Goal: Task Accomplishment & Management: Complete application form

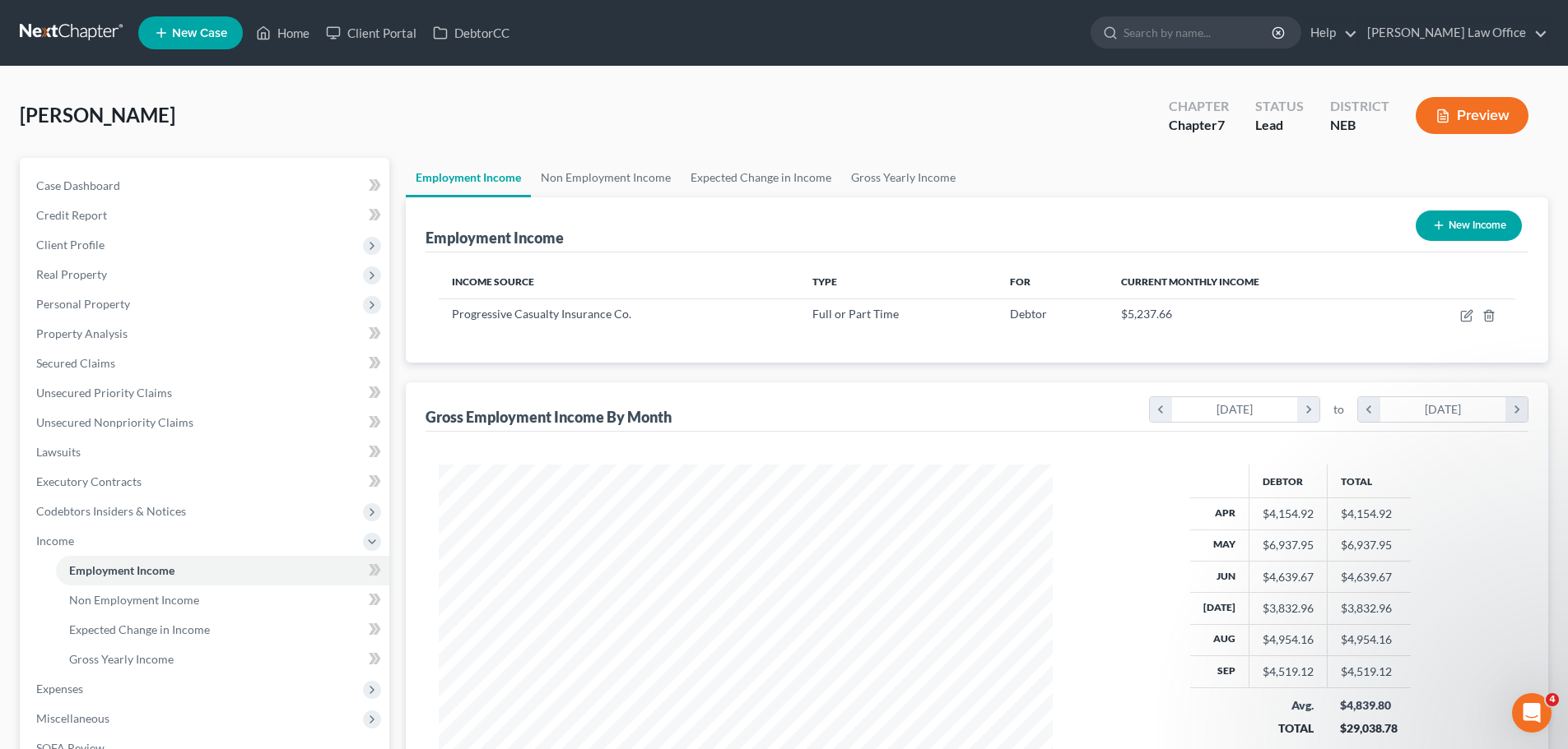
scroll to position [243, 0]
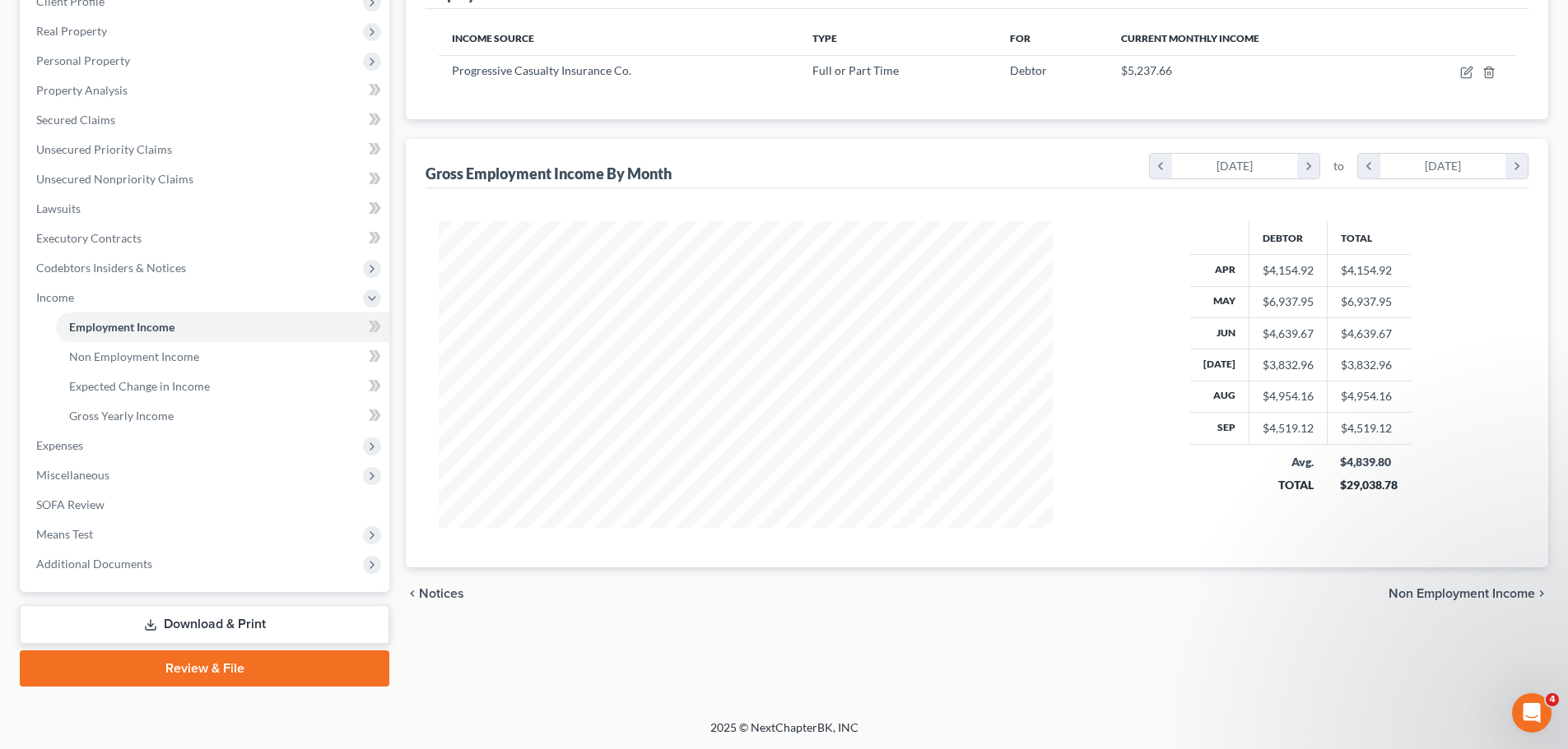
click at [1437, 593] on span "Non Employment Income" at bounding box center [1461, 594] width 147 height 13
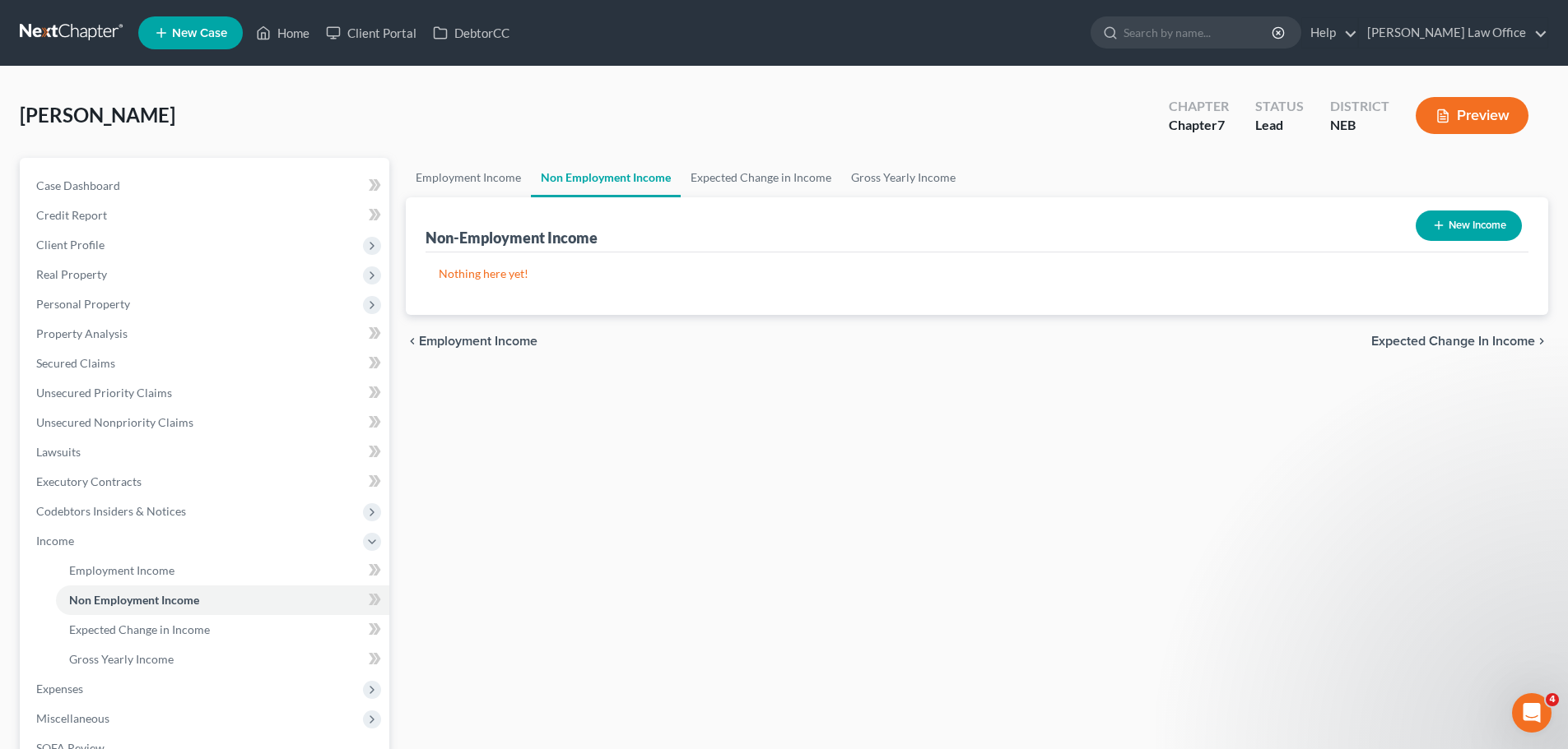
click at [1471, 229] on button "New Income" at bounding box center [1469, 225] width 107 height 30
select select "0"
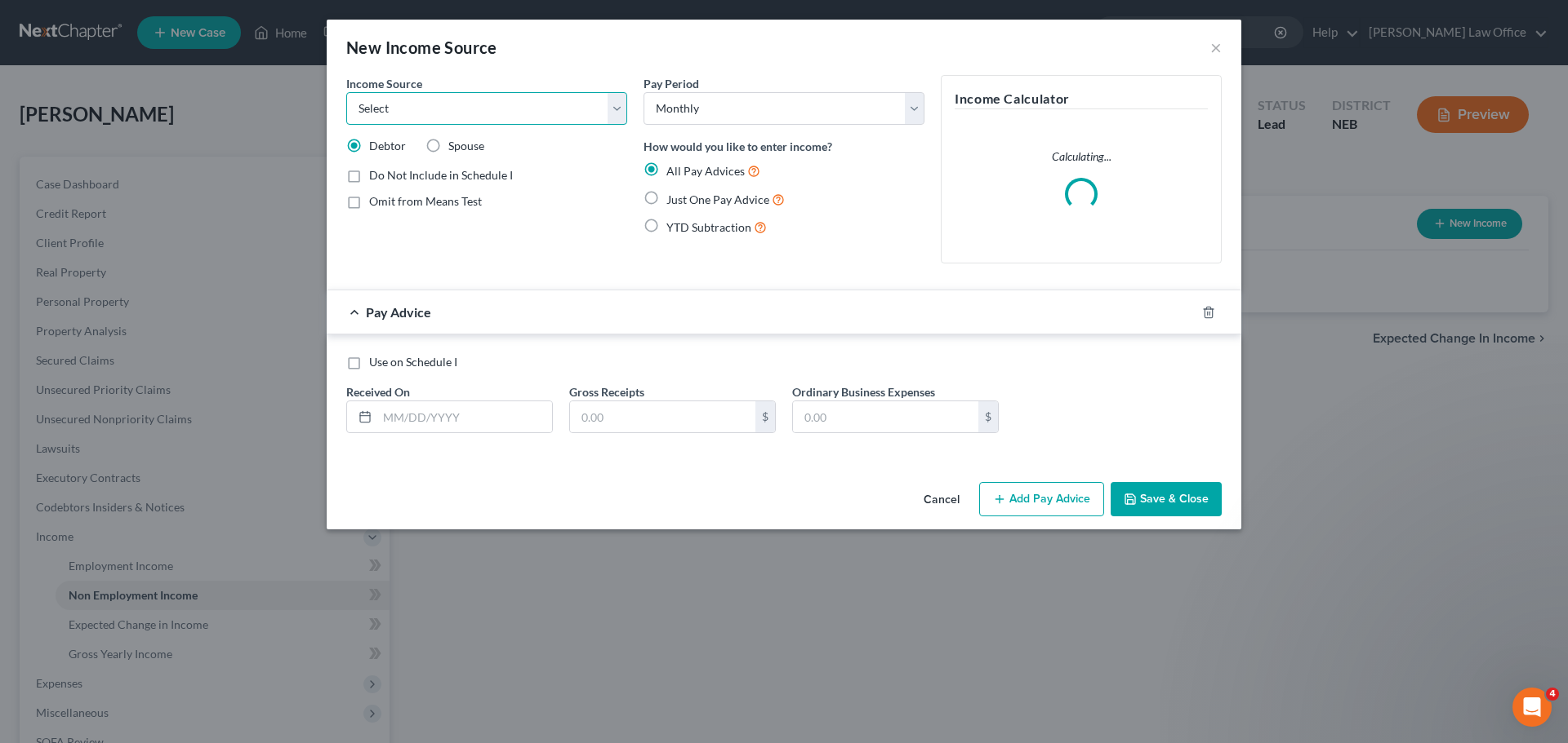
click at [575, 115] on select "Select Unemployment Disability (from employer) Pension Retirement Social Securi…" at bounding box center [486, 108] width 281 height 33
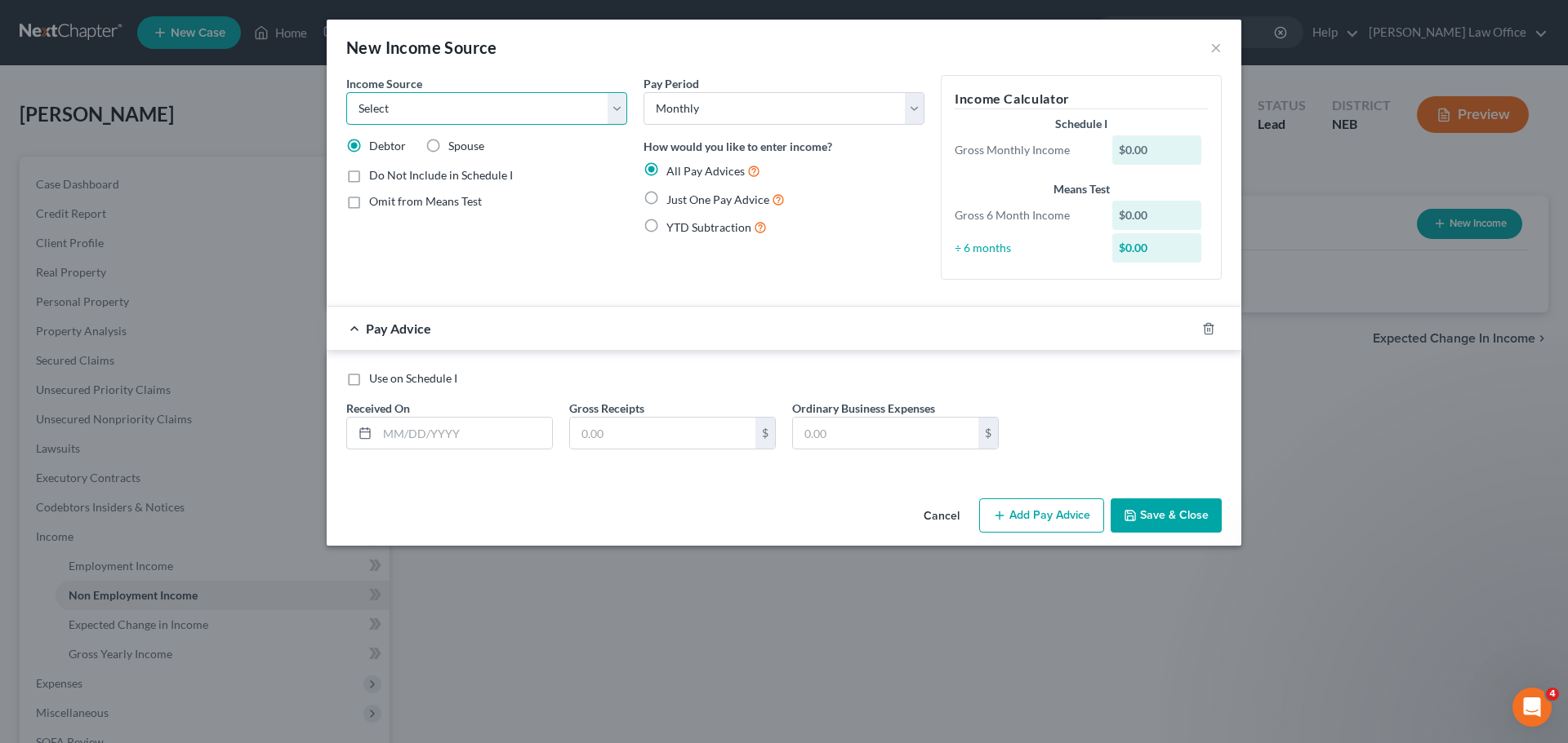
select select "7"
click at [346, 92] on select "Select Unemployment Disability (from employer) Pension Retirement Social Securi…" at bounding box center [486, 108] width 281 height 33
click at [792, 109] on select "Select Monthly Twice Monthly Every Other Week Weekly" at bounding box center [783, 108] width 281 height 33
click at [666, 202] on label "Just One Pay Advice" at bounding box center [725, 199] width 118 height 18
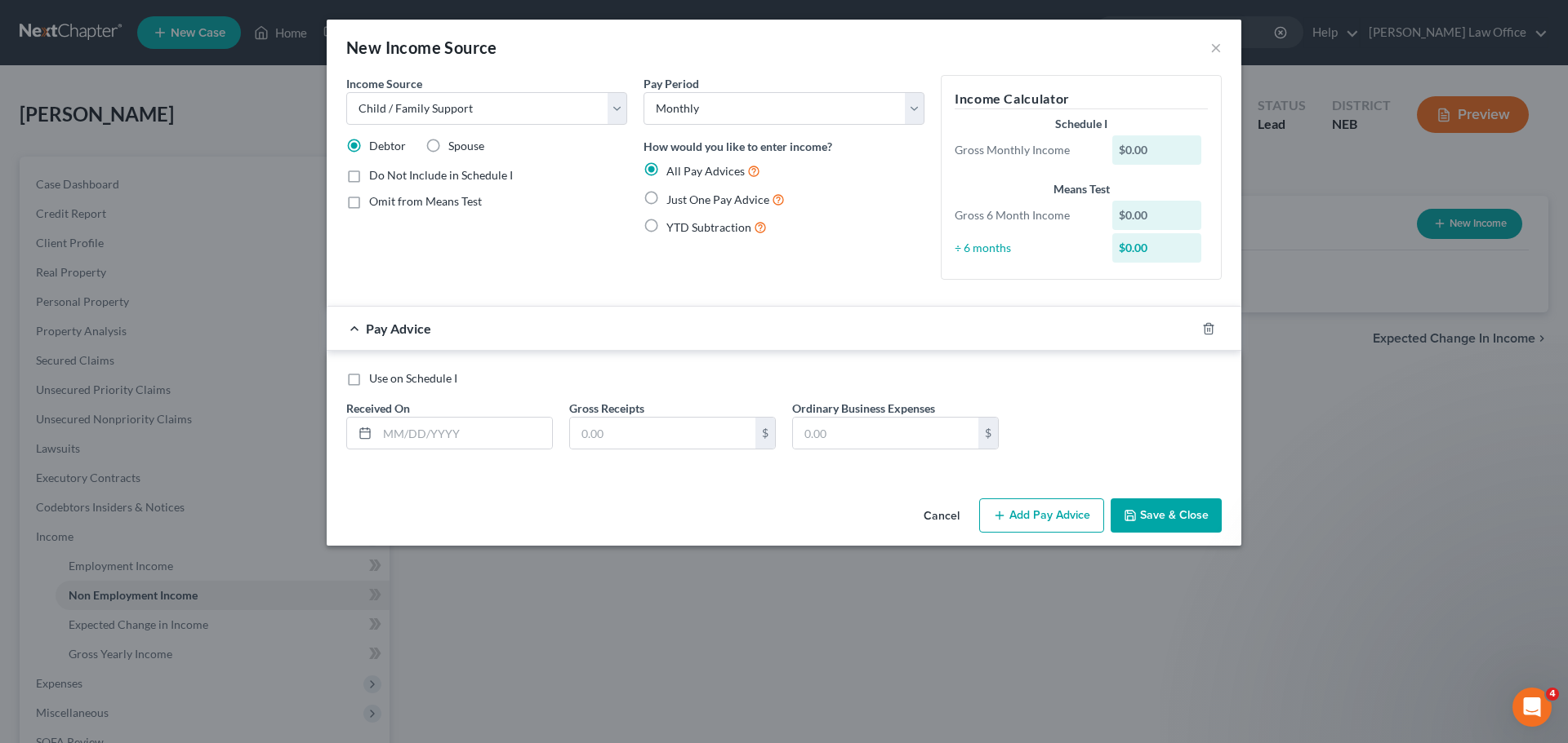
click at [673, 201] on input "Just One Pay Advice" at bounding box center [678, 195] width 11 height 11
radio input "true"
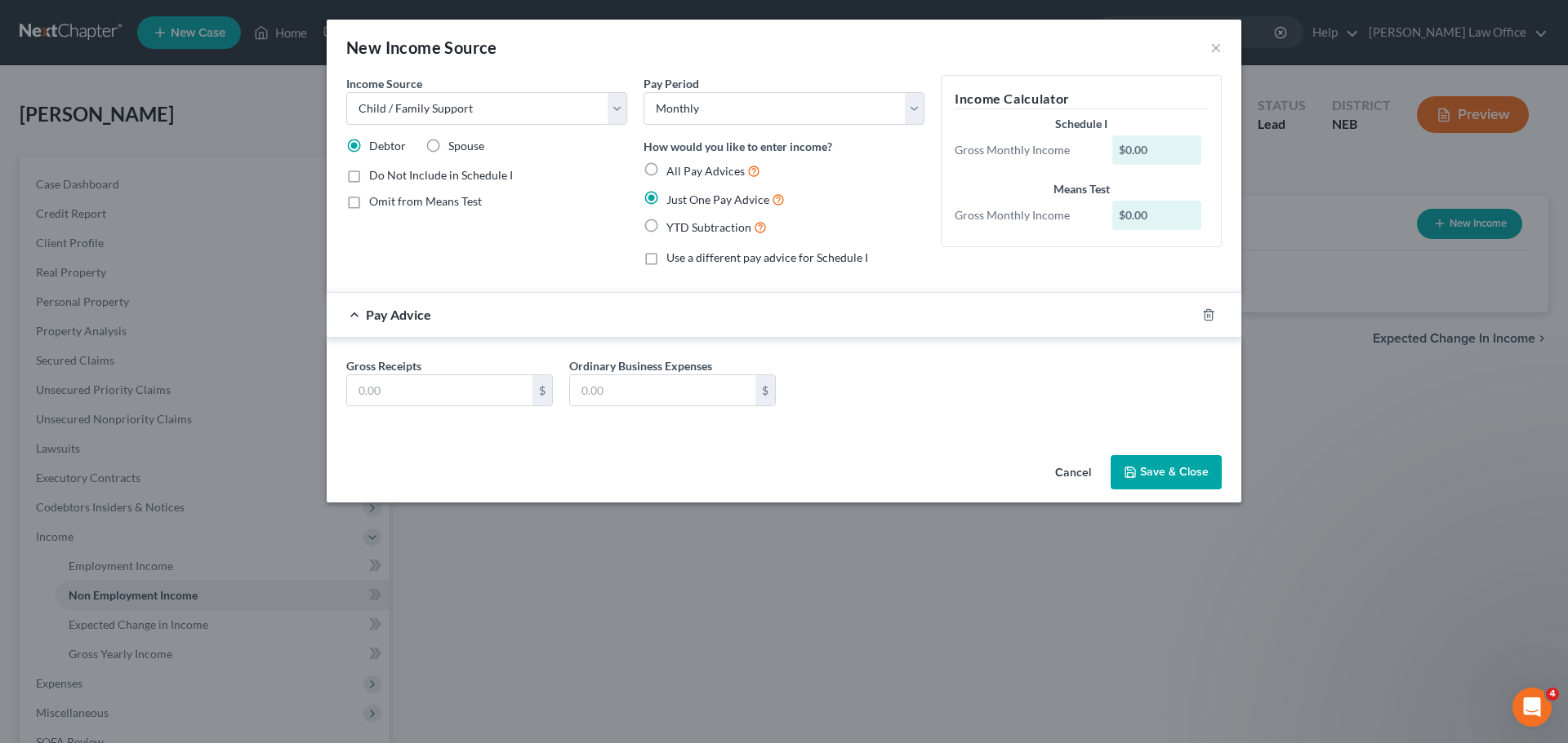
click at [429, 177] on span "Do Not Include in Schedule I" at bounding box center [440, 175] width 144 height 14
click at [386, 177] on input "Do Not Include in Schedule I" at bounding box center [381, 173] width 11 height 11
click at [429, 177] on span "Do Not Include in Schedule I" at bounding box center [440, 175] width 144 height 14
click at [386, 177] on input "Do Not Include in Schedule I" at bounding box center [381, 173] width 11 height 11
checkbox input "false"
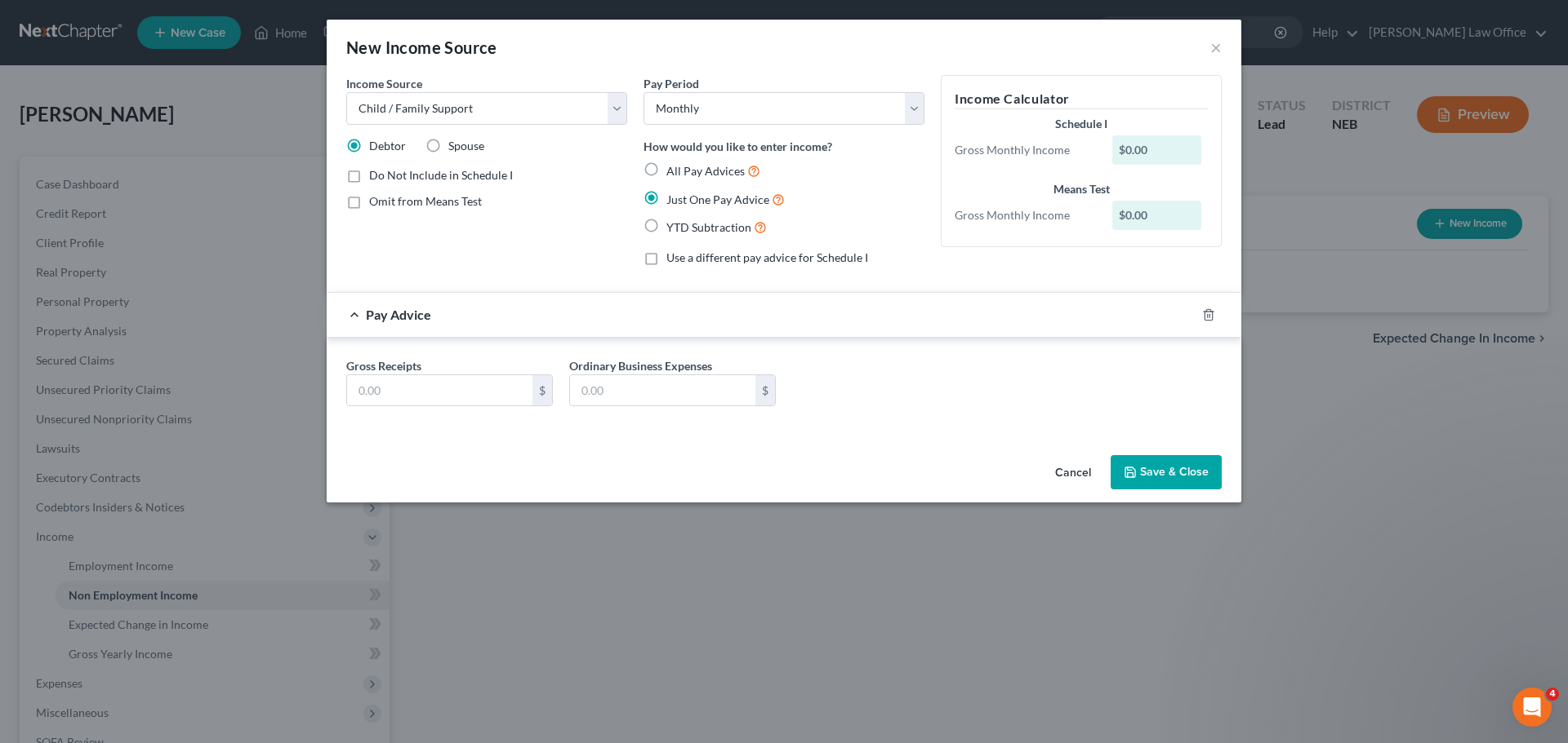
click at [666, 259] on label "Use a different pay advice for Schedule I" at bounding box center [766, 258] width 202 height 17
click at [673, 259] on input "Use a different pay advice for Schedule I" at bounding box center [678, 255] width 11 height 11
click at [666, 259] on label "Use a different pay advice for Schedule I" at bounding box center [766, 258] width 202 height 17
click at [673, 259] on input "Use a different pay advice for Schedule I" at bounding box center [678, 255] width 11 height 11
checkbox input "false"
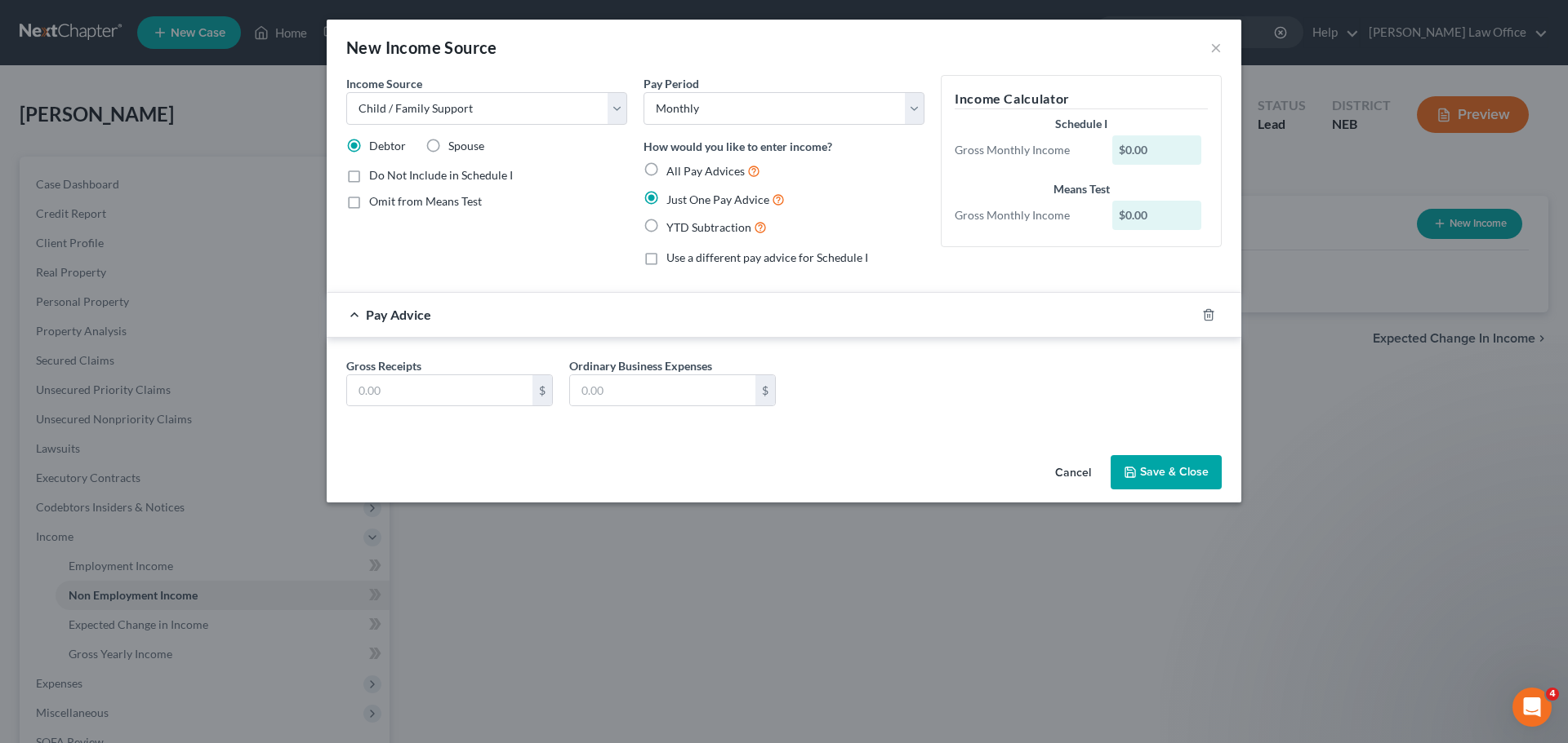
click at [421, 181] on span "Do Not Include in Schedule I" at bounding box center [440, 175] width 144 height 14
click at [386, 178] on input "Do Not Include in Schedule I" at bounding box center [381, 173] width 11 height 11
click at [432, 174] on span "Do Not Include in Schedule I" at bounding box center [440, 175] width 144 height 14
click at [369, 174] on label "Do Not Include in Schedule I" at bounding box center [440, 175] width 144 height 17
click at [375, 174] on input "Do Not Include in Schedule I" at bounding box center [381, 173] width 11 height 11
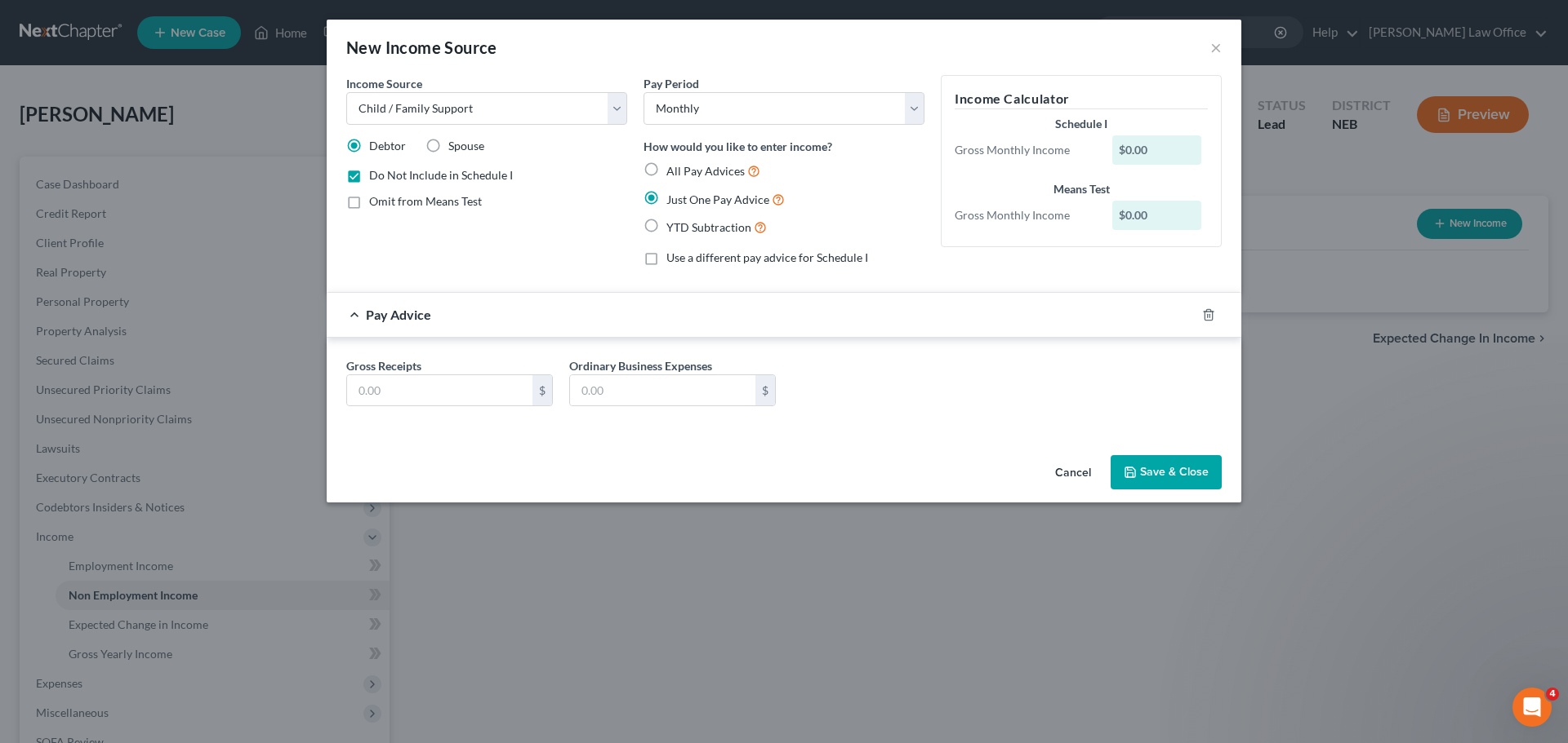
checkbox input "false"
drag, startPoint x: 407, startPoint y: 388, endPoint x: 416, endPoint y: 386, distance: 9.2
click at [413, 386] on input "text" at bounding box center [440, 390] width 185 height 31
type input "600.00"
drag, startPoint x: 674, startPoint y: 396, endPoint x: 788, endPoint y: 405, distance: 114.4
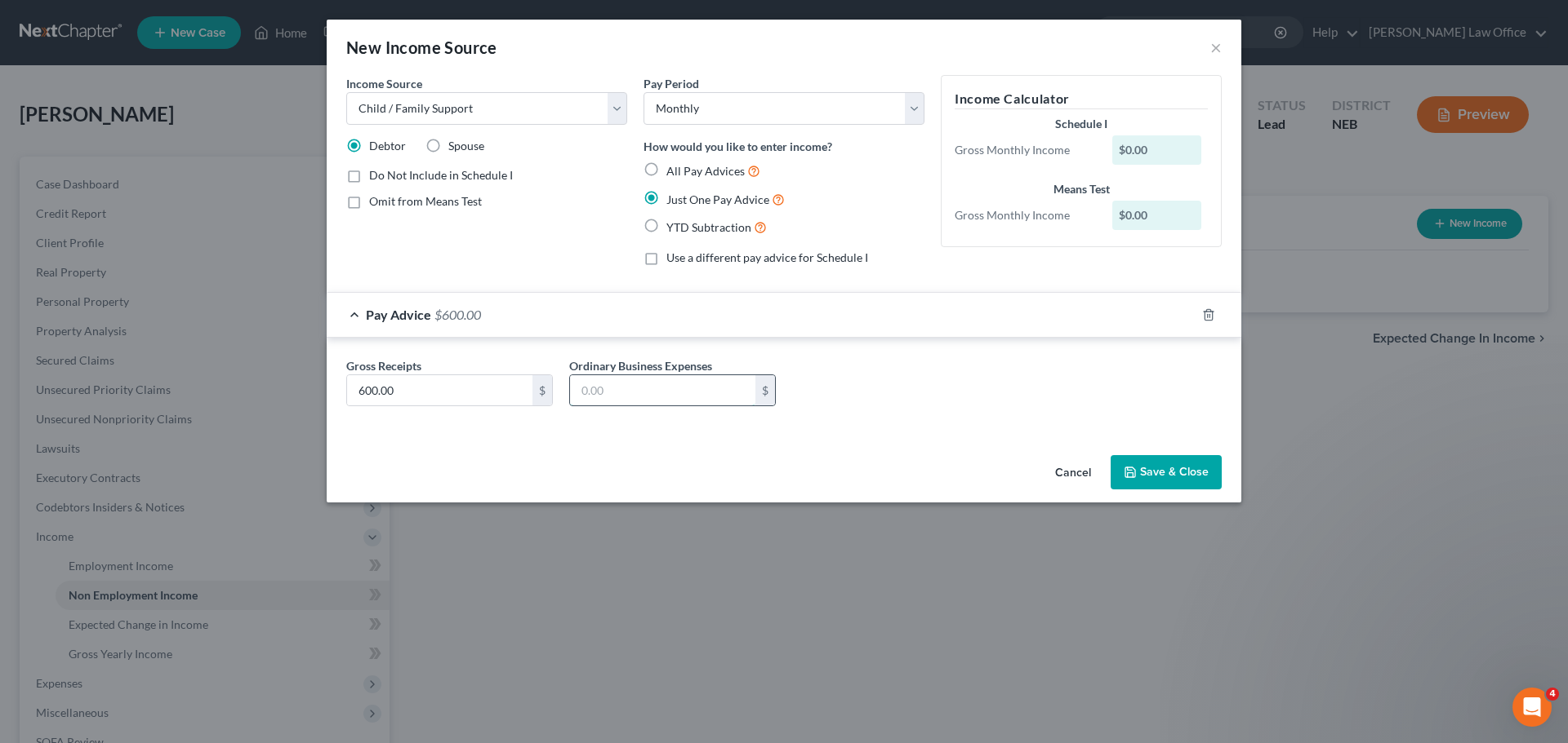
click at [675, 396] on input "text" at bounding box center [662, 390] width 185 height 31
click at [940, 426] on div "Gross Receipts 600.00 $ Ordinary Business Expenses $" at bounding box center [784, 386] width 914 height 95
click at [1207, 503] on div "Cancel Save & Close" at bounding box center [784, 475] width 914 height 54
click at [1200, 478] on button "Save & Close" at bounding box center [1166, 472] width 111 height 34
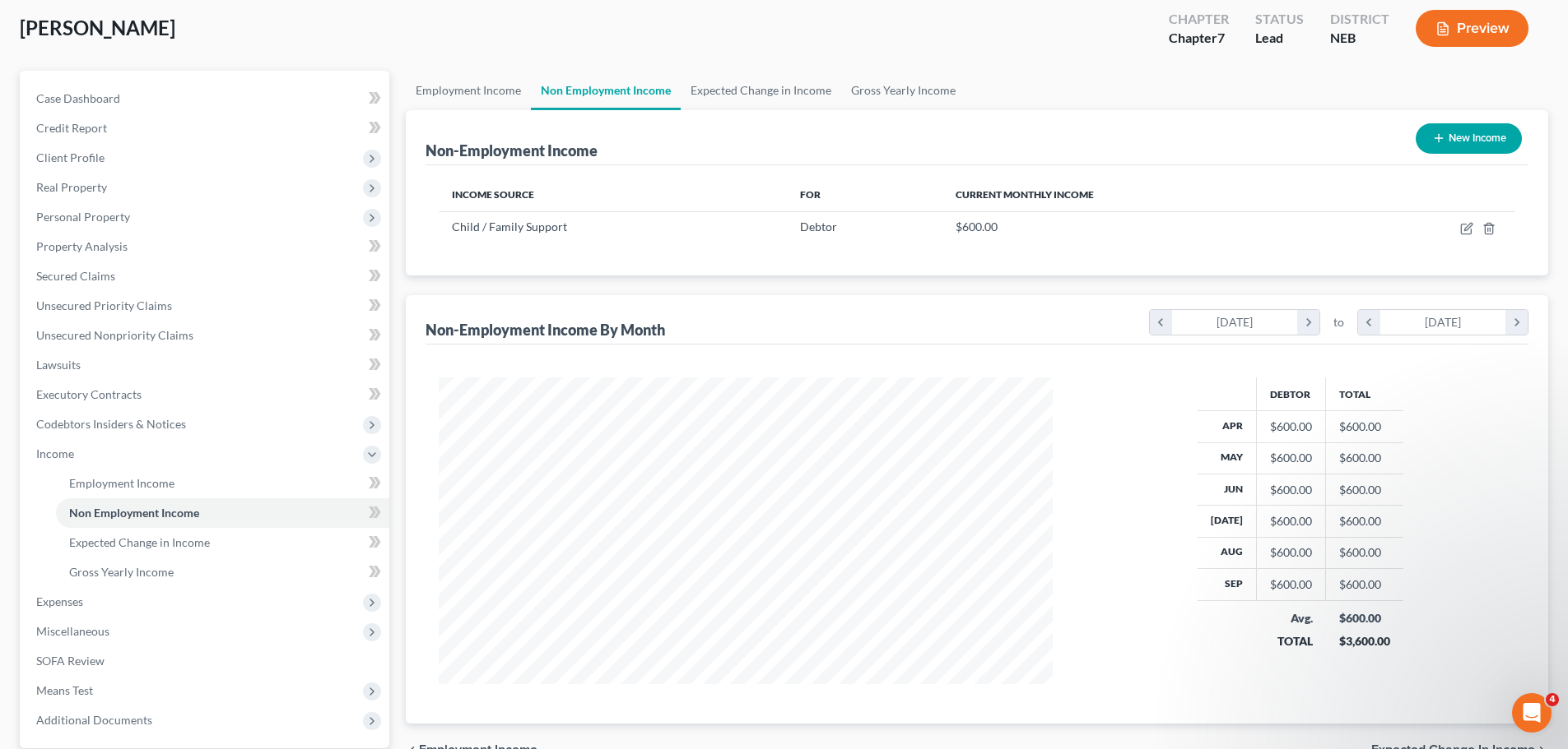
scroll to position [243, 0]
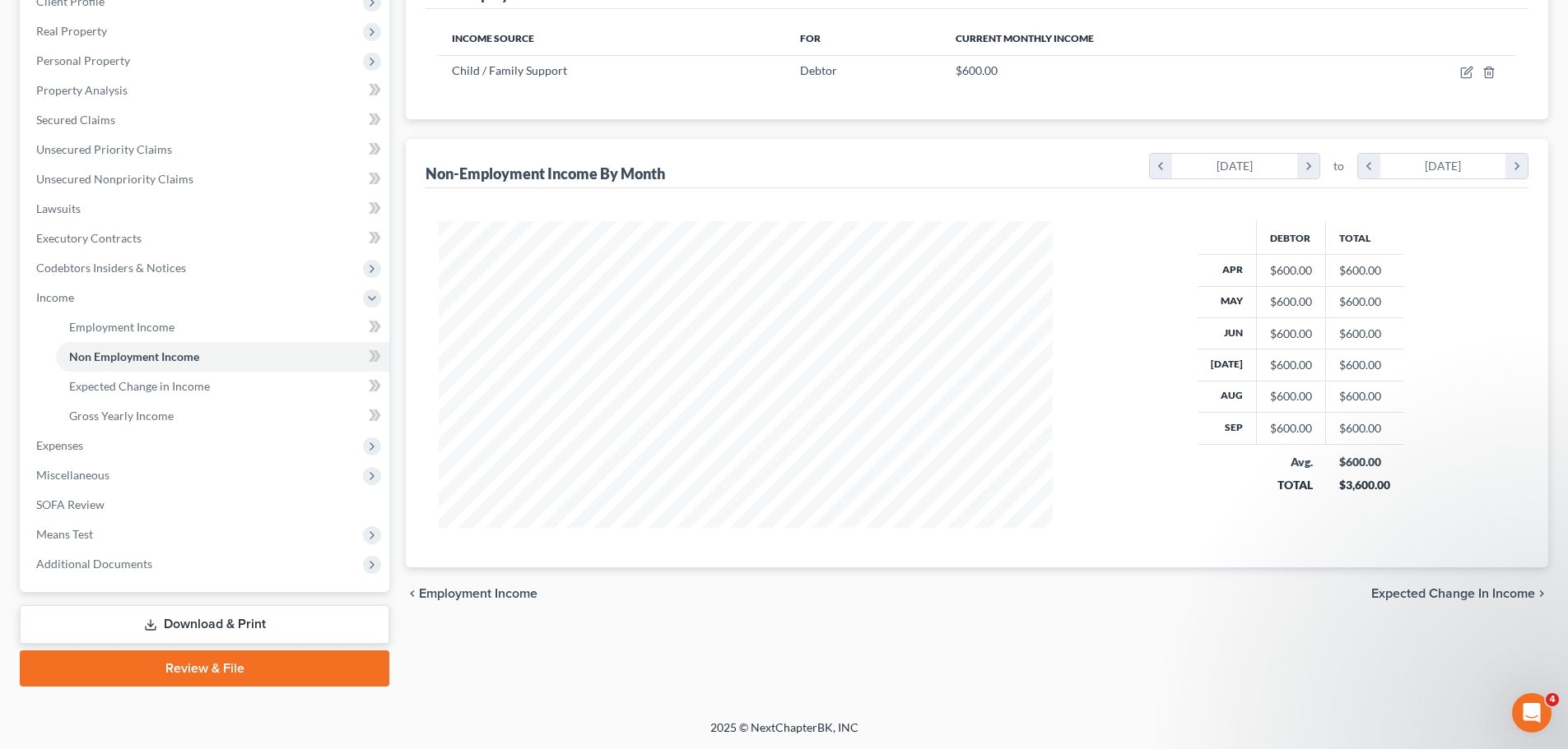
click at [1445, 596] on span "Expected Change in Income" at bounding box center [1453, 594] width 163 height 13
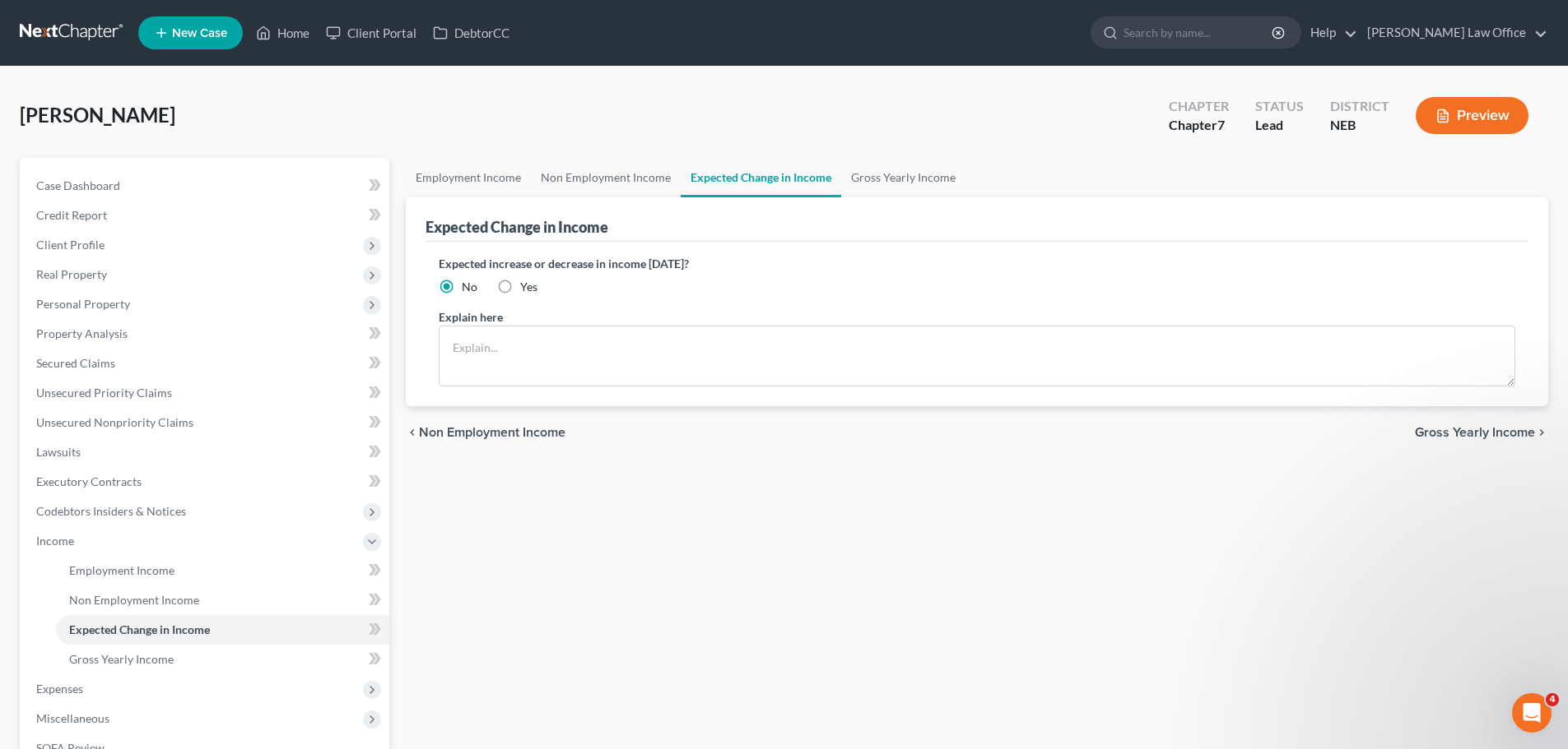
click at [1500, 427] on span "Gross Yearly Income" at bounding box center [1474, 432] width 120 height 13
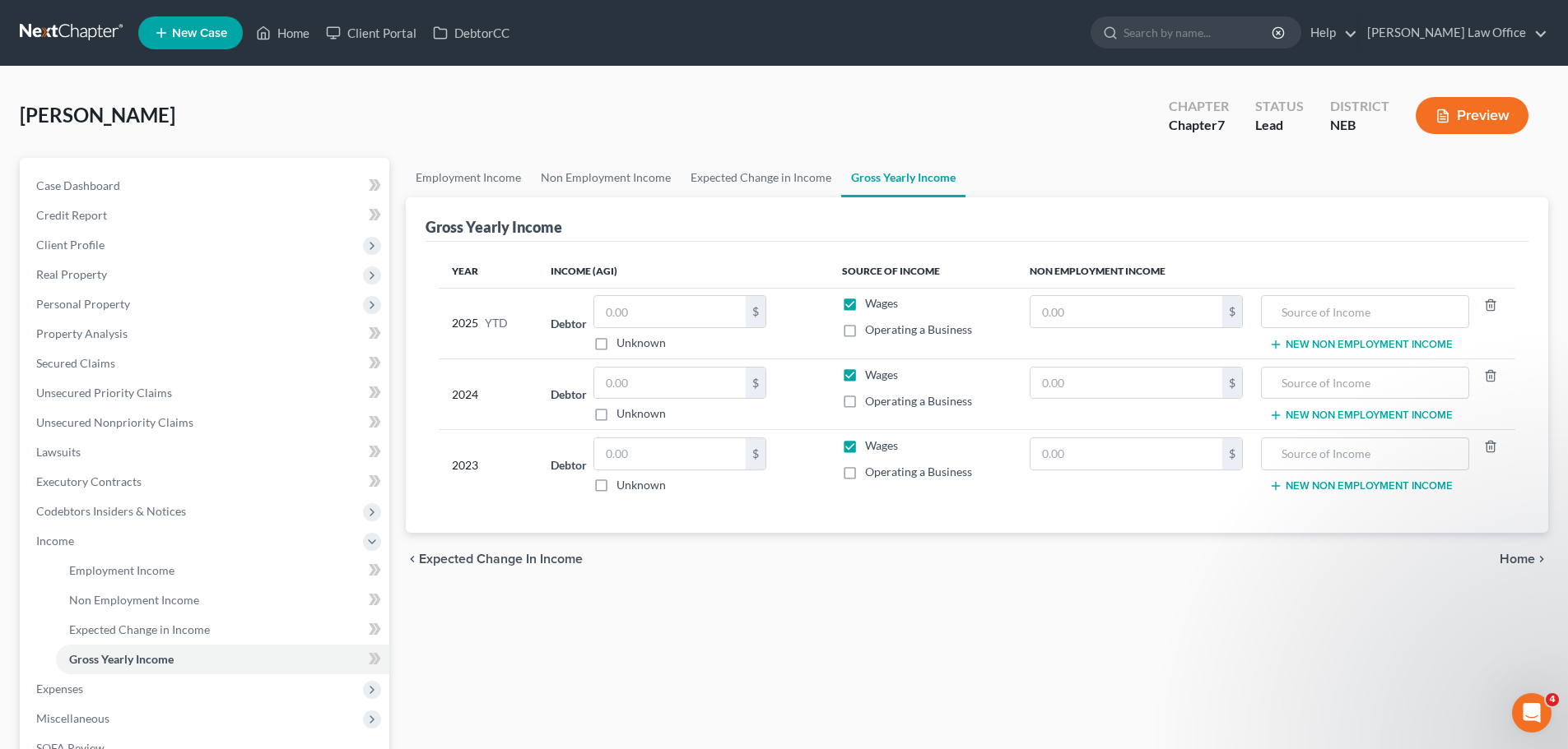
click at [1539, 564] on icon "chevron_right" at bounding box center [1541, 559] width 13 height 13
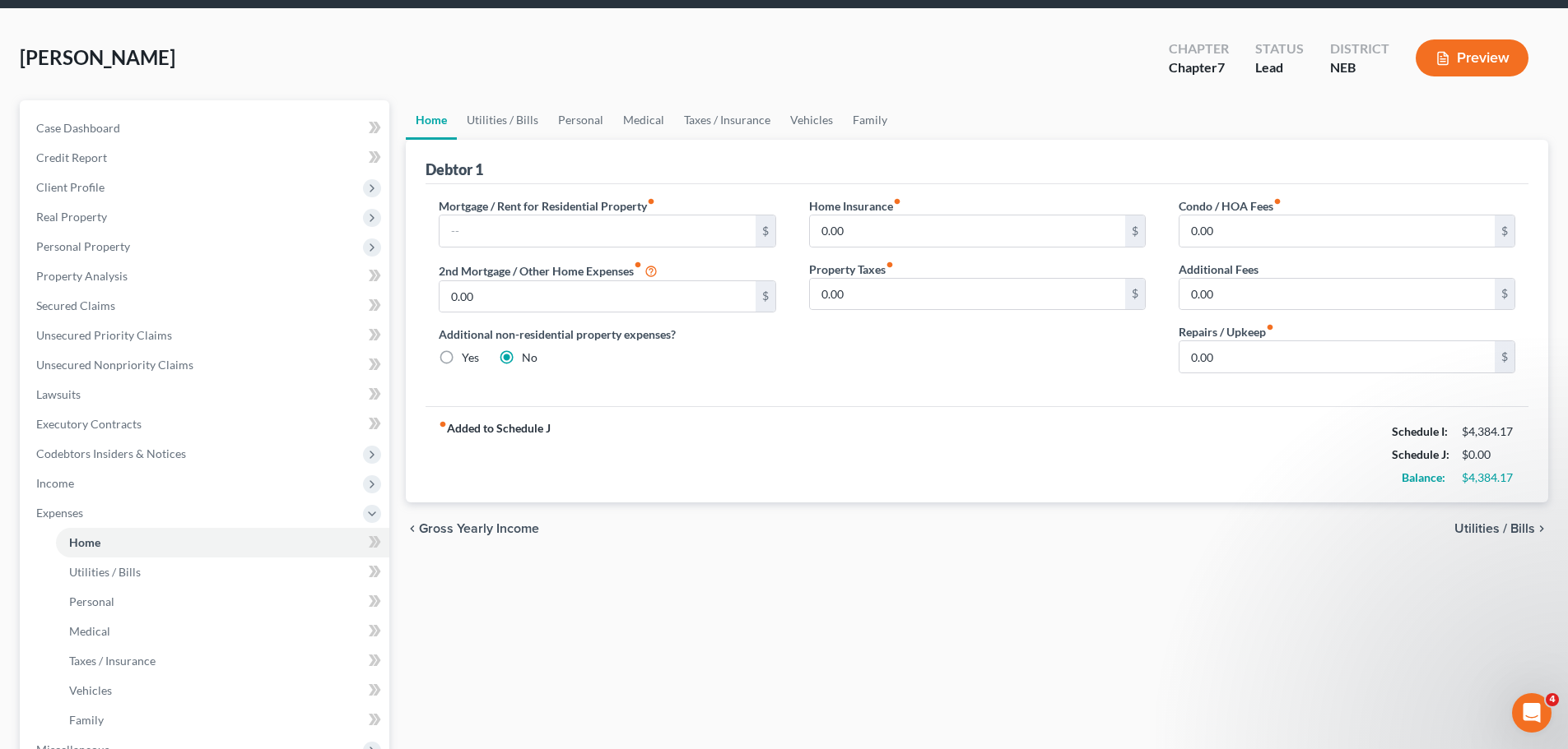
scroll to position [83, 0]
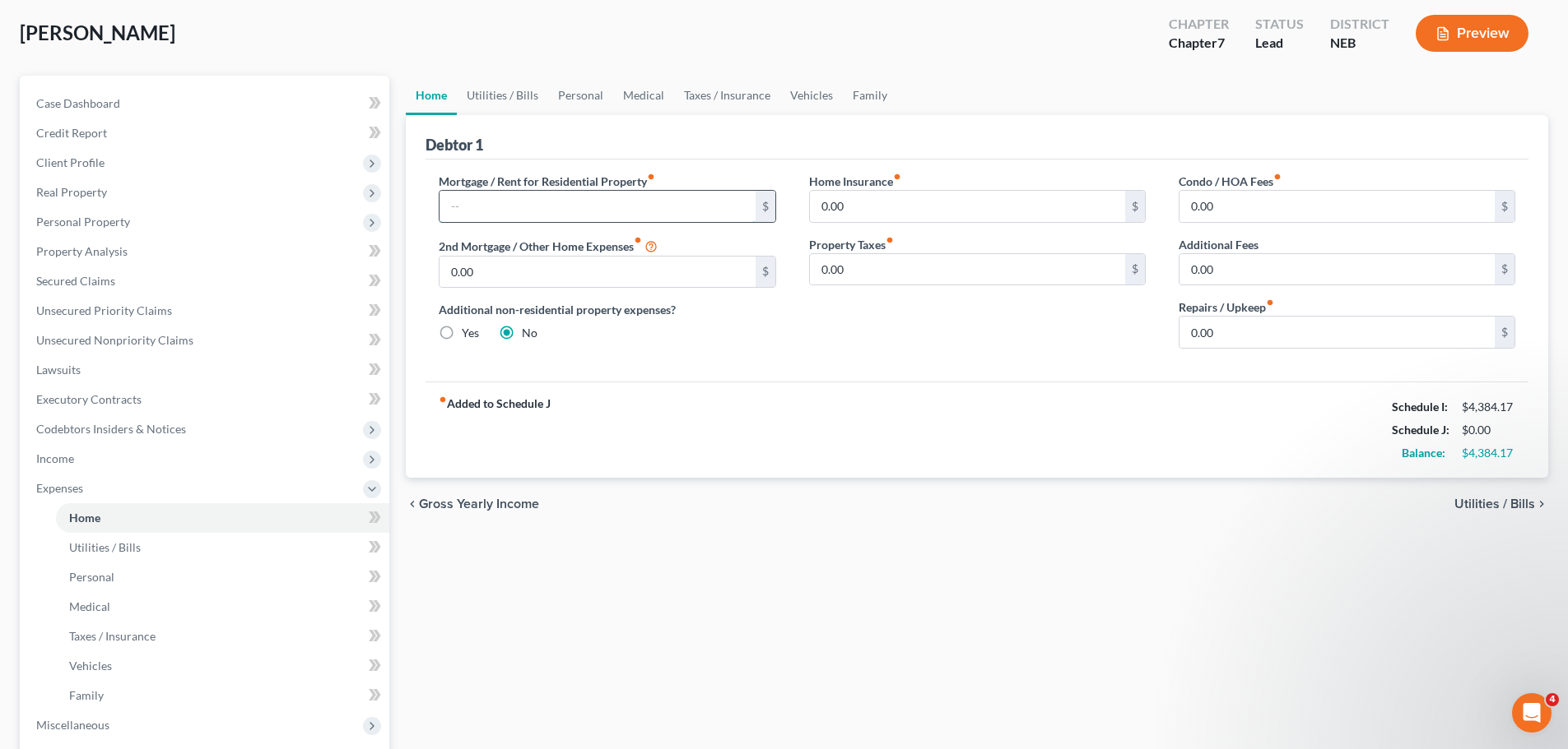
click at [682, 209] on input "text" at bounding box center [597, 206] width 315 height 31
type input "875.00"
click at [910, 453] on div "fiber_manual_record Added to Schedule J Schedule I: $4,384.17 Schedule J: $875.…" at bounding box center [977, 430] width 1103 height 96
click at [936, 212] on input "0.00" at bounding box center [967, 206] width 315 height 31
type input "8.66"
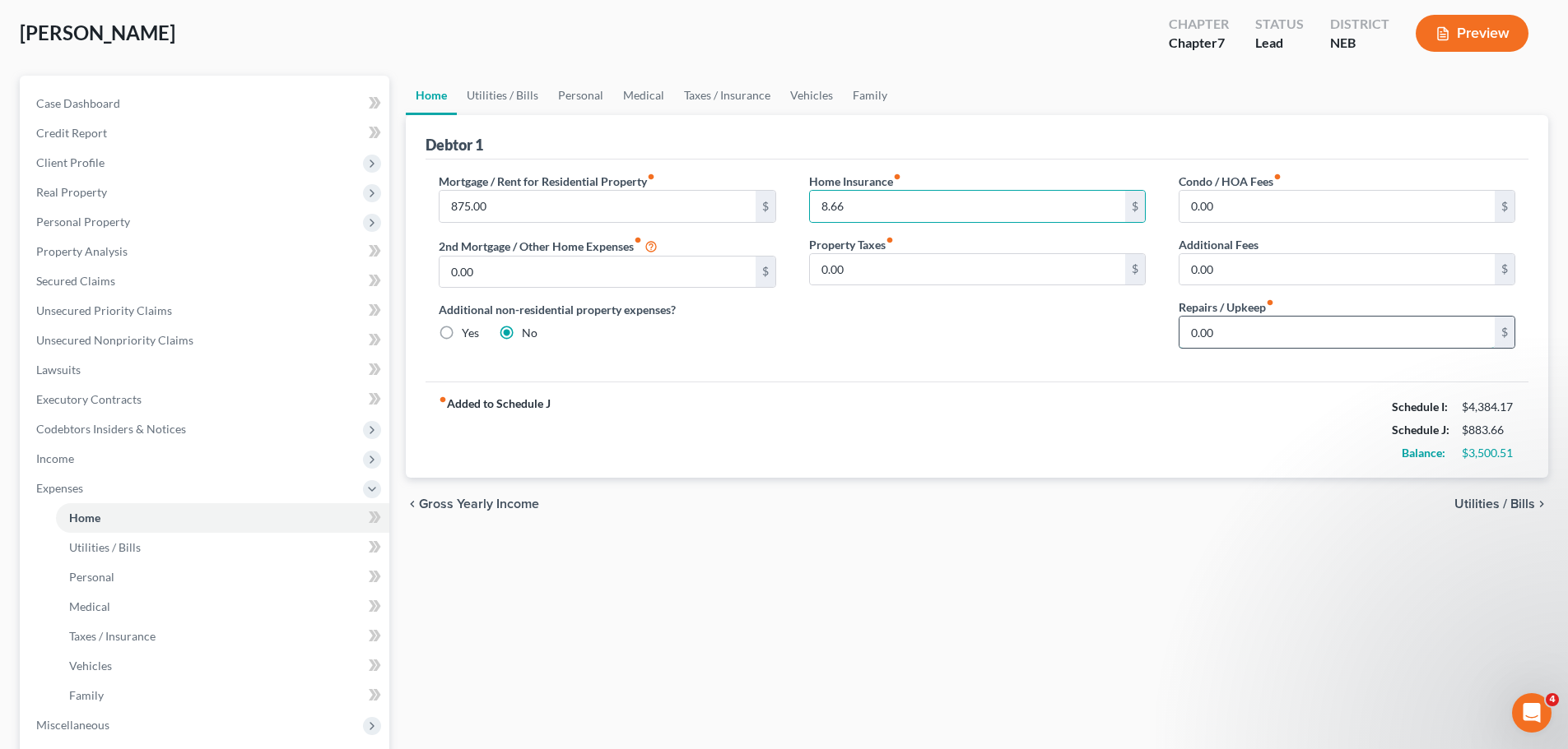
click at [1393, 336] on input "0.00" at bounding box center [1336, 332] width 315 height 31
type input "10.00"
click at [1507, 494] on div "chevron_left Gross Yearly Income Utilities / Bills chevron_right" at bounding box center [977, 504] width 1143 height 52
click at [1501, 499] on span "Utilities / Bills" at bounding box center [1494, 504] width 81 height 13
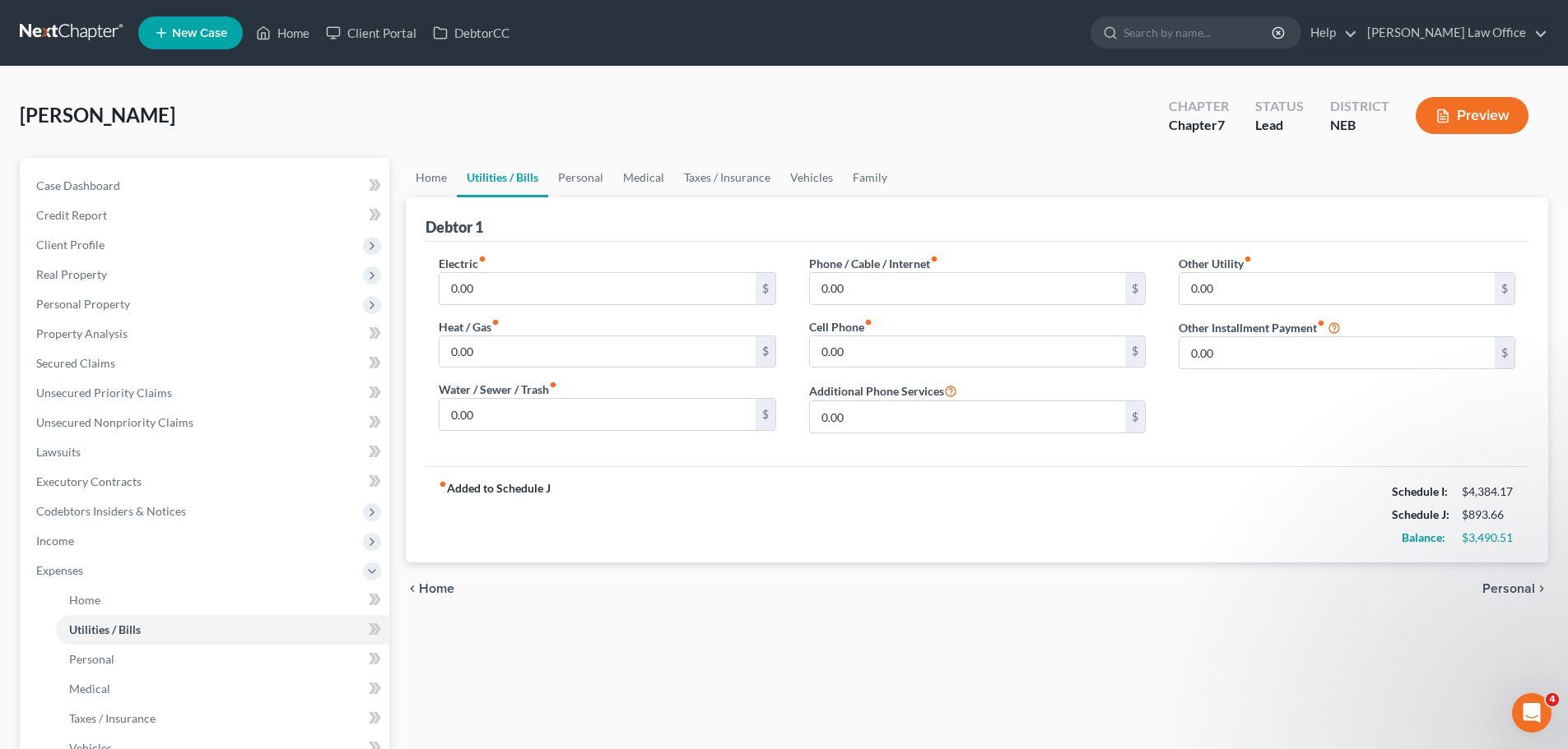
drag, startPoint x: 529, startPoint y: 271, endPoint x: 541, endPoint y: 271, distance: 12.0
click at [538, 271] on div "Electric fiber_manual_record 0.00 $" at bounding box center [606, 280] width 337 height 51
click at [542, 276] on input "0.00" at bounding box center [597, 288] width 315 height 31
type input "100.00"
click at [493, 353] on input "0.00" at bounding box center [597, 351] width 315 height 31
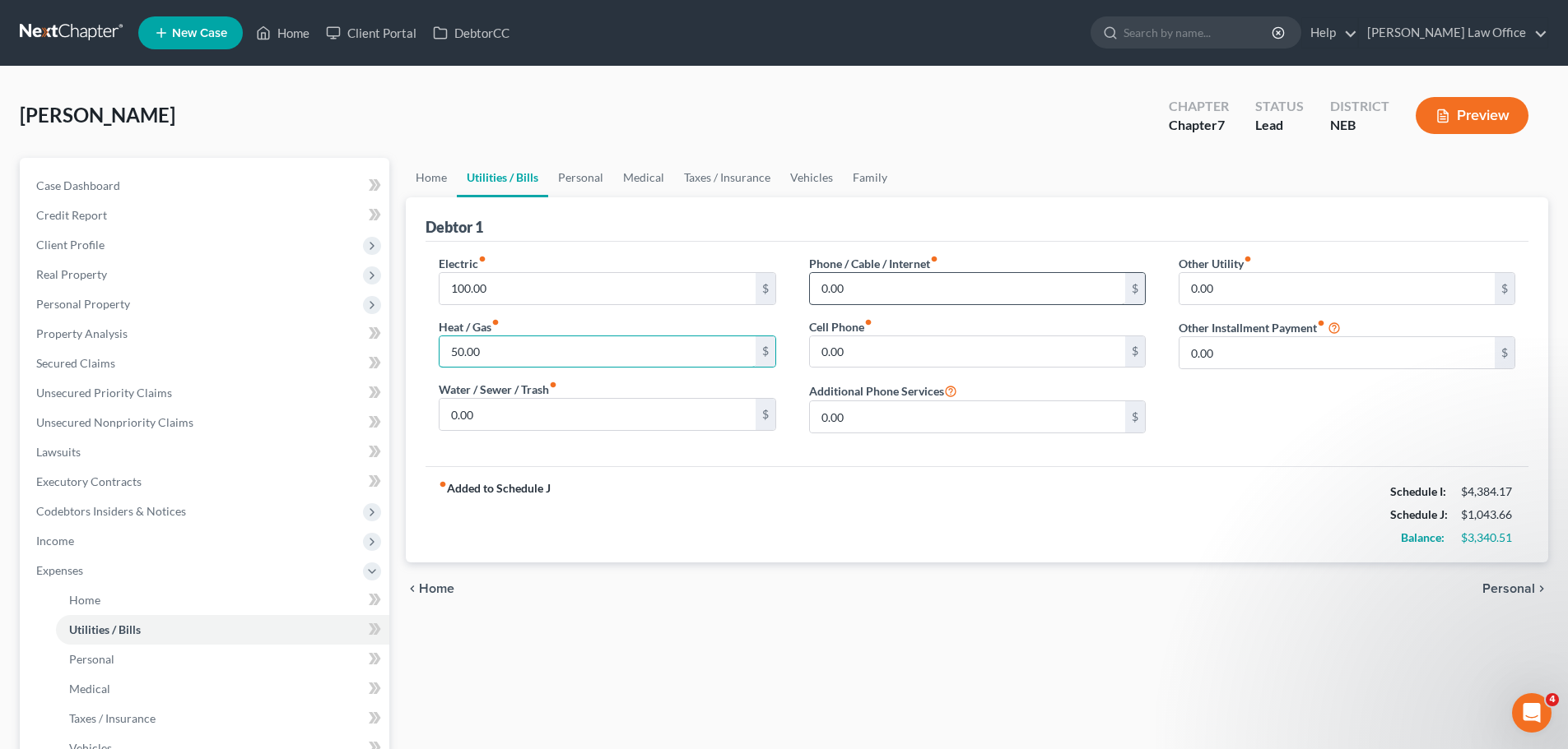
type input "50.00"
drag, startPoint x: 824, startPoint y: 282, endPoint x: 851, endPoint y: 282, distance: 27.0
click at [825, 282] on input "0.00" at bounding box center [967, 288] width 315 height 31
drag, startPoint x: 875, startPoint y: 288, endPoint x: 807, endPoint y: 285, distance: 68.1
click at [807, 285] on div "Phone / Cable / Internet fiber_manual_record 67.62 $ Cell Phone fiber_manual_re…" at bounding box center [978, 351] width 369 height 192
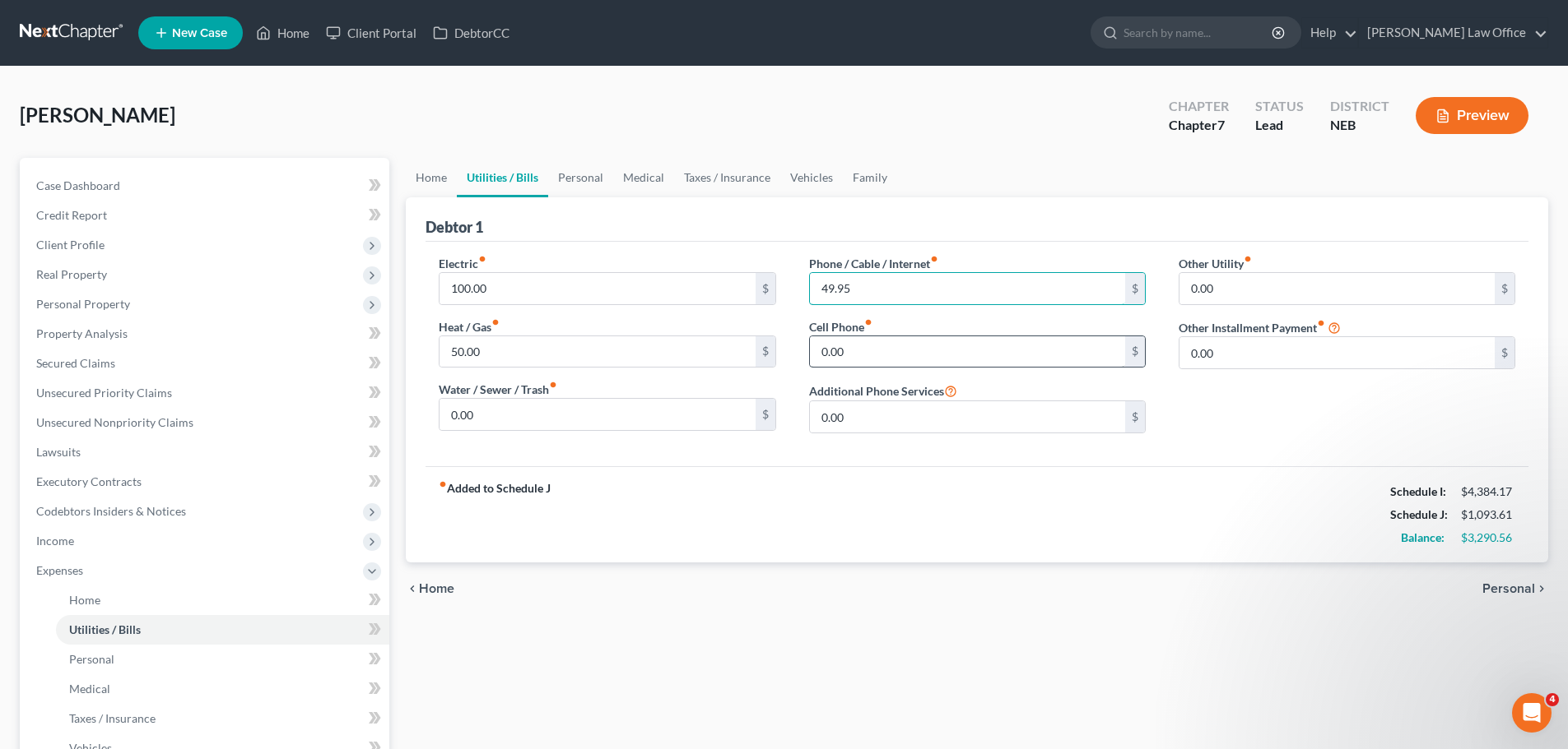
type input "49.95"
click at [991, 351] on input "0.00" at bounding box center [967, 351] width 315 height 31
type input "67.62"
type input "121.00"
click at [1257, 299] on input "0.00" at bounding box center [1336, 288] width 315 height 31
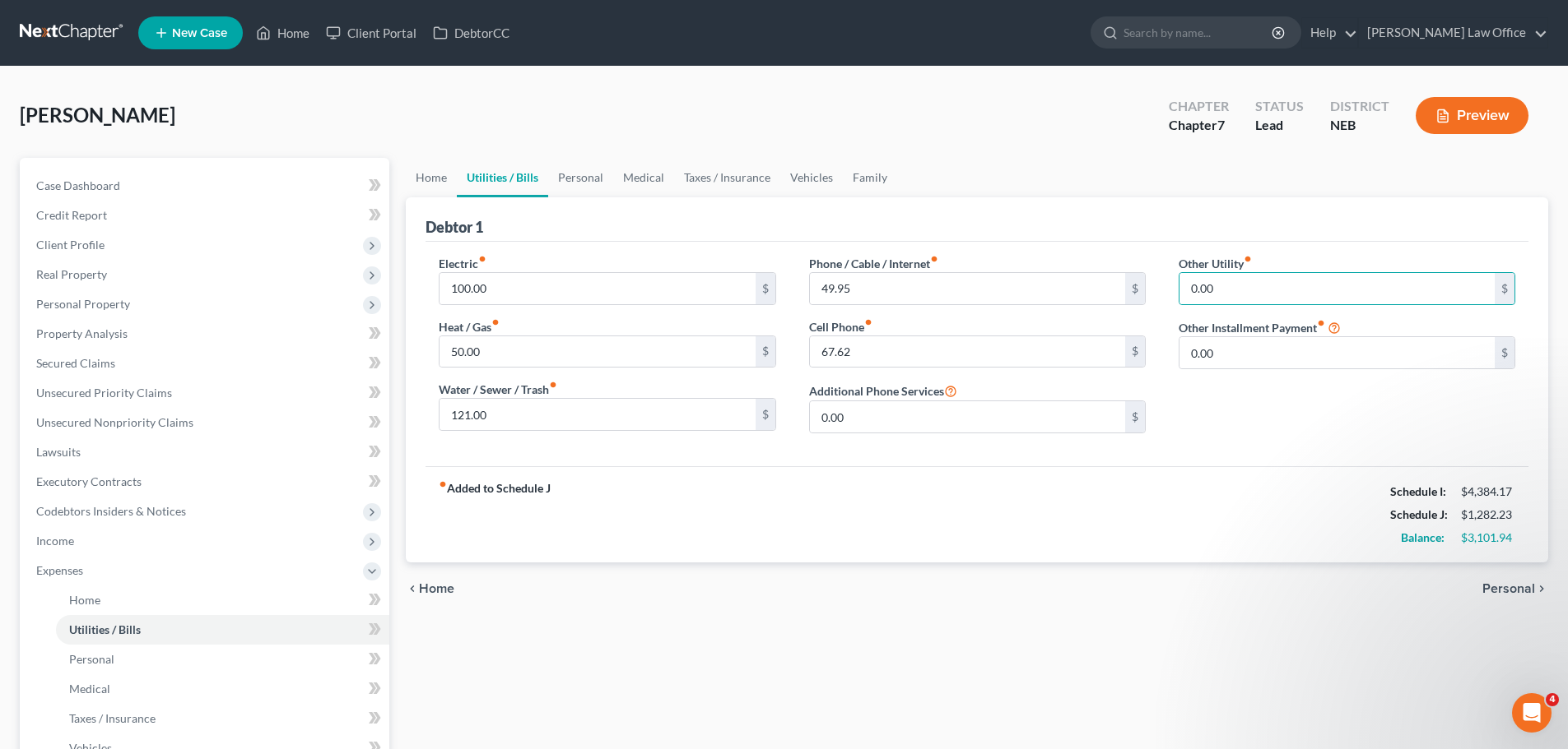
click at [1194, 405] on div "Other Utility fiber_manual_record 0.00 $ Other Installment Payment fiber_manual…" at bounding box center [1347, 351] width 369 height 192
click at [1517, 595] on span "Personal" at bounding box center [1508, 588] width 52 height 13
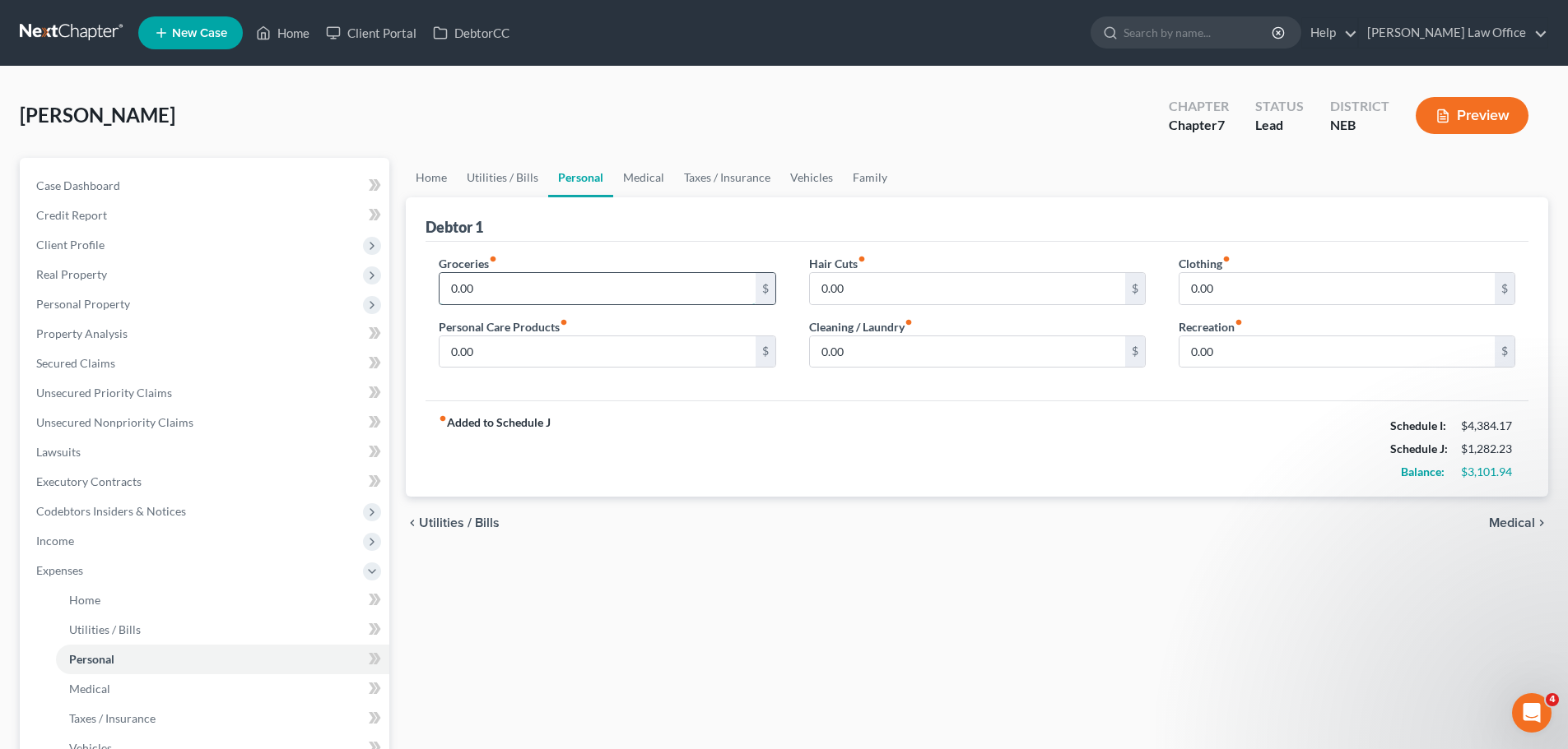
click at [512, 287] on input "0.00" at bounding box center [597, 288] width 315 height 31
type input "500.00"
click at [1253, 359] on input "0.00" at bounding box center [1336, 351] width 315 height 31
type input "20.00"
click at [1502, 528] on span "Medical" at bounding box center [1512, 523] width 46 height 13
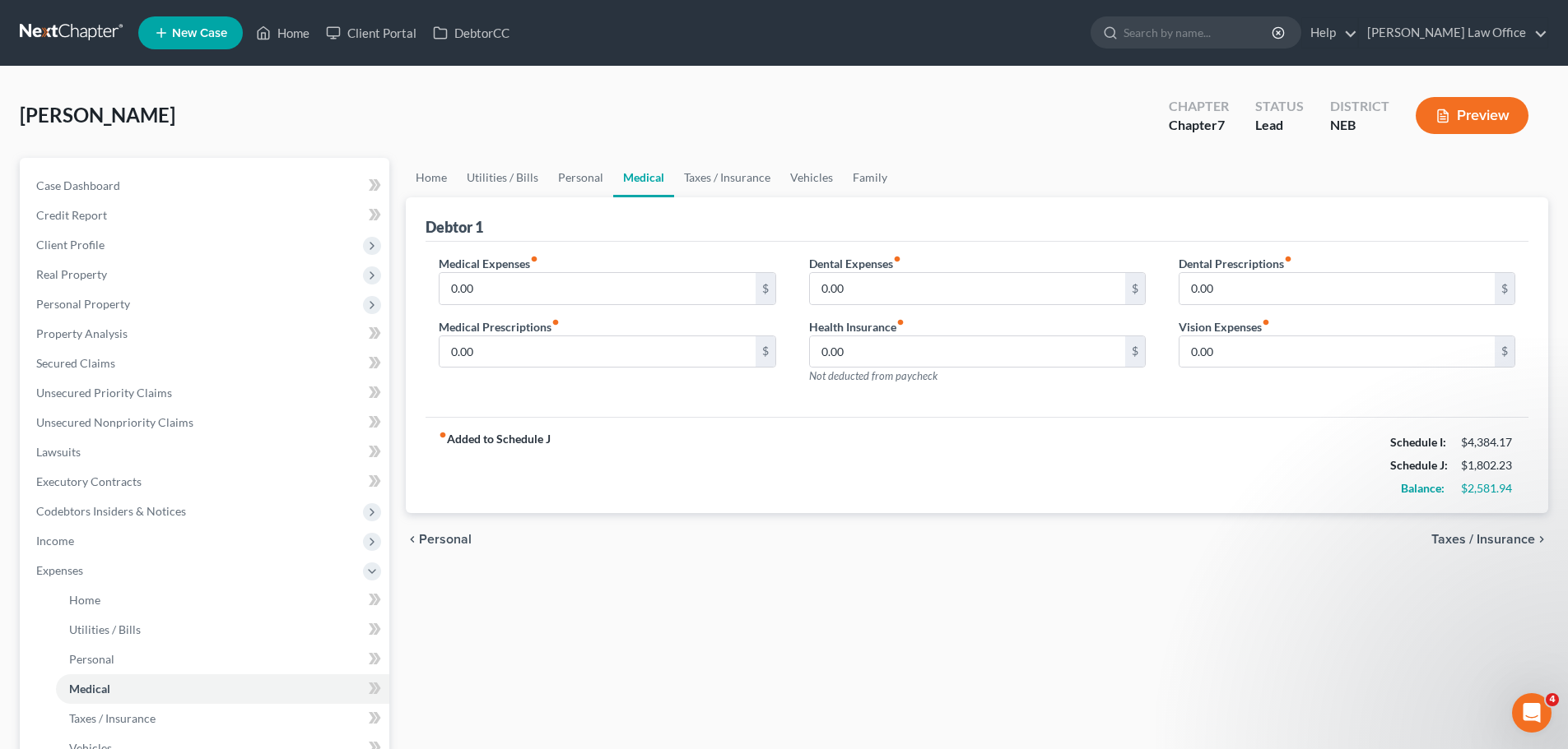
click at [1477, 533] on span "Taxes / Insurance" at bounding box center [1483, 540] width 104 height 13
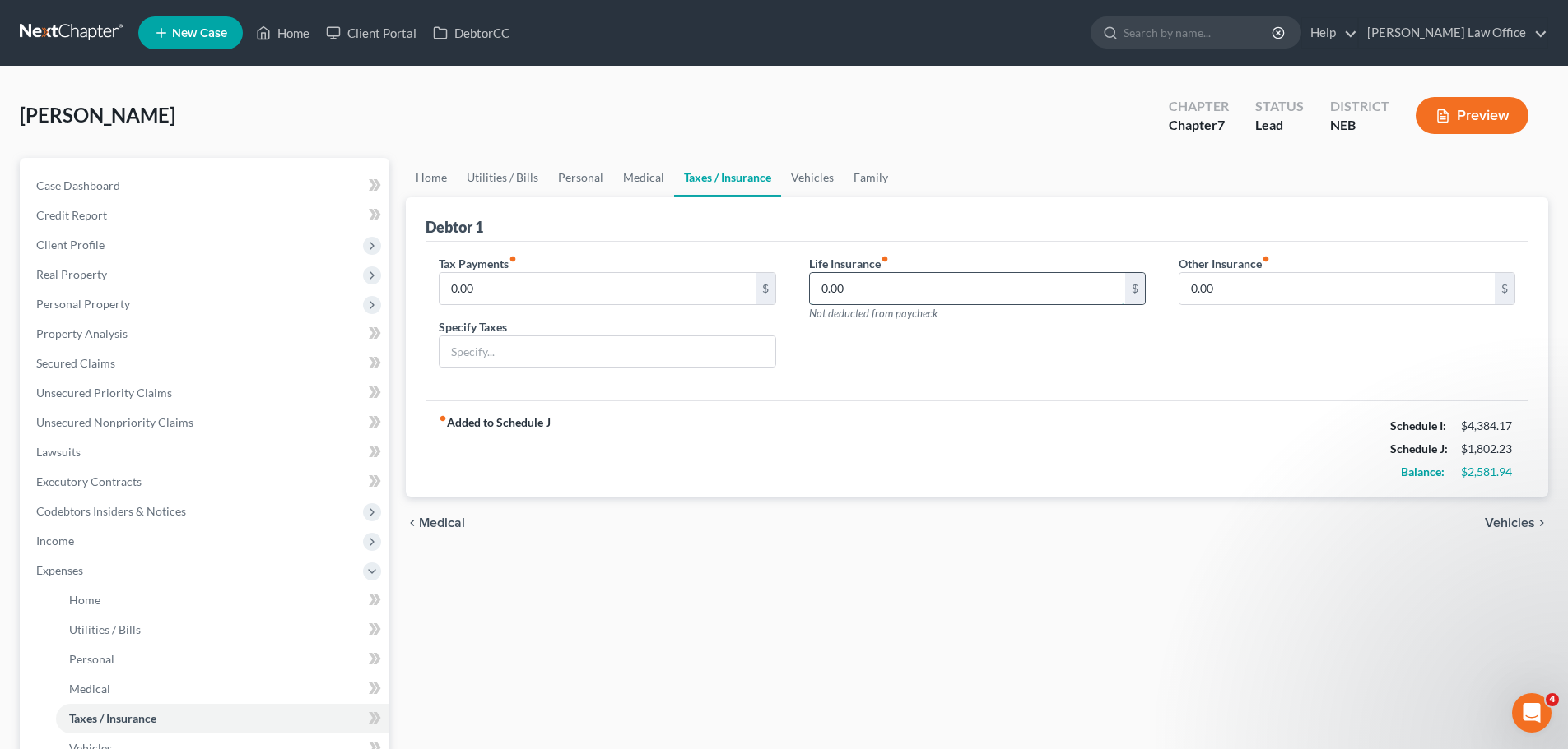
click at [841, 288] on input "0.00" at bounding box center [967, 288] width 315 height 31
type input "121.59"
click at [1103, 391] on div "Tax Payments fiber_manual_record 0.00 $ Specify Taxes Life Insurance fiber_manu…" at bounding box center [977, 322] width 1103 height 160
click at [1512, 530] on span "Vehicles" at bounding box center [1509, 523] width 51 height 13
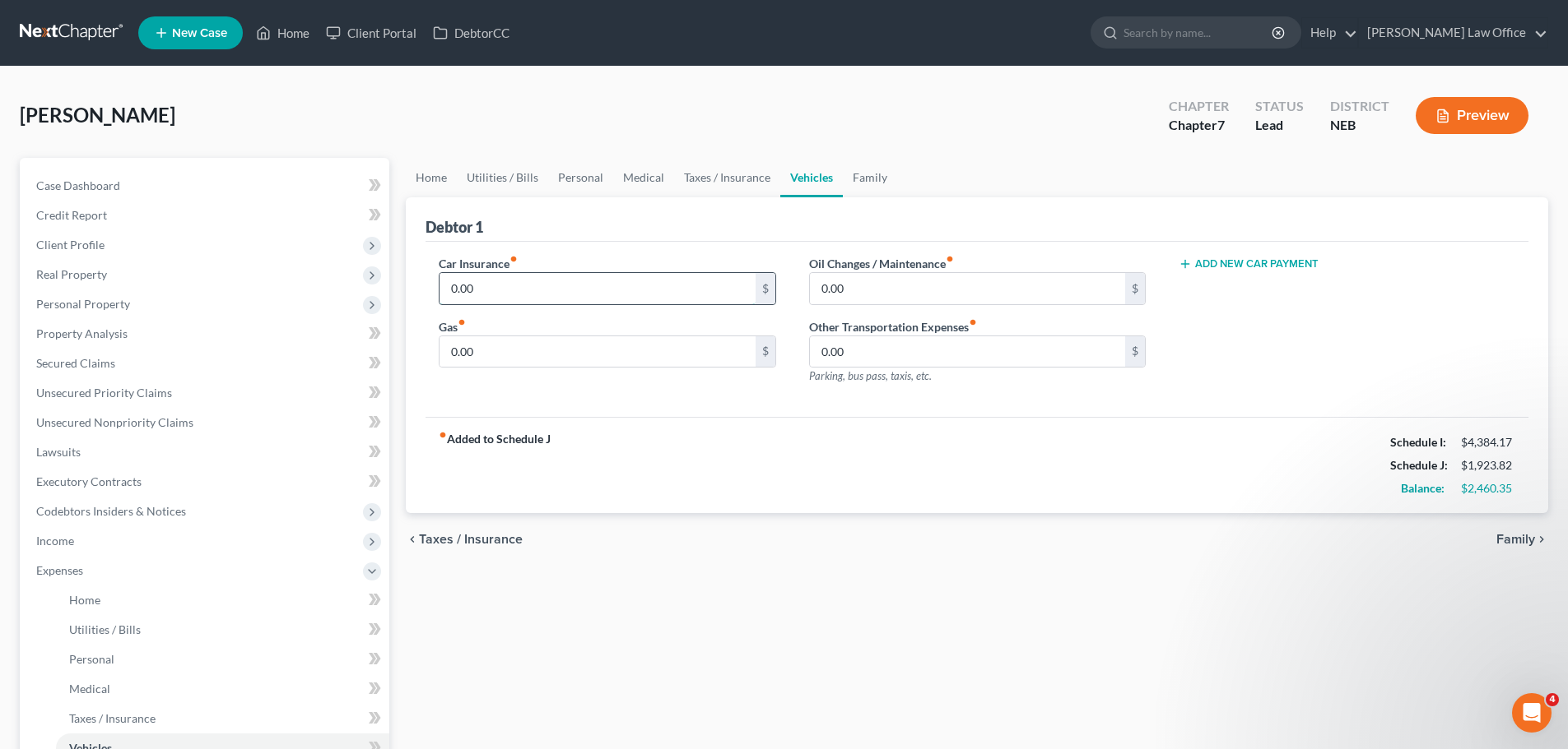
click at [520, 296] on input "0.00" at bounding box center [597, 288] width 315 height 31
type input "135.69"
click at [619, 364] on input "0.00" at bounding box center [597, 351] width 315 height 31
type input "150.00"
click at [931, 362] on input "0.00" at bounding box center [967, 351] width 315 height 31
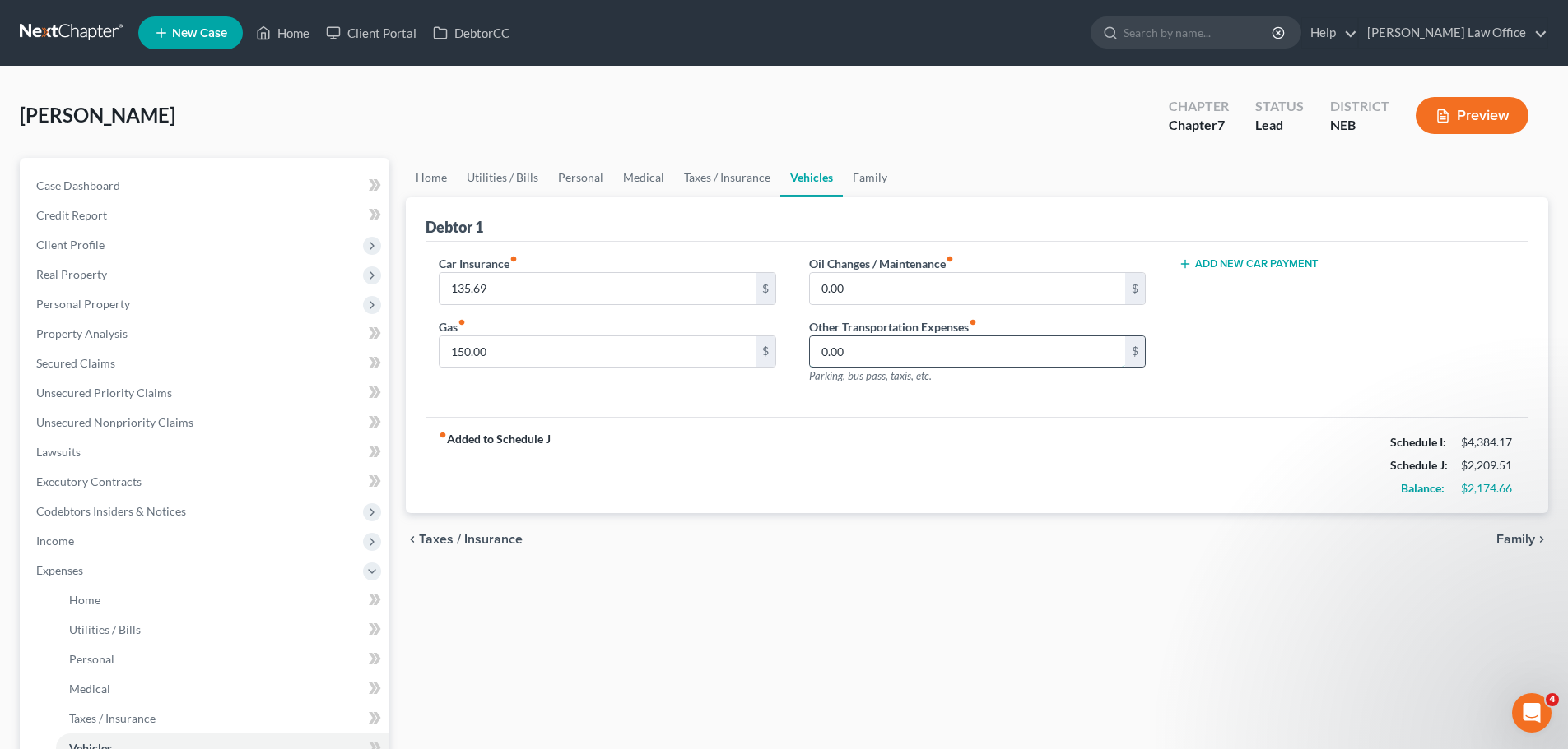
click at [868, 346] on input "0.00" at bounding box center [967, 351] width 315 height 31
click at [1284, 314] on div "Add New Car Payment" at bounding box center [1347, 326] width 369 height 143
click at [1508, 537] on span "Family" at bounding box center [1516, 540] width 39 height 13
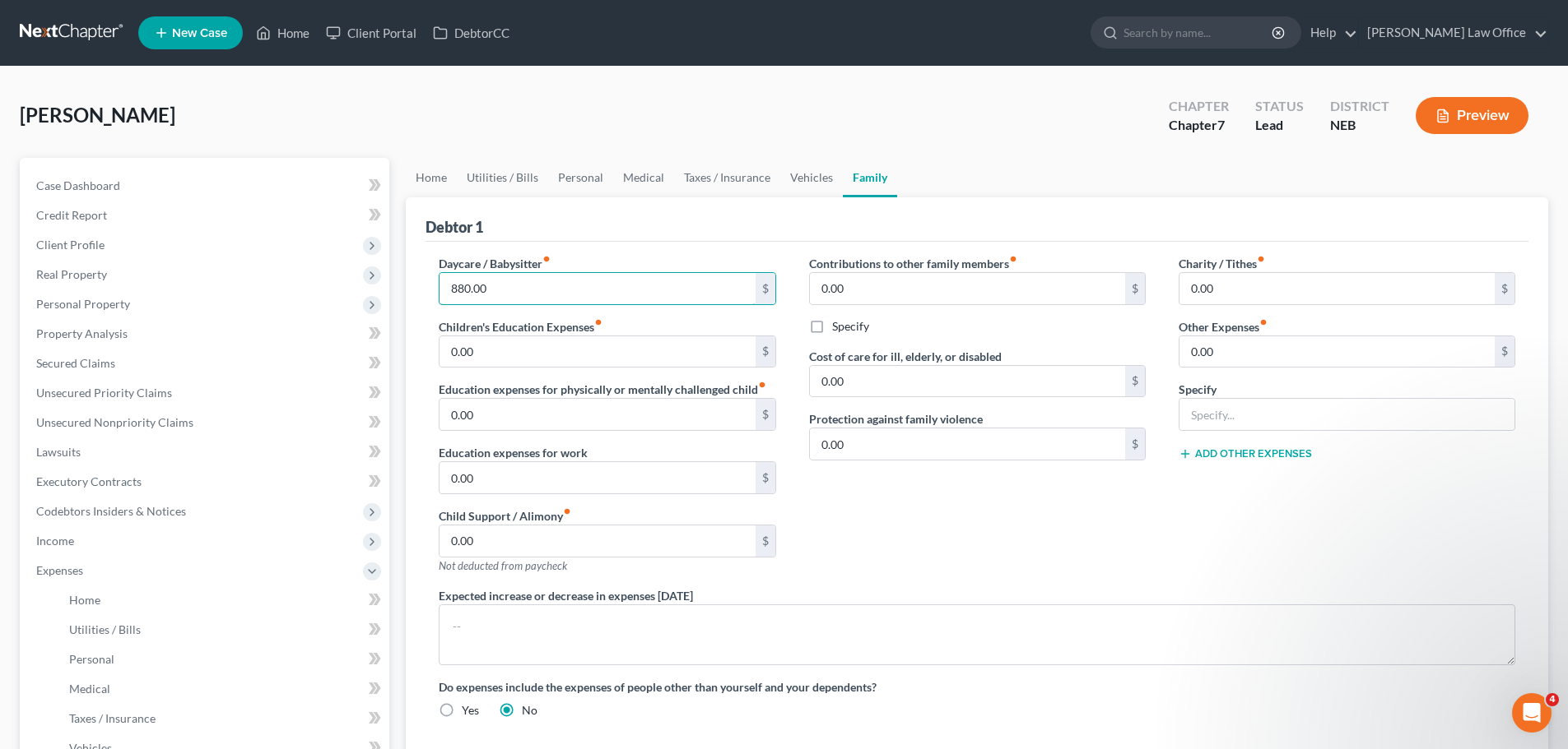
type input "880.00"
click at [978, 540] on div "Contributions to other family members fiber_manual_record 0.00 $ Specify Cost o…" at bounding box center [978, 421] width 369 height 332
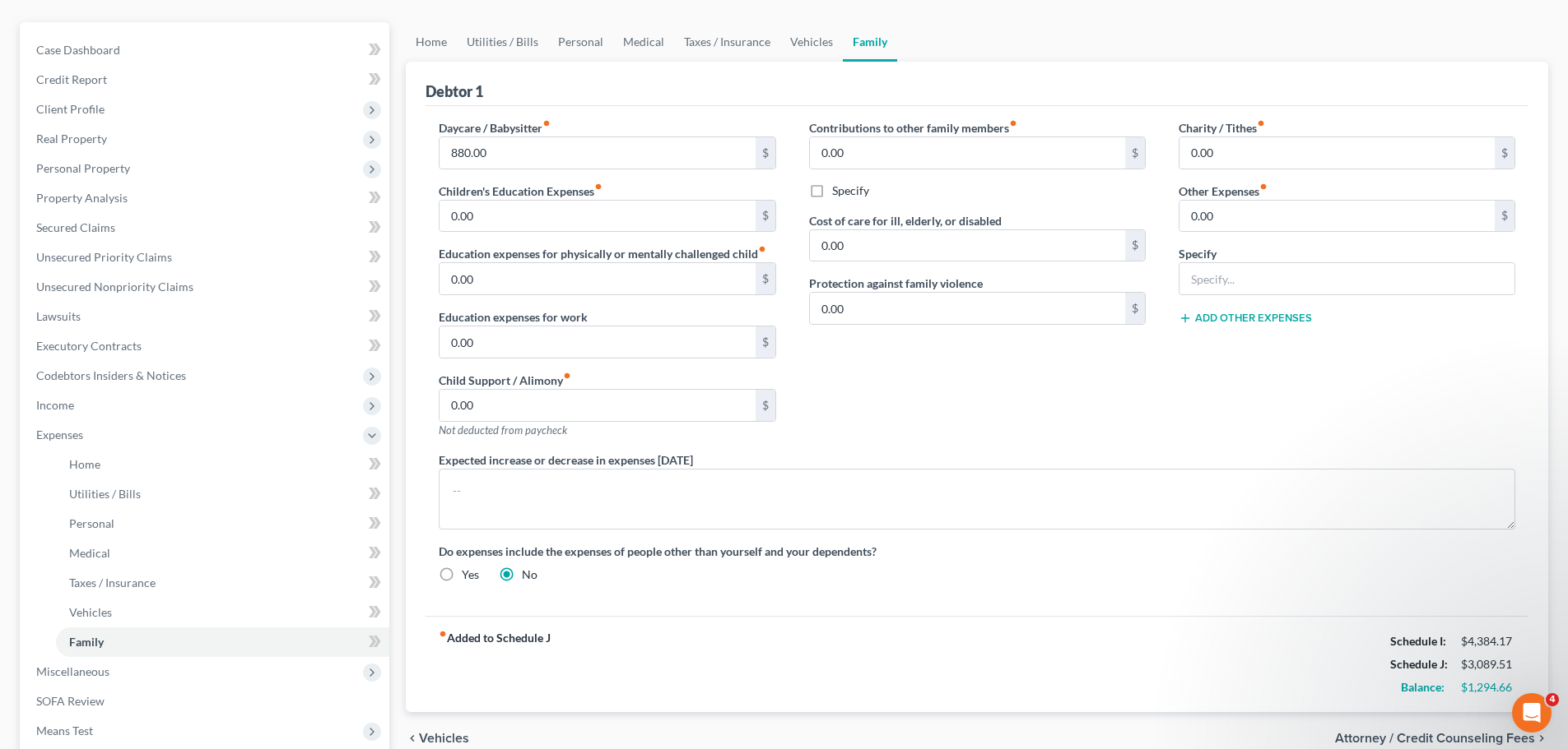
scroll to position [164, 0]
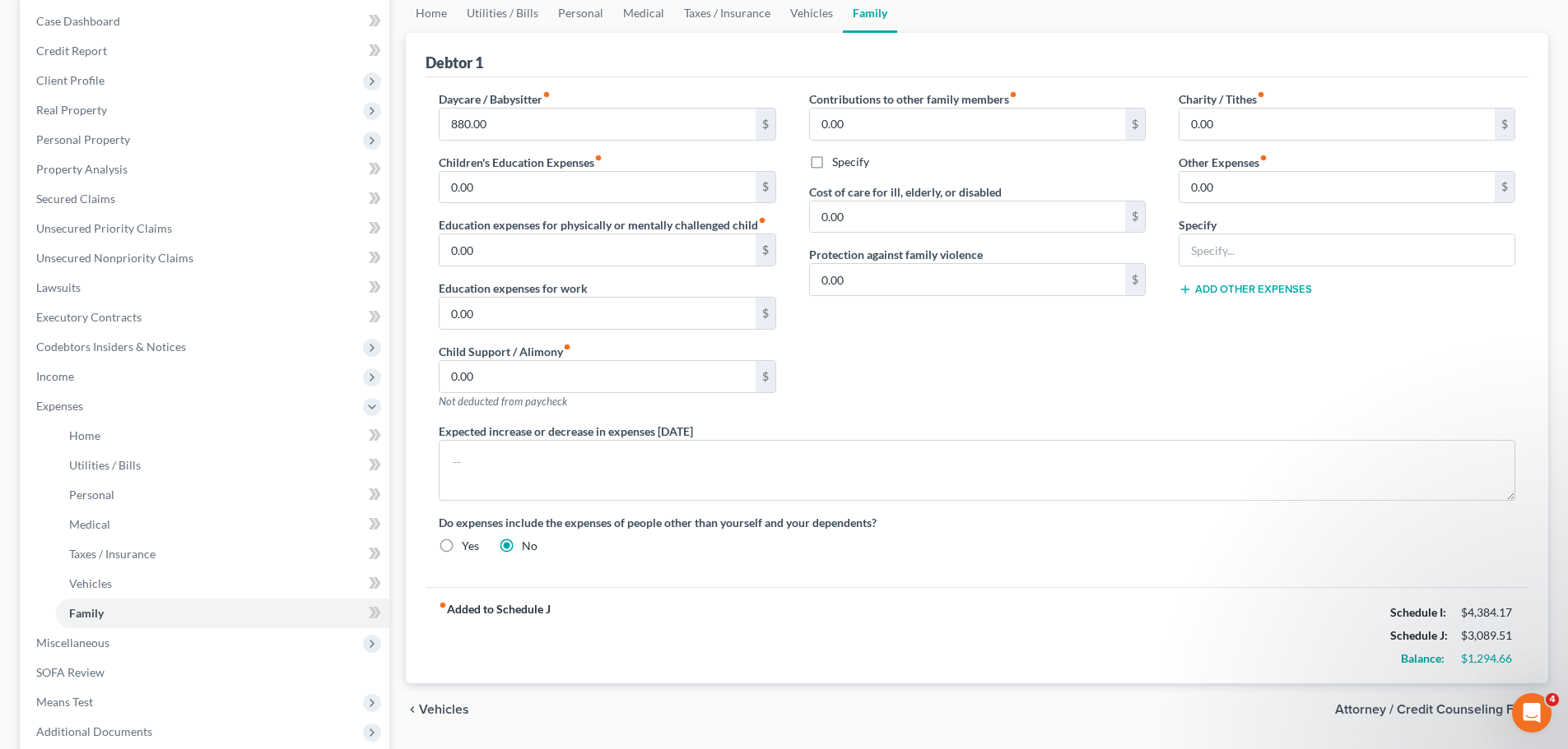
click at [1426, 706] on span "Attorney / Credit Counseling Fees" at bounding box center [1434, 710] width 200 height 13
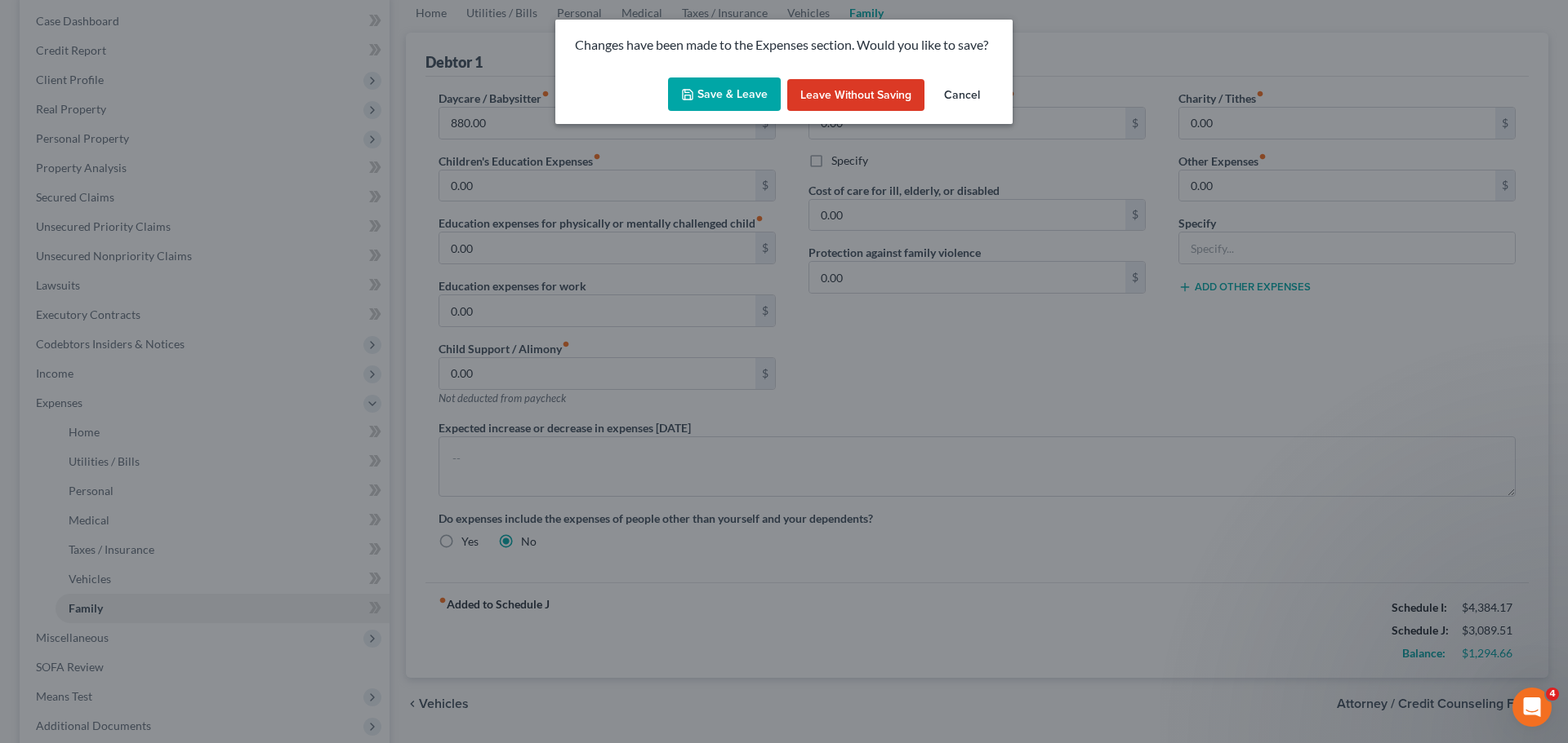
click at [712, 89] on button "Save & Leave" at bounding box center [724, 94] width 113 height 34
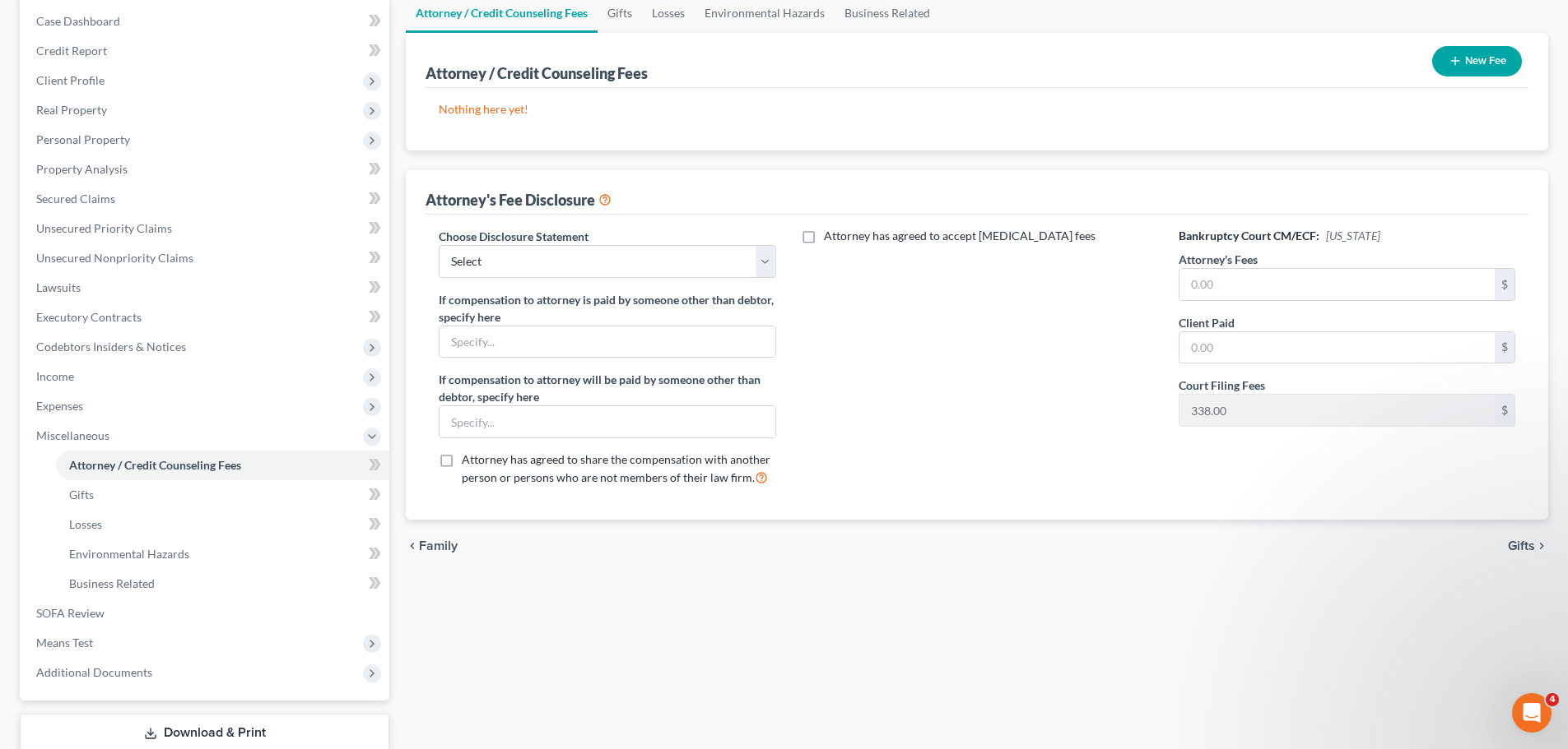
scroll to position [247, 0]
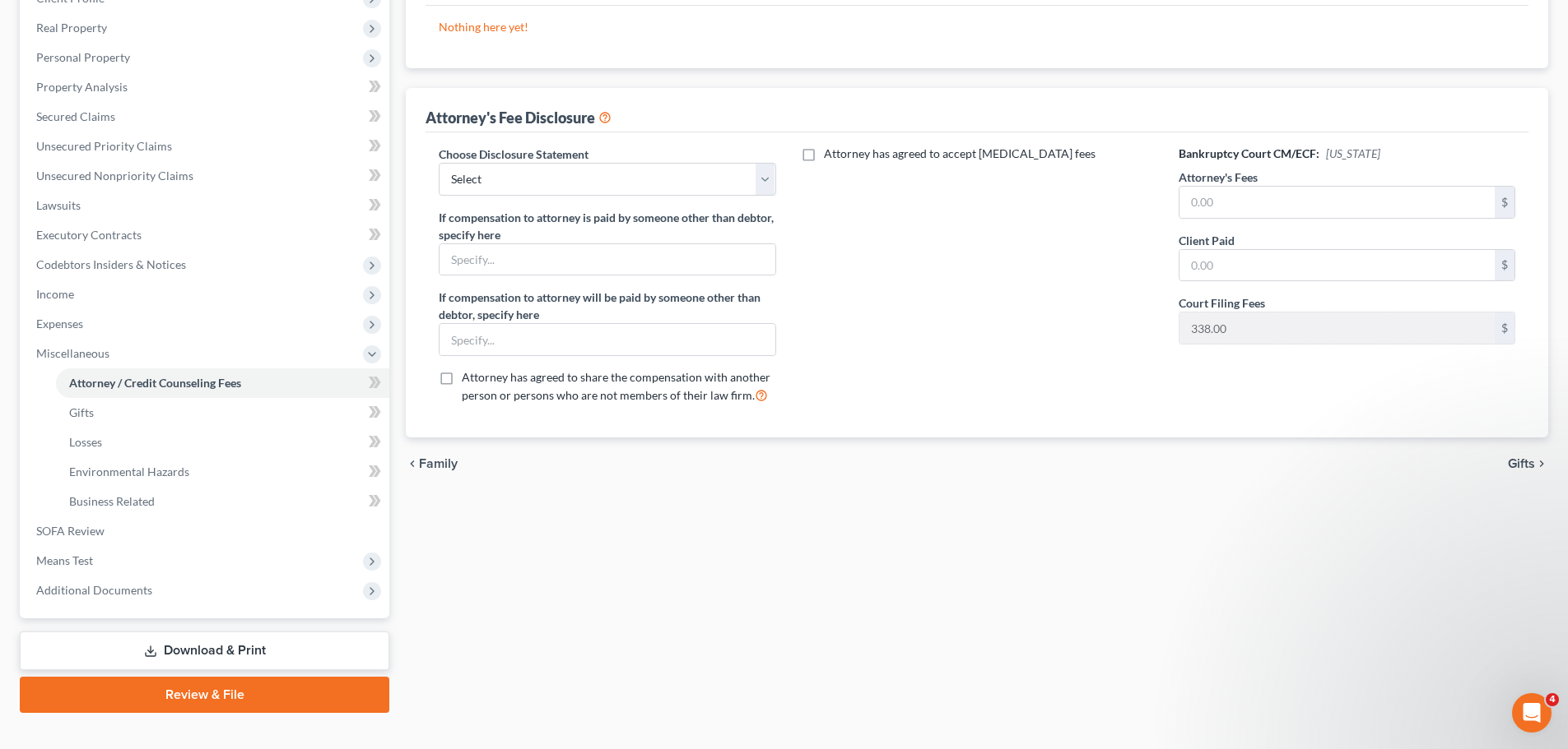
click at [1529, 469] on span "Gifts" at bounding box center [1521, 463] width 28 height 13
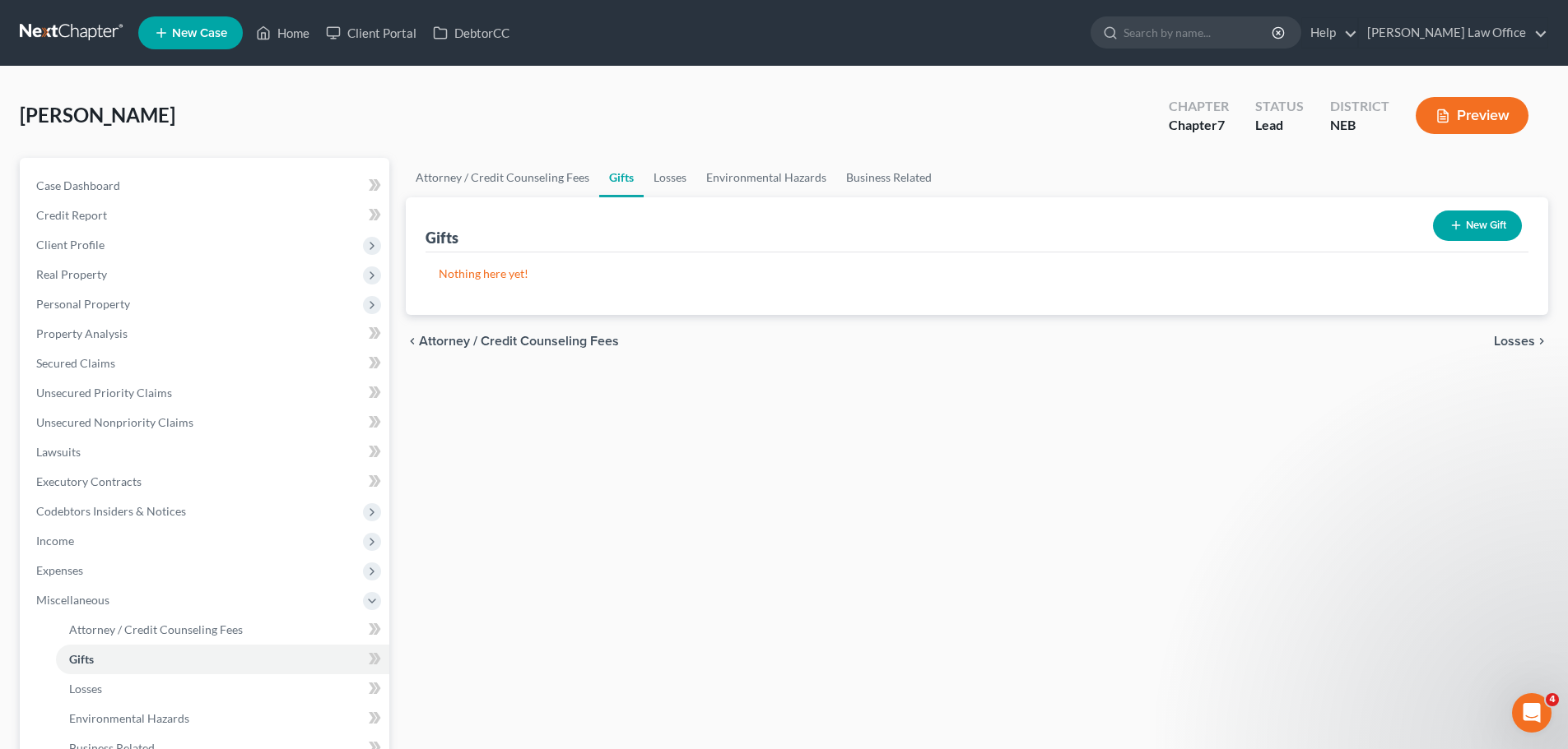
click at [1523, 346] on span "Losses" at bounding box center [1514, 341] width 41 height 13
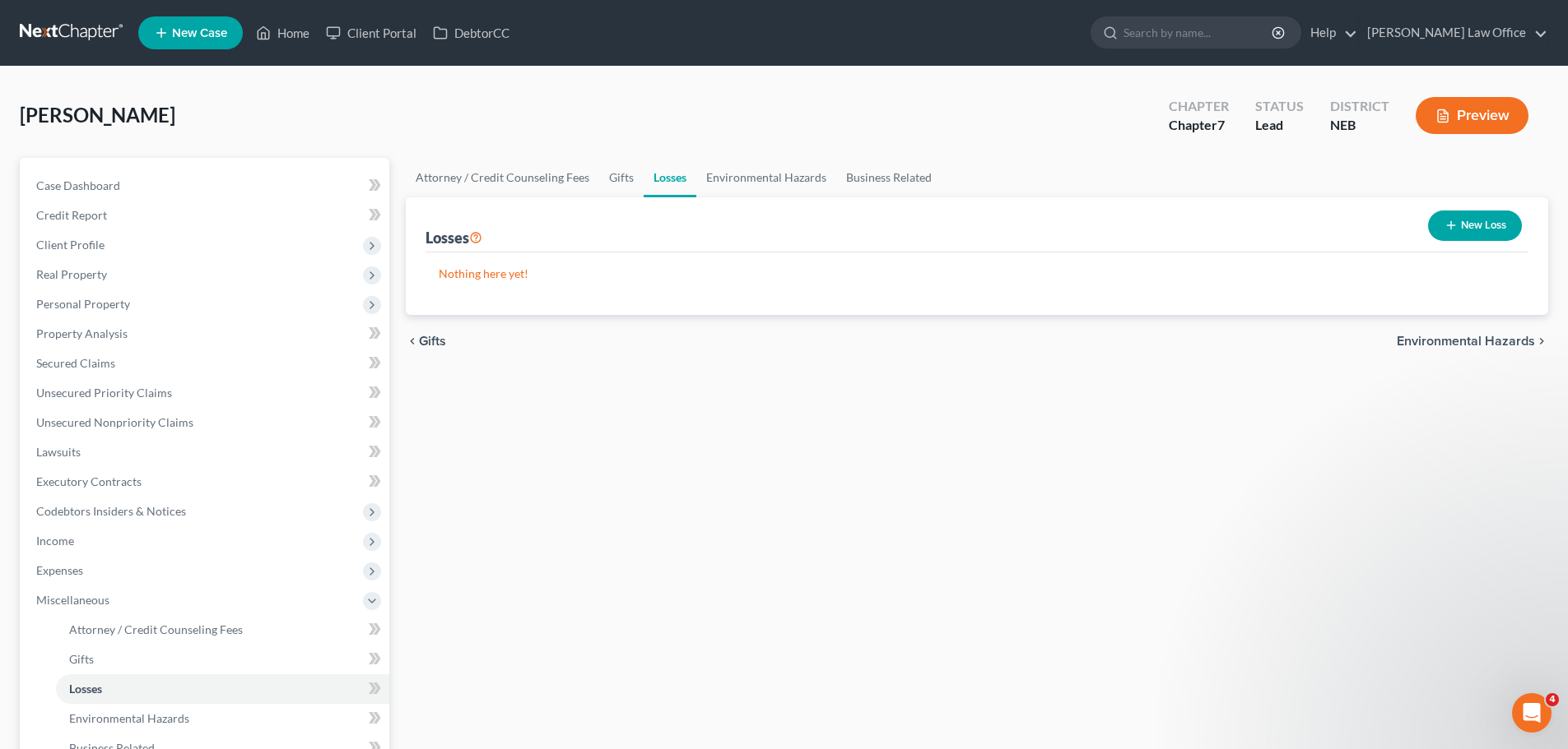
click at [1498, 341] on span "Environmental Hazards" at bounding box center [1466, 341] width 139 height 13
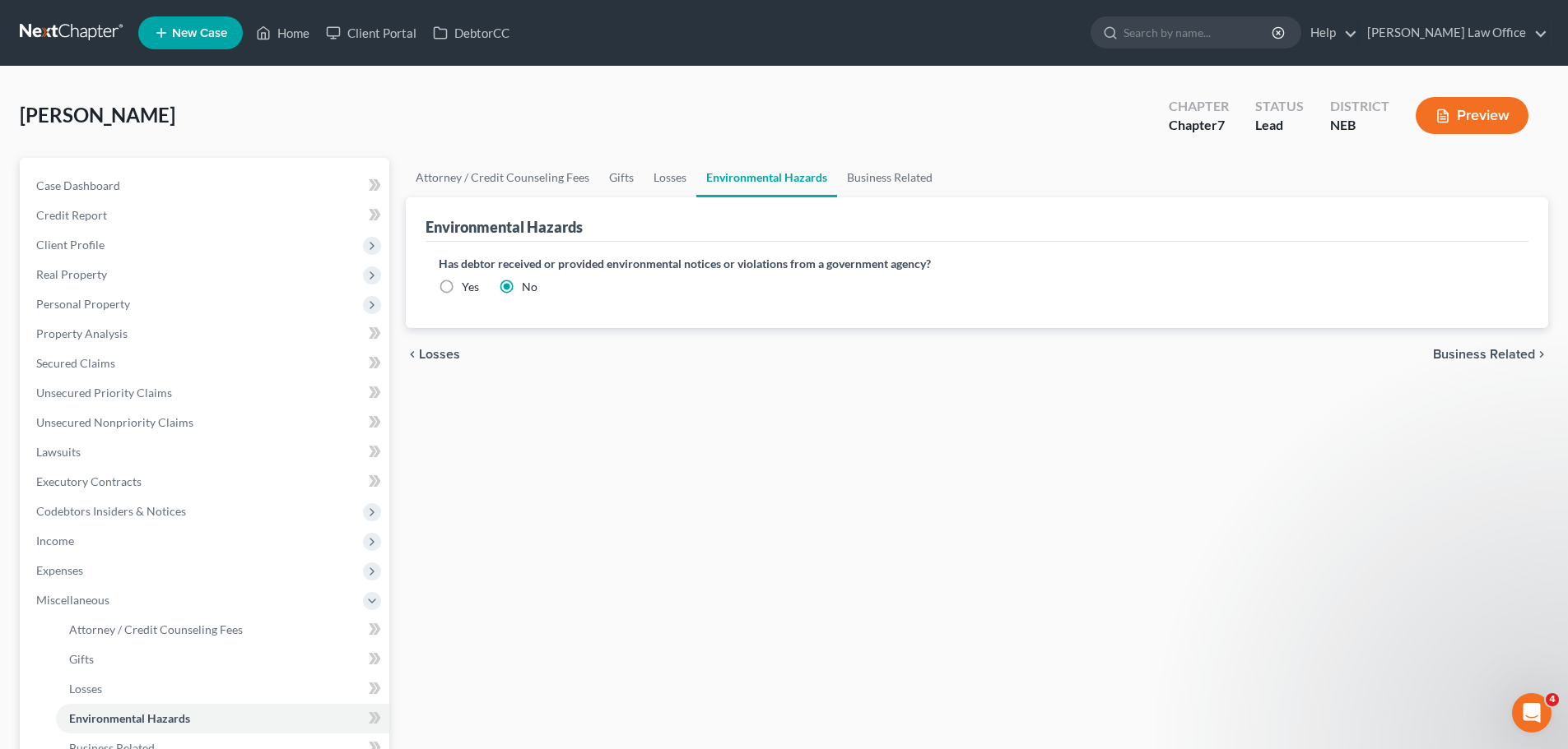
click at [1493, 354] on span "Business Related" at bounding box center [1484, 354] width 102 height 13
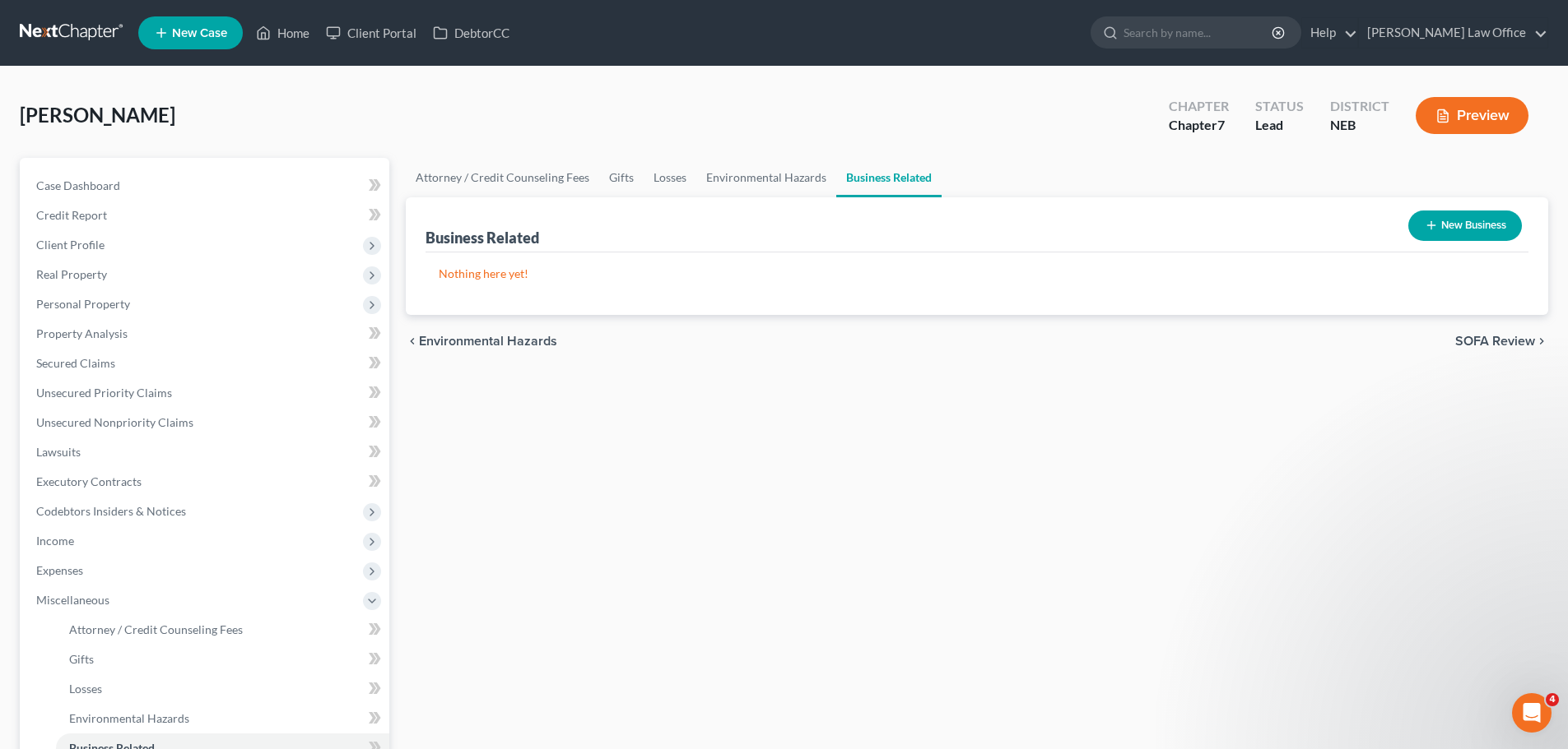
click at [1494, 343] on span "SOFA Review" at bounding box center [1495, 341] width 80 height 13
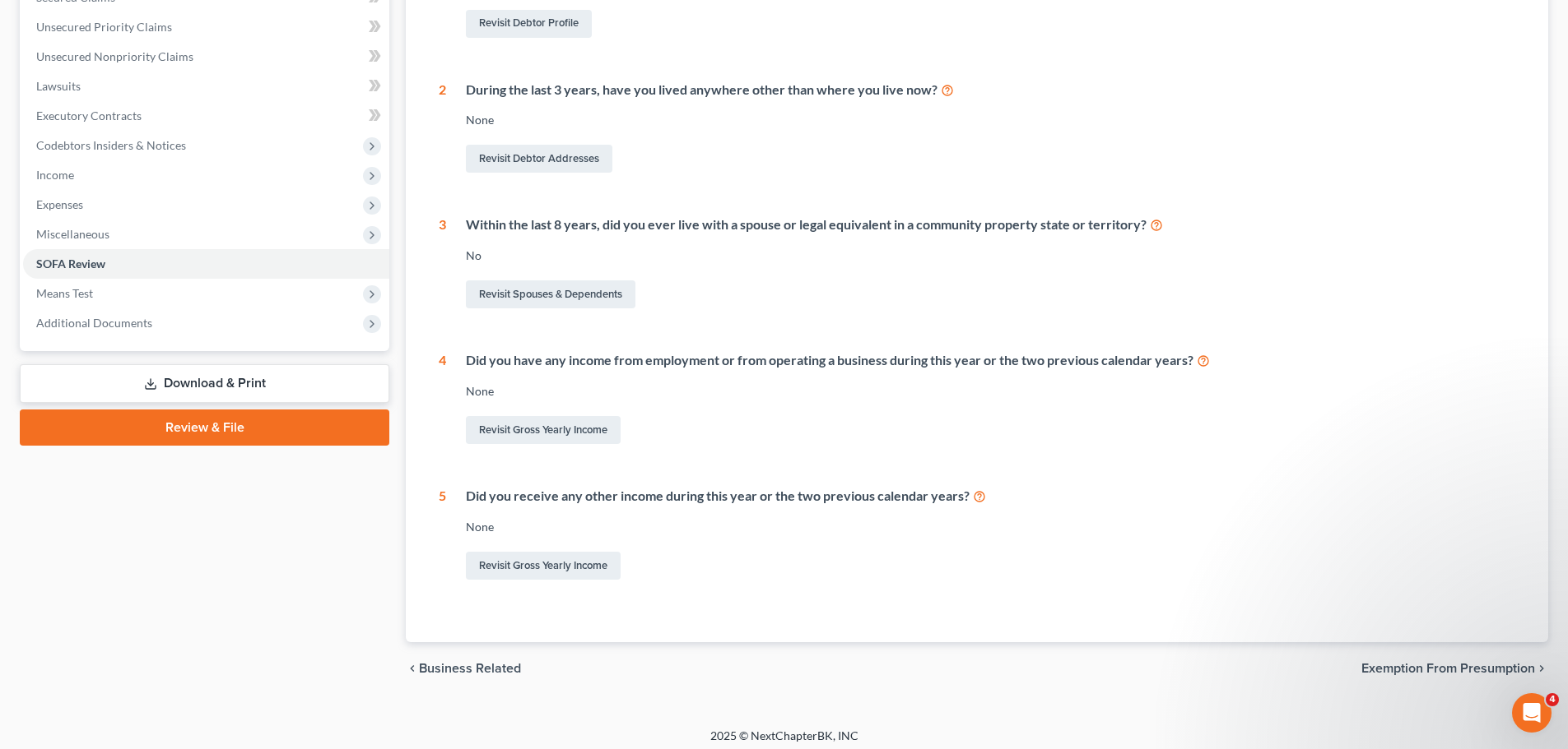
scroll to position [374, 0]
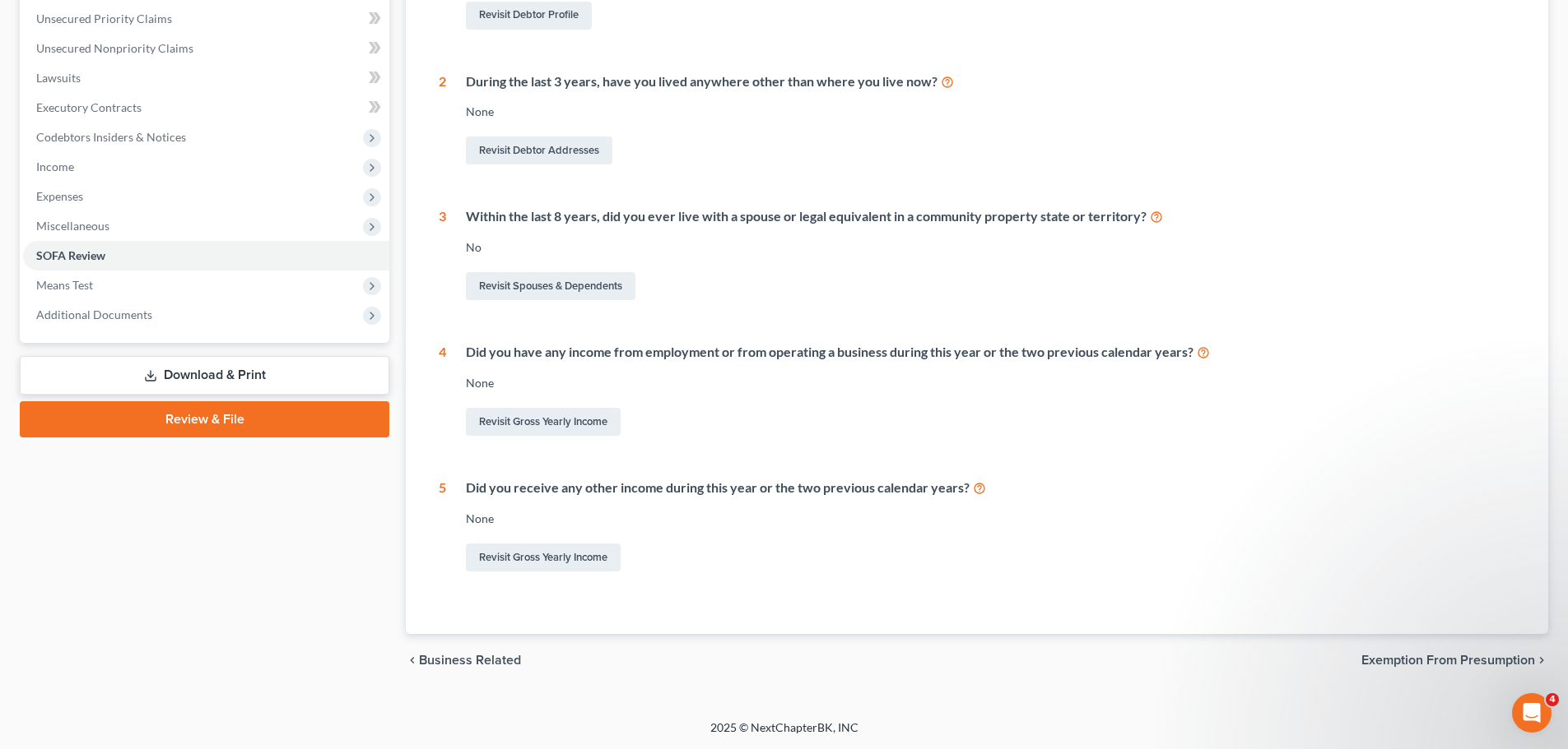
click at [1437, 657] on span "Exemption from Presumption" at bounding box center [1448, 660] width 174 height 13
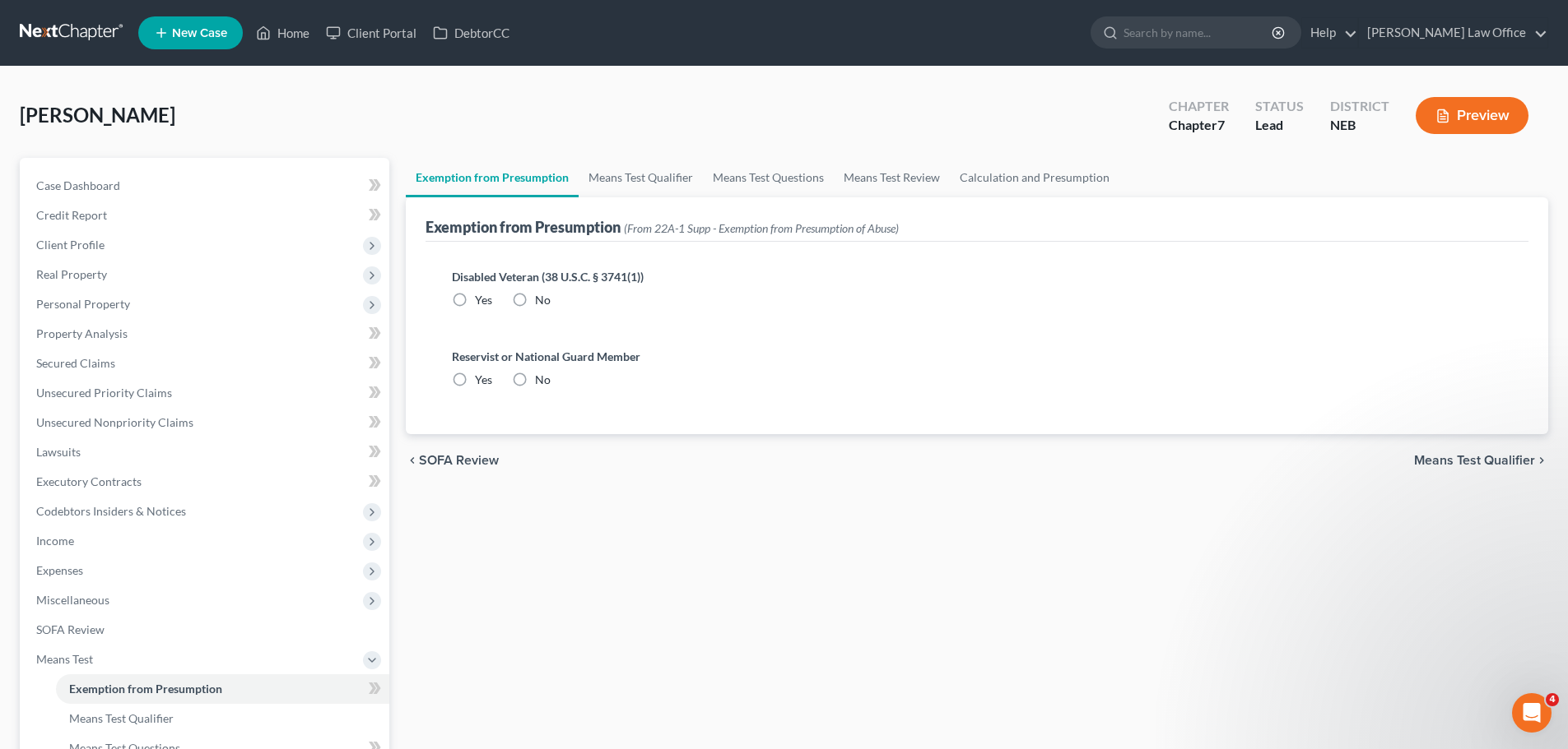
click at [535, 298] on div "No" at bounding box center [532, 300] width 39 height 17
click at [535, 299] on label "No" at bounding box center [543, 300] width 16 height 17
click at [542, 299] on input "No" at bounding box center [547, 297] width 11 height 11
radio input "true"
drag, startPoint x: 522, startPoint y: 377, endPoint x: 590, endPoint y: 379, distance: 68.0
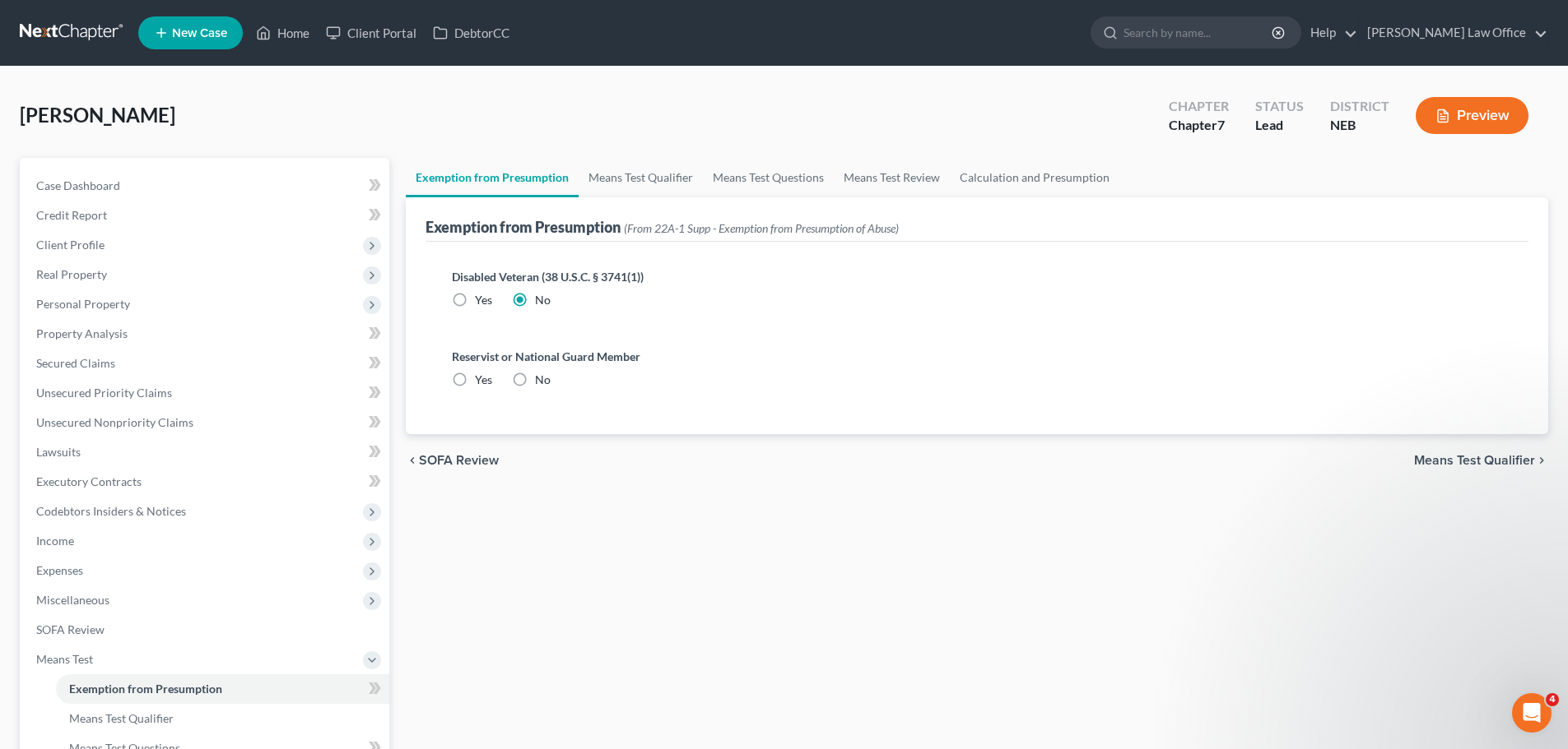
click at [535, 377] on label "No" at bounding box center [543, 380] width 16 height 17
click at [542, 377] on input "No" at bounding box center [547, 377] width 11 height 11
radio input "true"
click at [1414, 456] on div "chevron_left SOFA Review Means Test Qualifier chevron_right" at bounding box center [977, 460] width 1143 height 52
click at [1440, 459] on span "Means Test Qualifier" at bounding box center [1474, 461] width 121 height 13
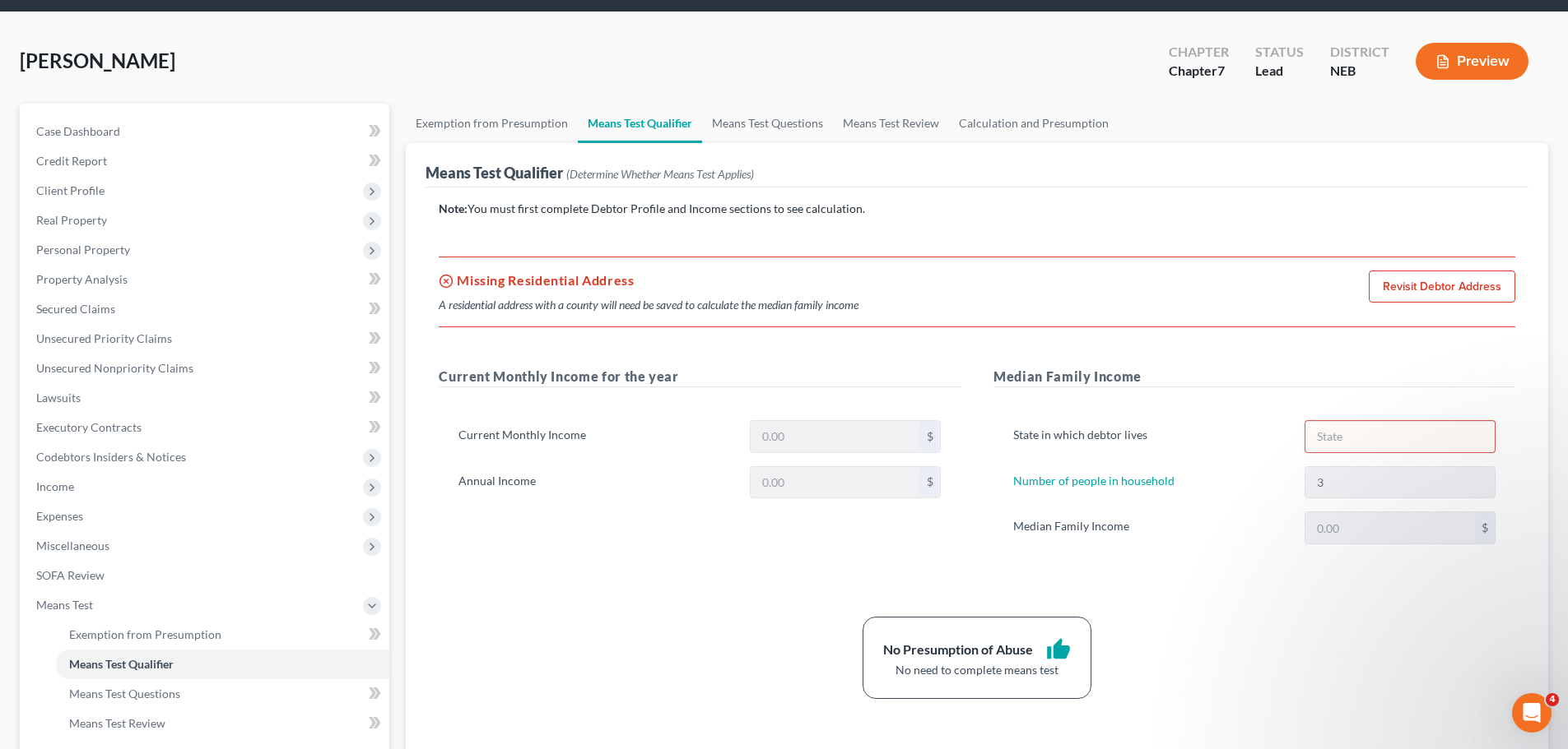
scroll to position [83, 0]
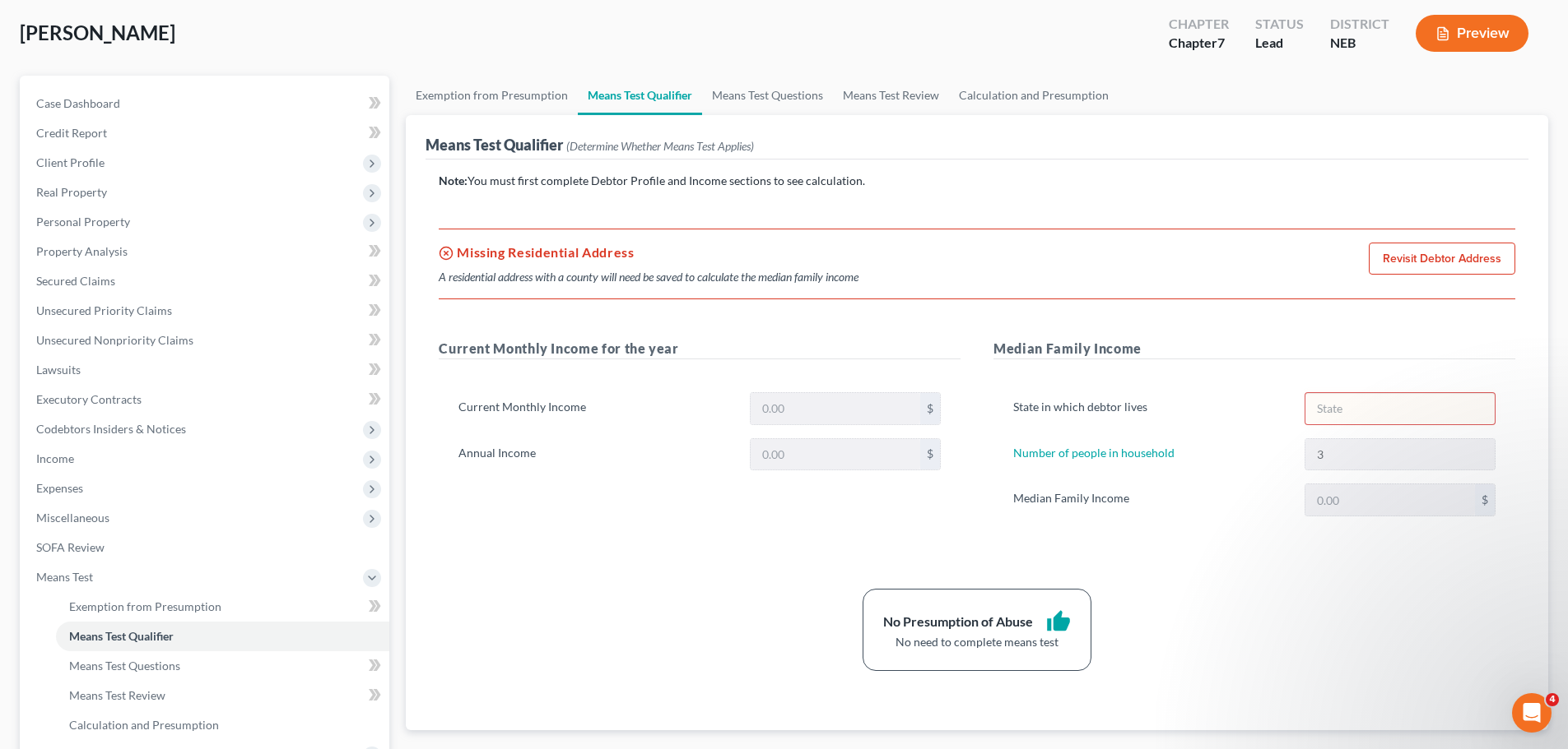
click at [1400, 264] on link "Revisit Debtor Address" at bounding box center [1441, 258] width 147 height 33
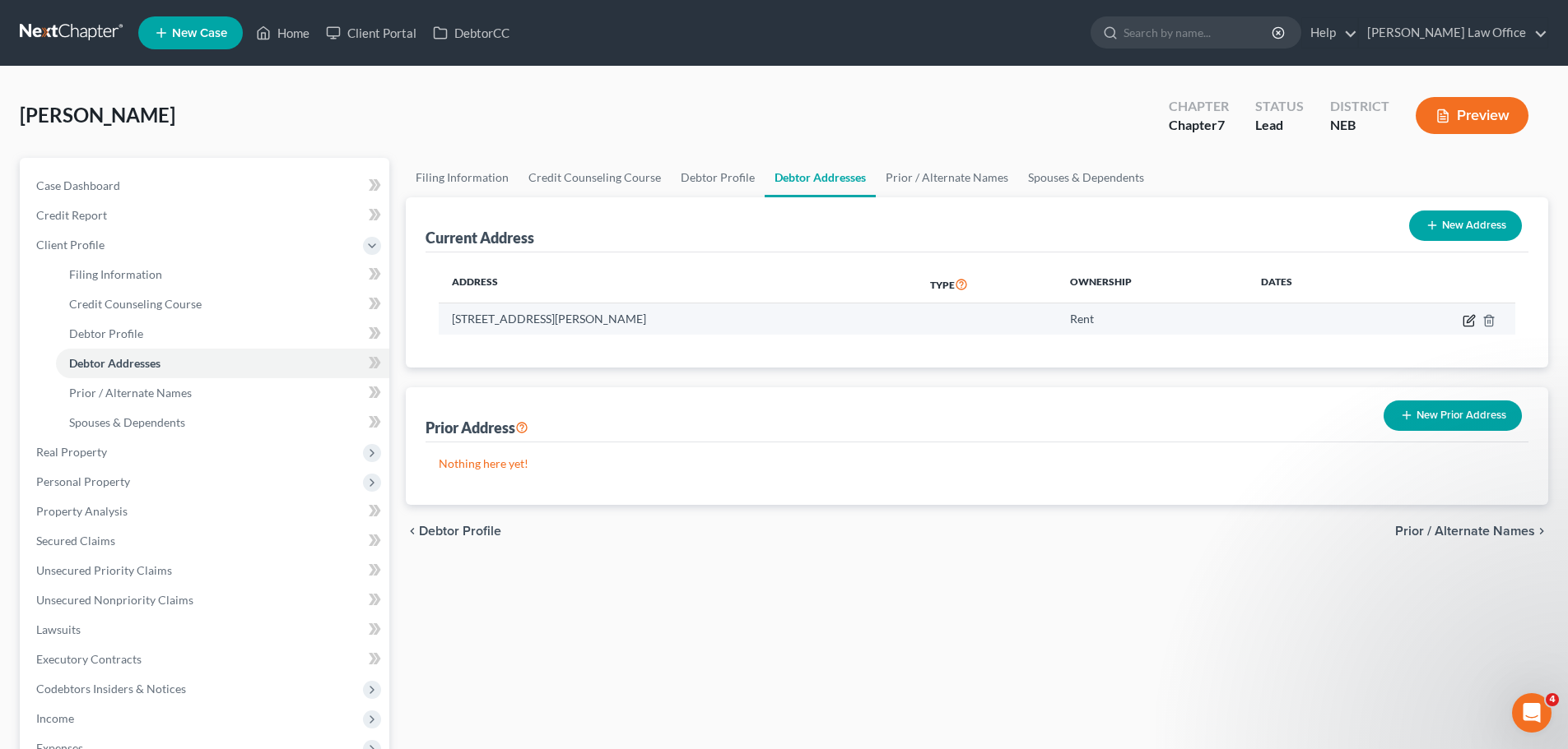
click at [1463, 319] on icon "button" at bounding box center [1469, 320] width 13 height 13
select select "30"
select select "72"
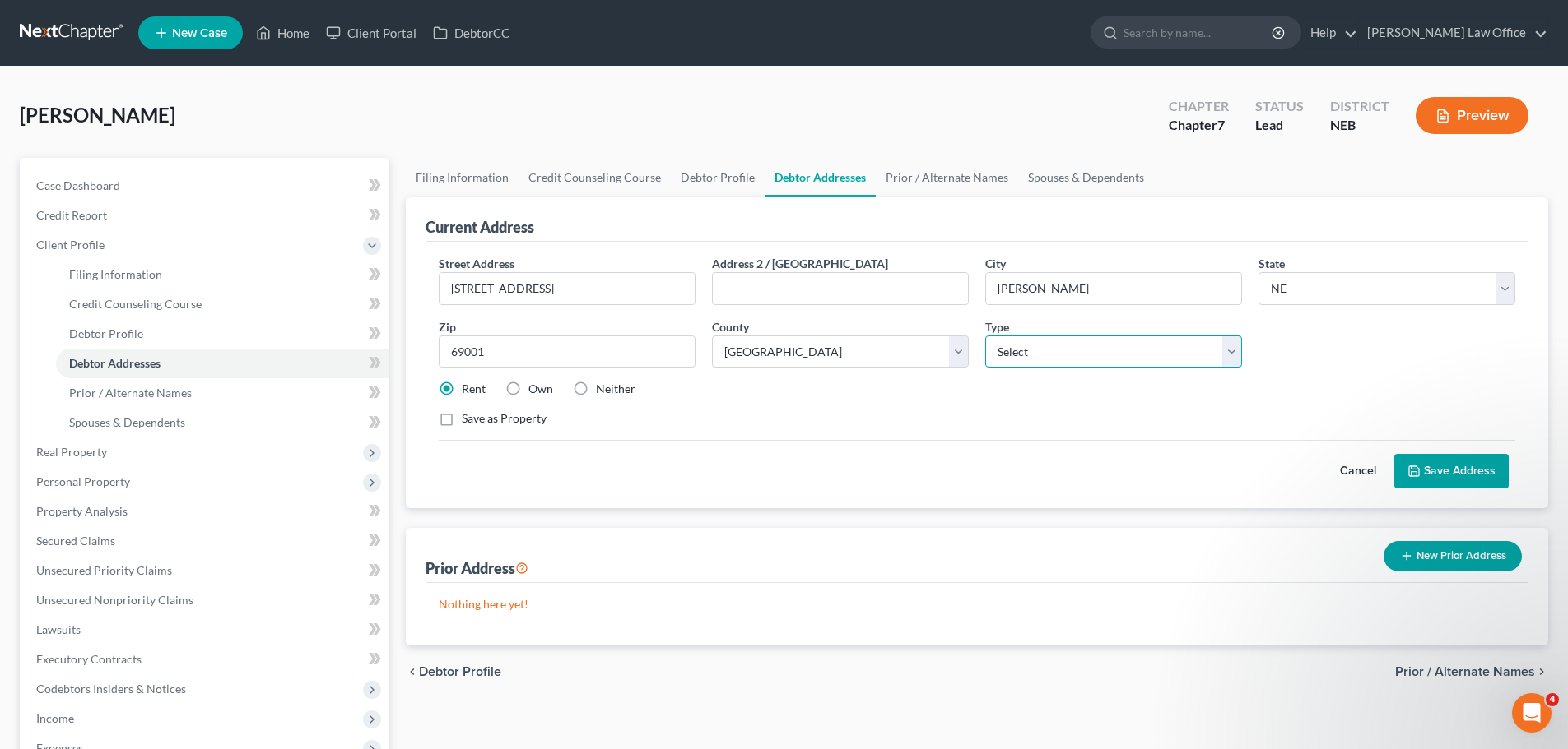
click at [1033, 348] on select "Select Residential Mailing Rental Business" at bounding box center [1113, 351] width 257 height 33
select select "0"
click at [986, 335] on select "Select Residential Mailing Rental Business" at bounding box center [1113, 351] width 257 height 33
click at [1247, 418] on div "Save as Property" at bounding box center [977, 419] width 1076 height 17
click at [1455, 475] on button "Save Address" at bounding box center [1451, 471] width 115 height 35
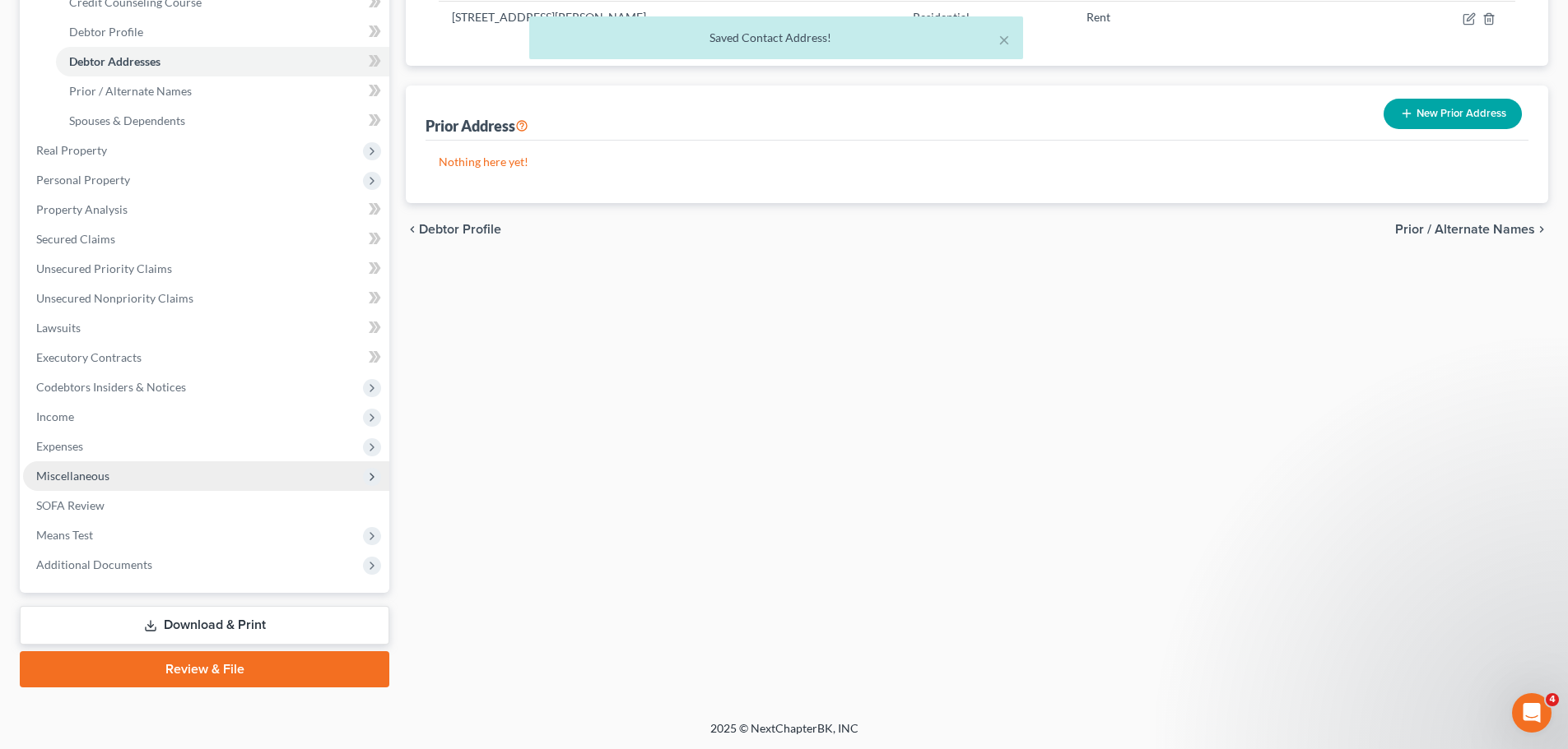
scroll to position [303, 0]
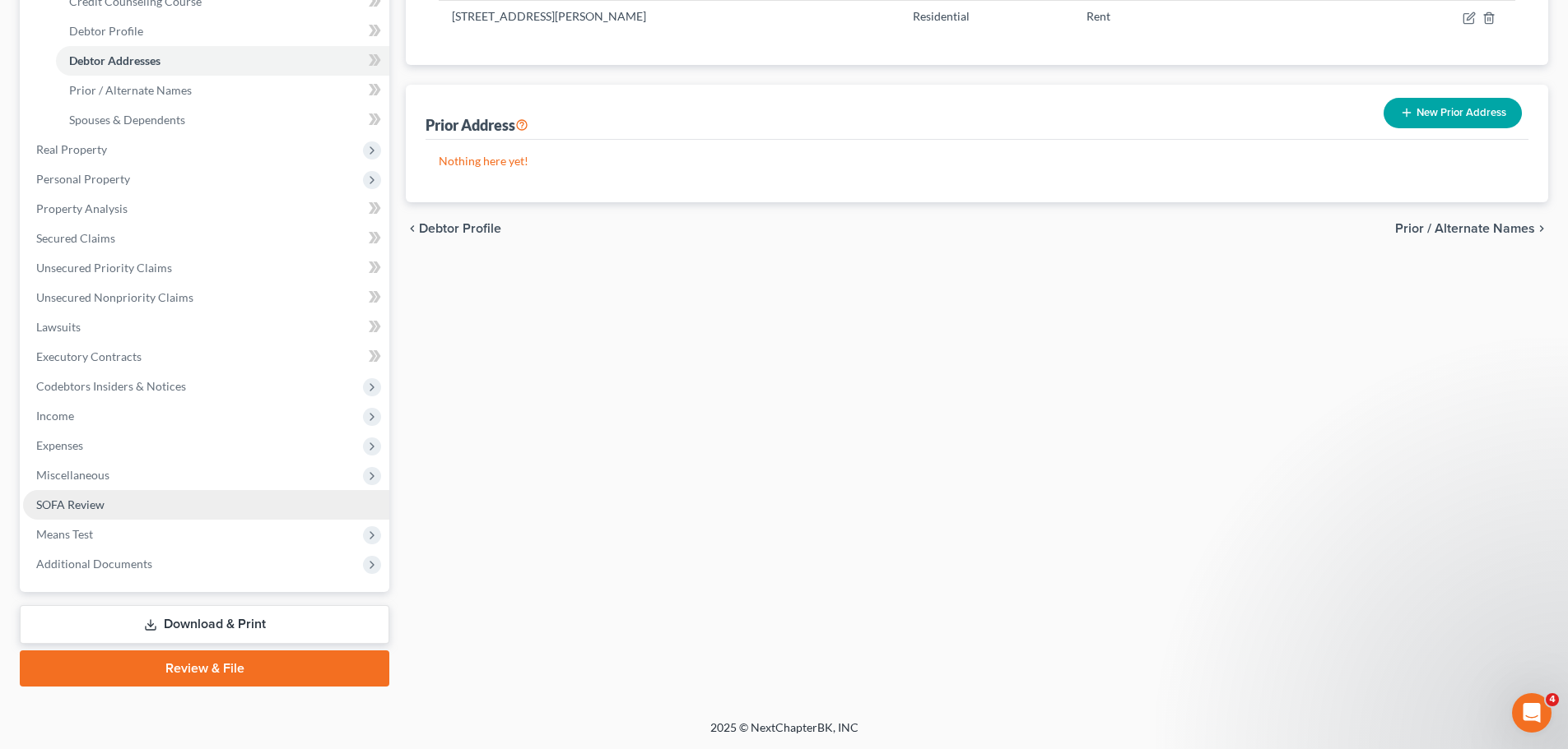
click at [226, 491] on link "SOFA Review" at bounding box center [206, 504] width 366 height 29
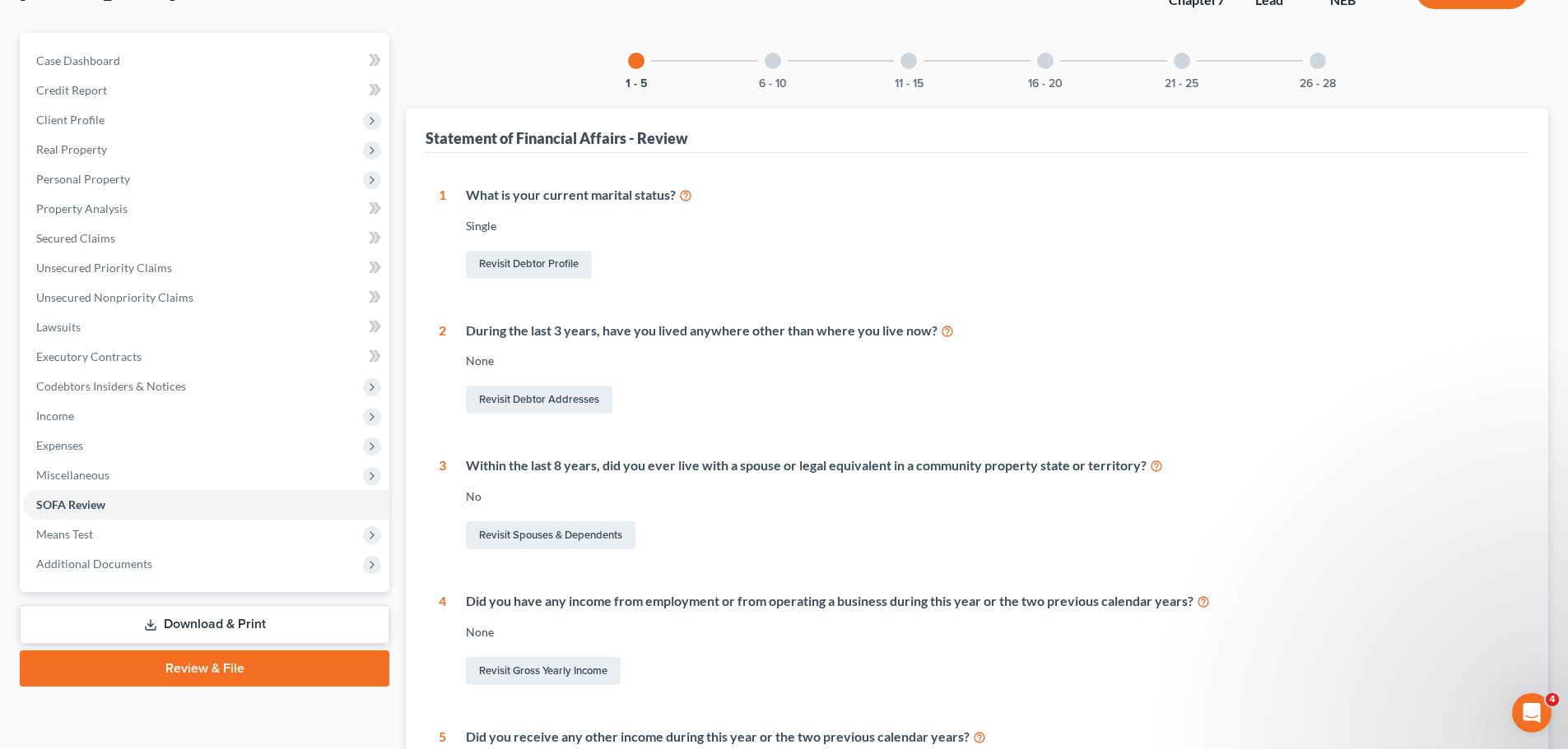
scroll to position [374, 0]
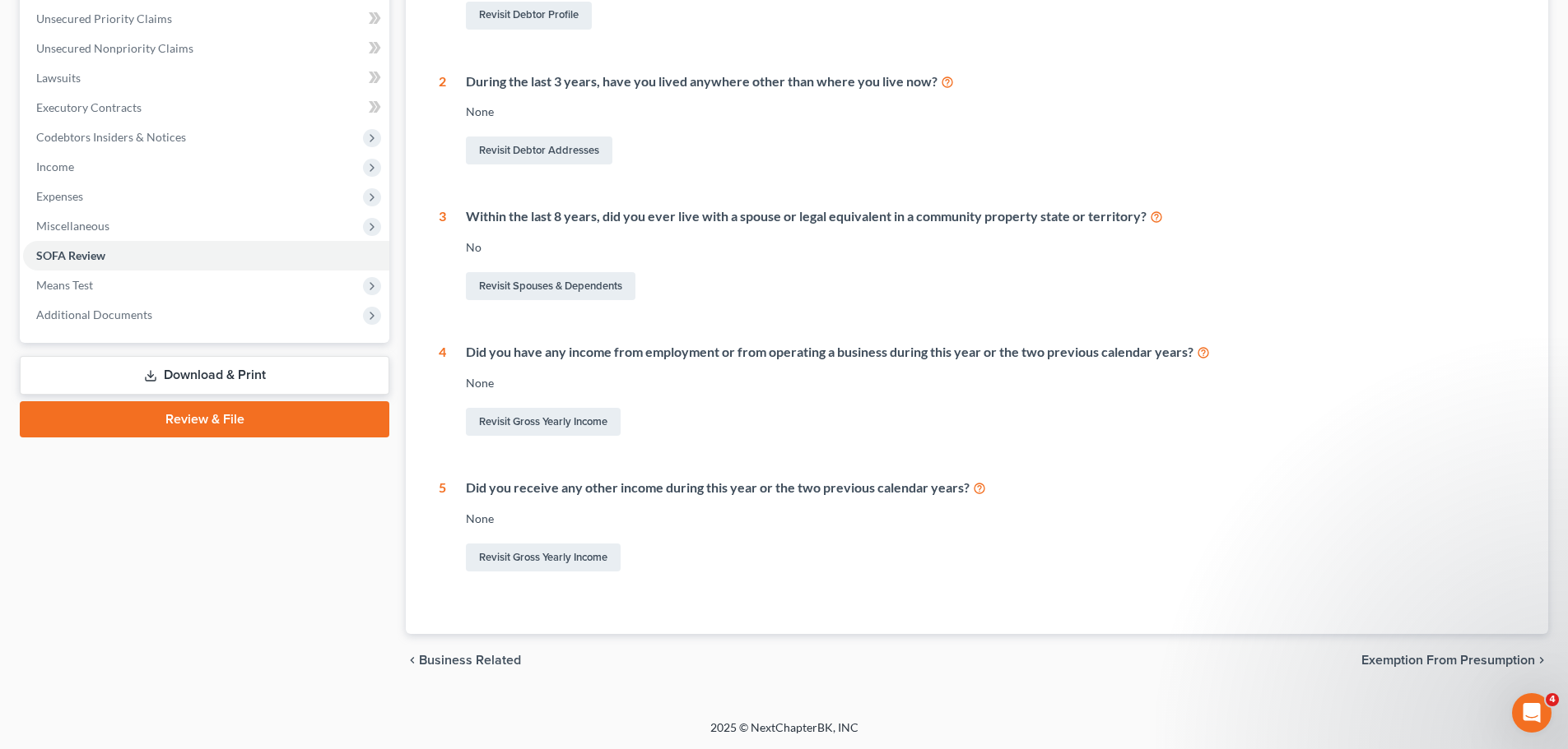
click at [1467, 658] on span "Exemption from Presumption" at bounding box center [1448, 660] width 174 height 13
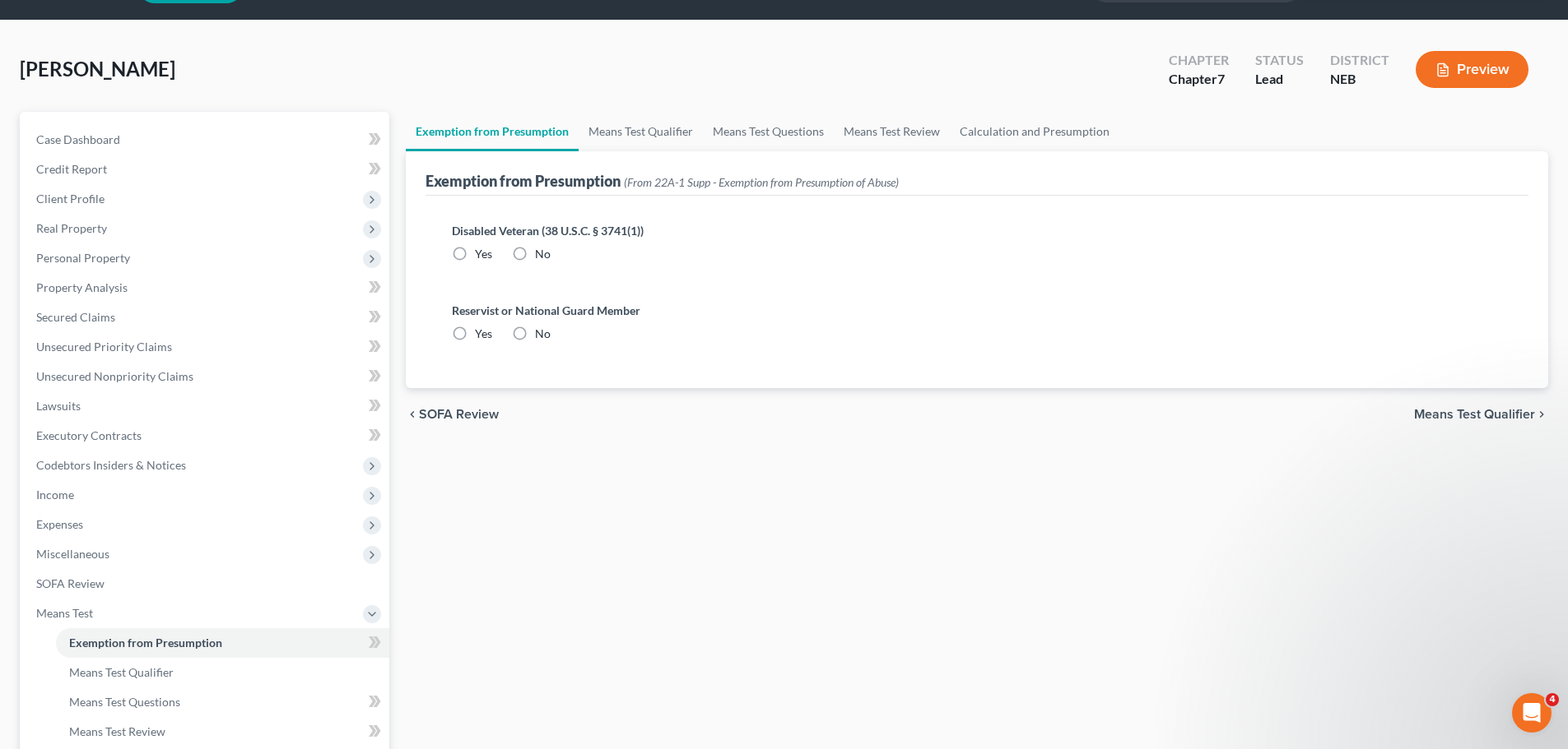
radio input "true"
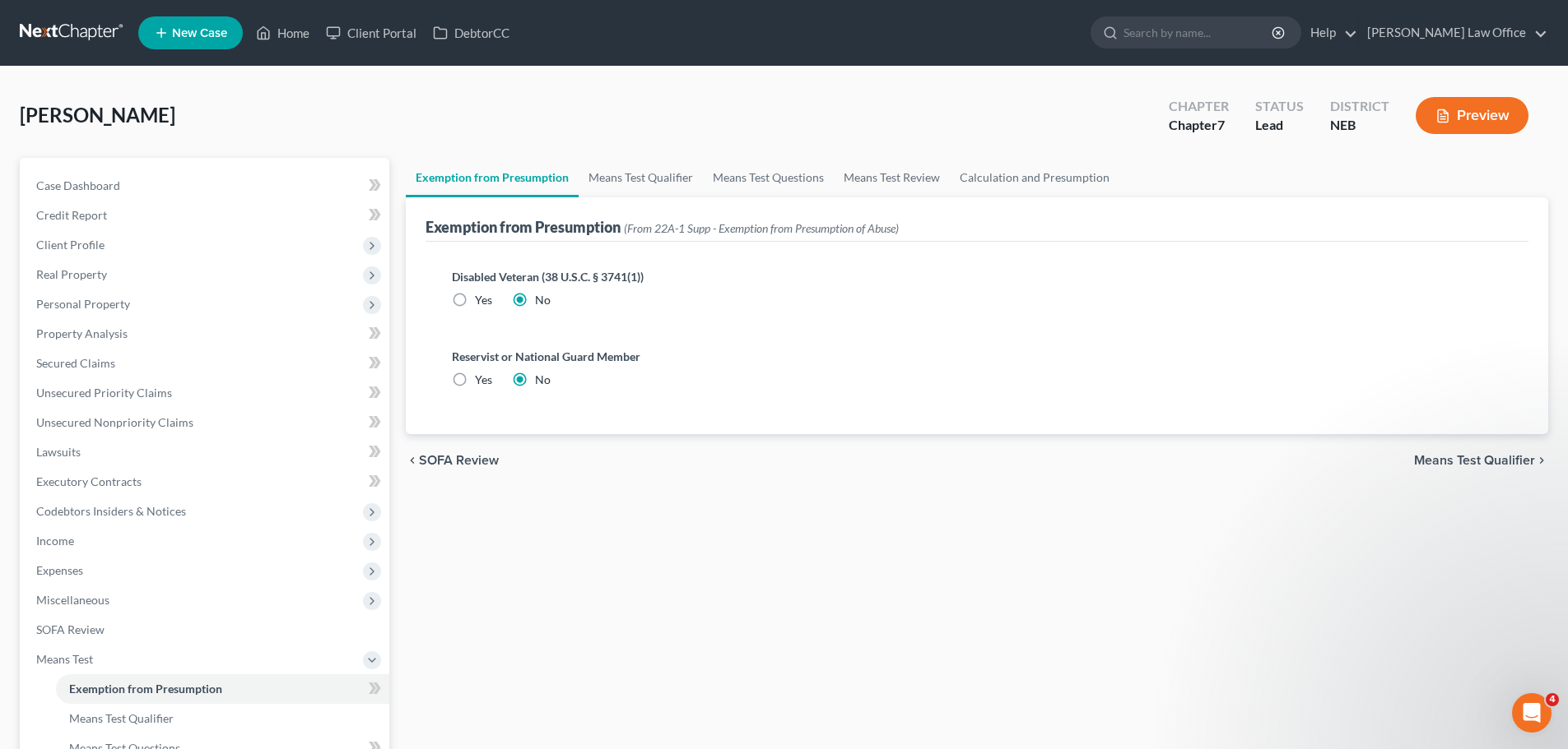
click at [1429, 451] on div "chevron_left SOFA Review Means Test Qualifier chevron_right" at bounding box center [977, 460] width 1143 height 52
click at [1429, 460] on span "Means Test Qualifier" at bounding box center [1474, 461] width 121 height 13
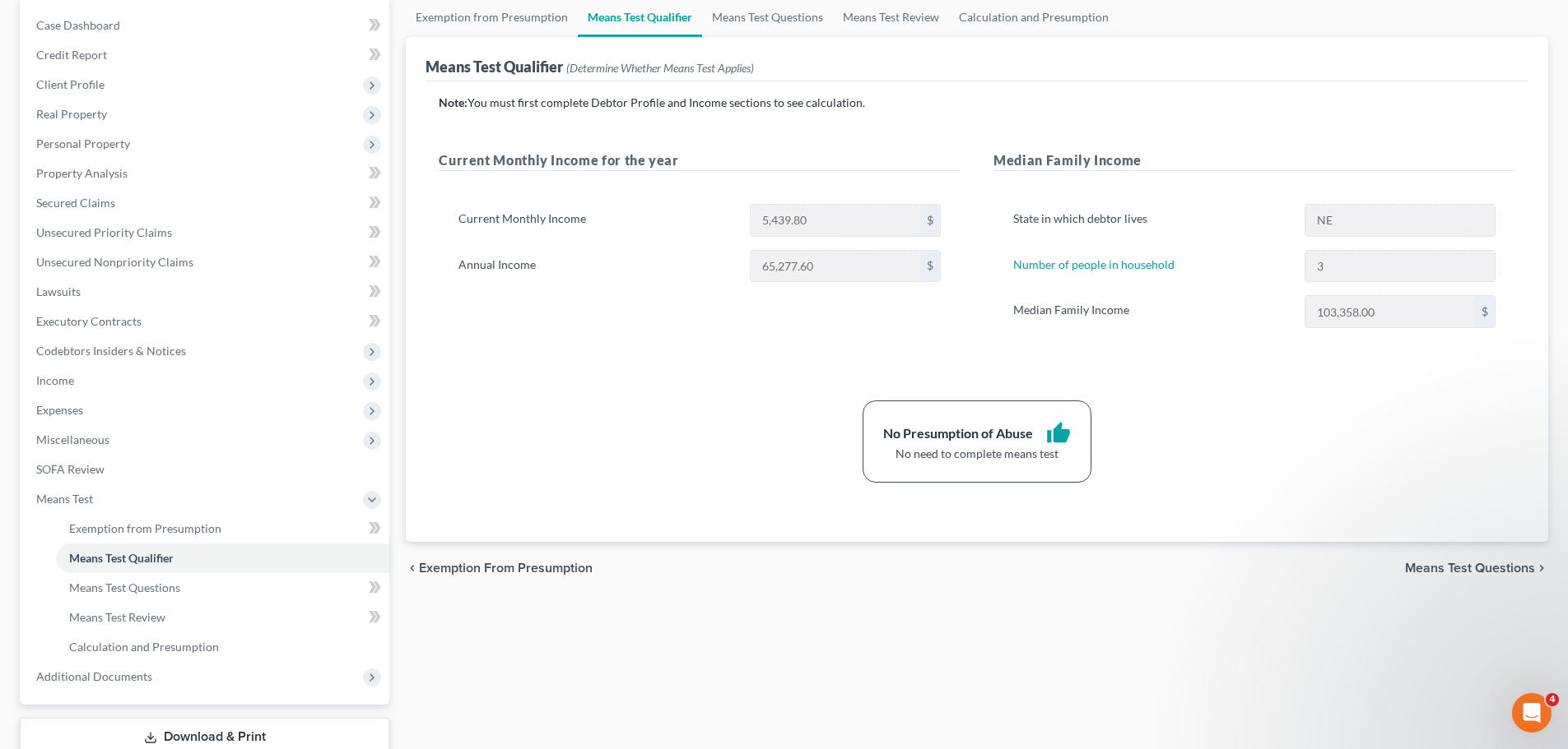
scroll to position [247, 0]
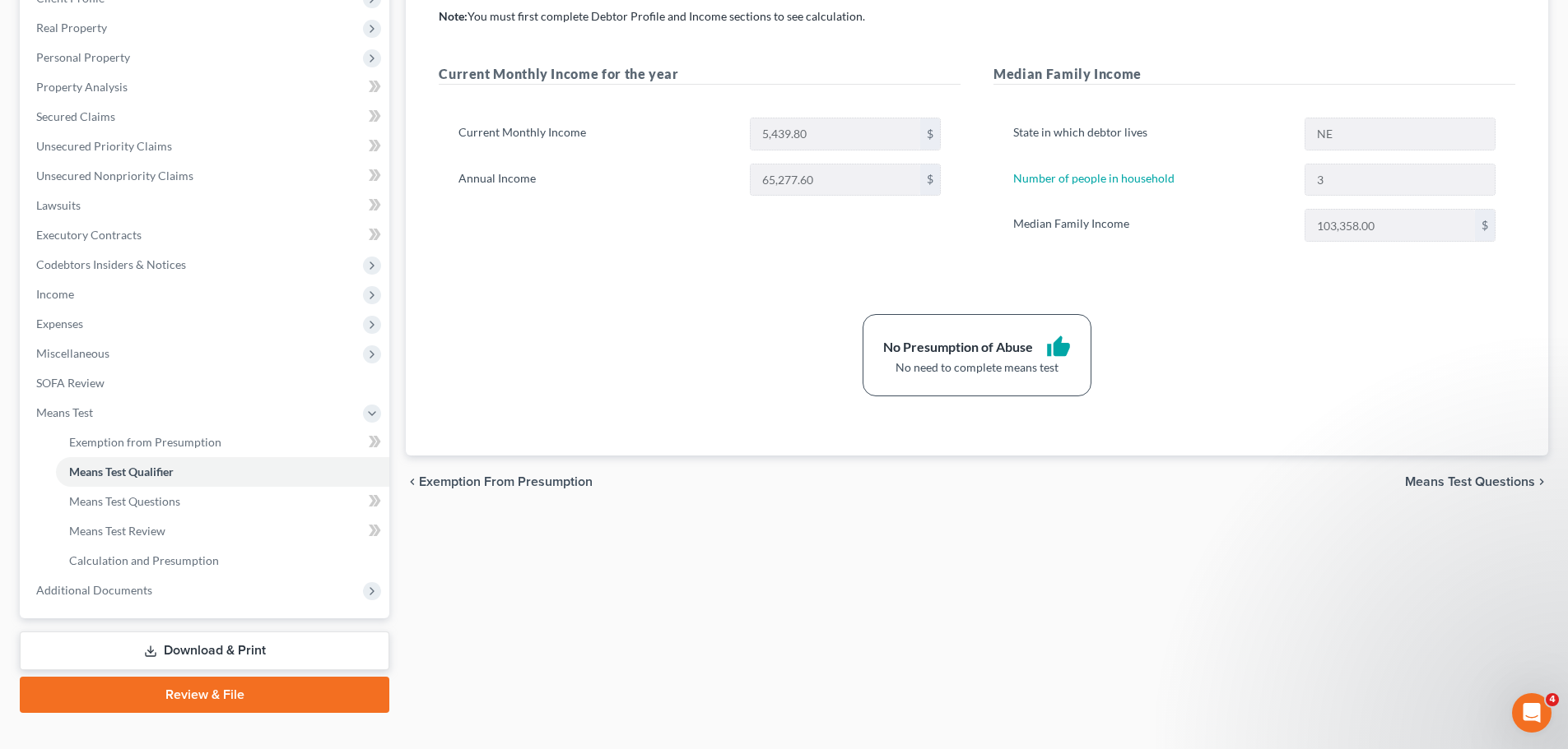
click at [1434, 476] on span "Means Test Questions" at bounding box center [1469, 482] width 130 height 13
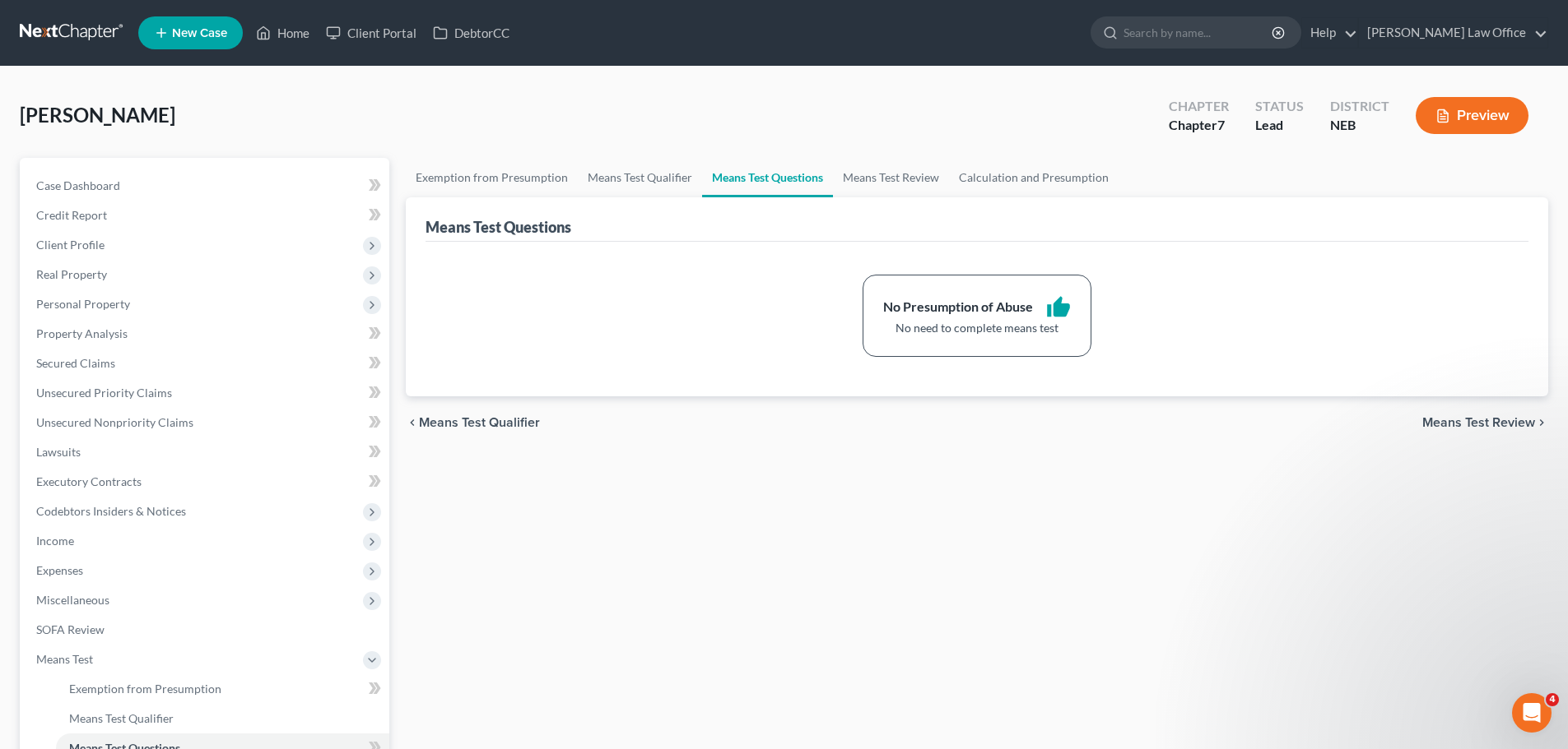
click at [1466, 424] on span "Means Test Review" at bounding box center [1478, 422] width 113 height 13
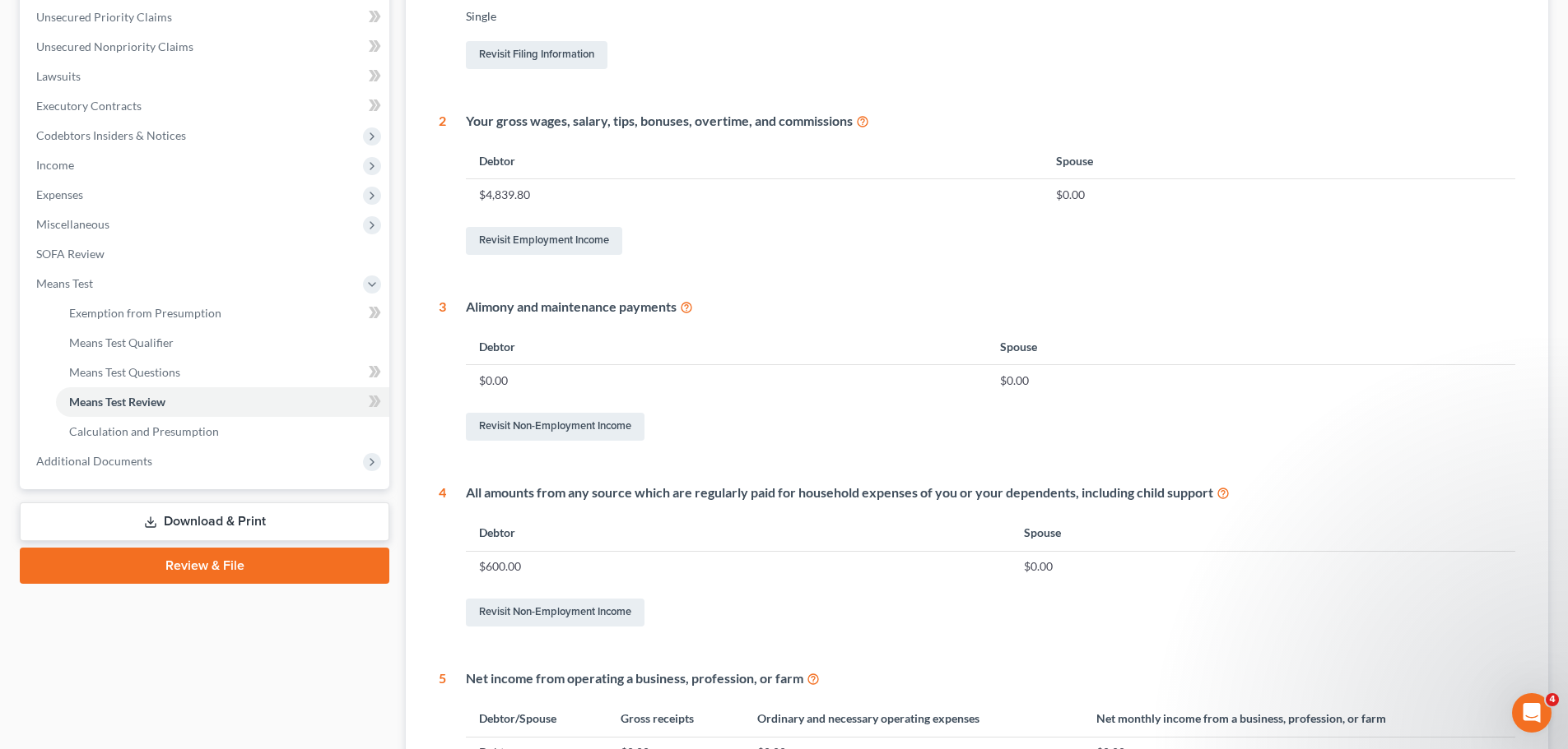
scroll to position [648, 0]
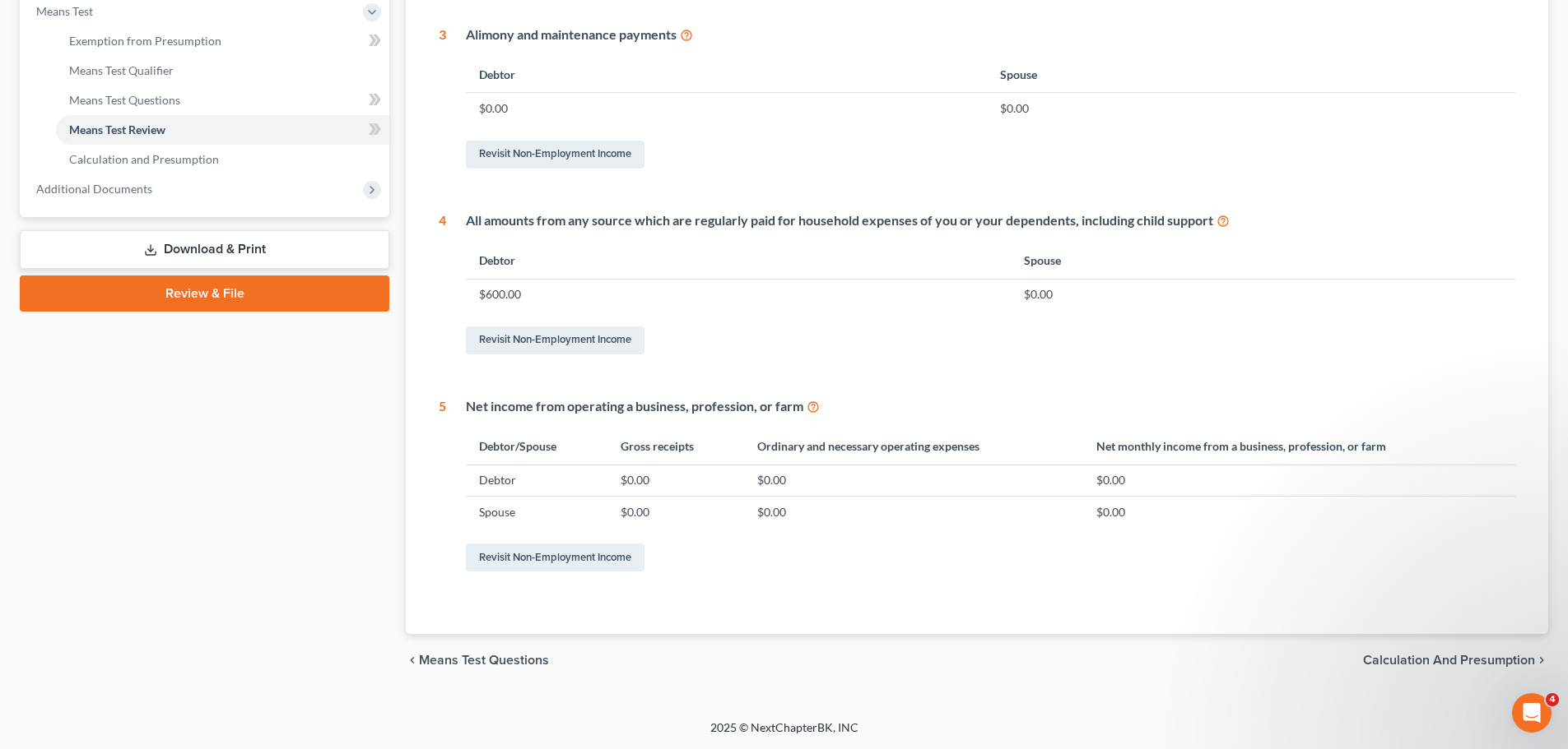
click at [1398, 663] on span "Calculation and Presumption" at bounding box center [1449, 660] width 172 height 13
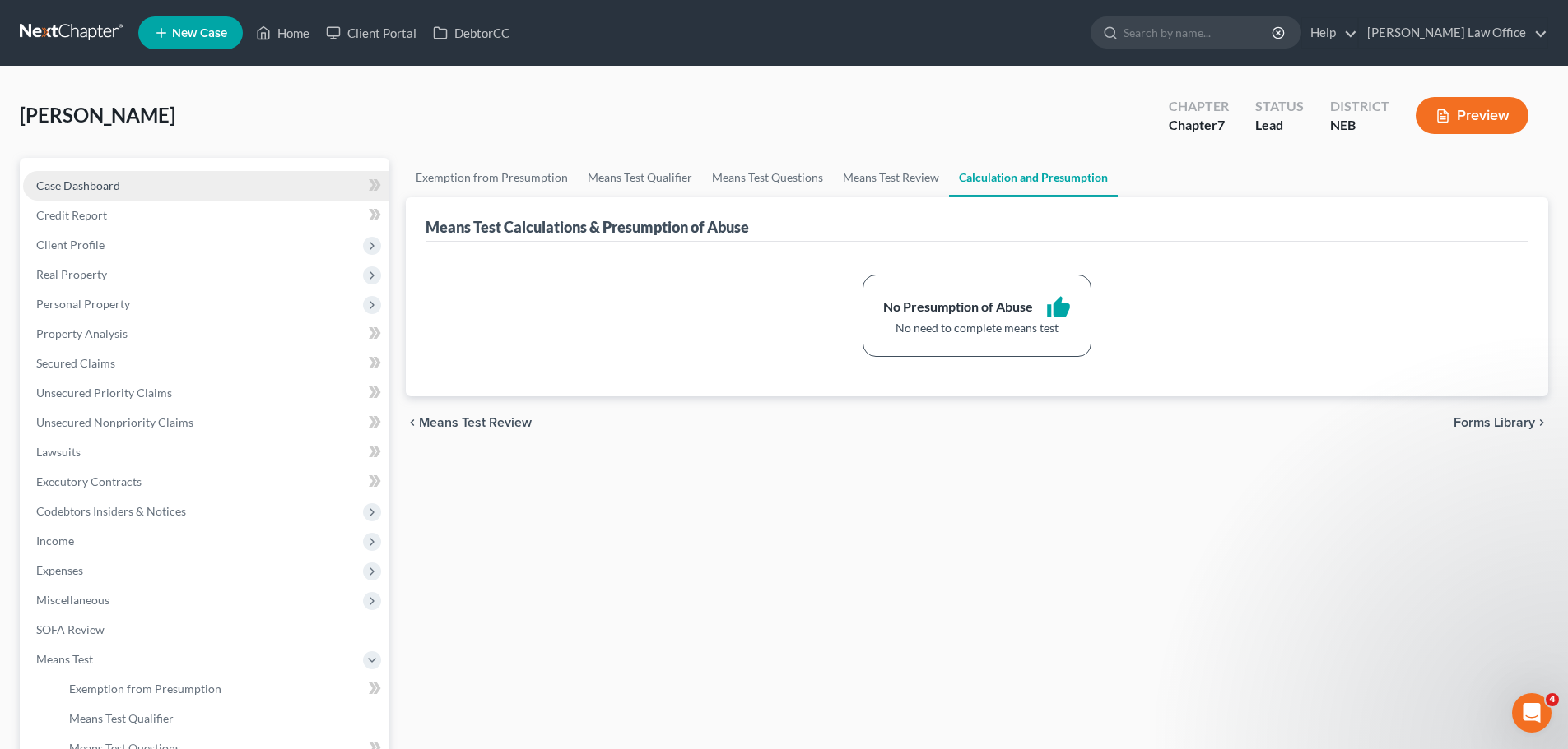
click at [89, 193] on link "Case Dashboard" at bounding box center [206, 185] width 366 height 29
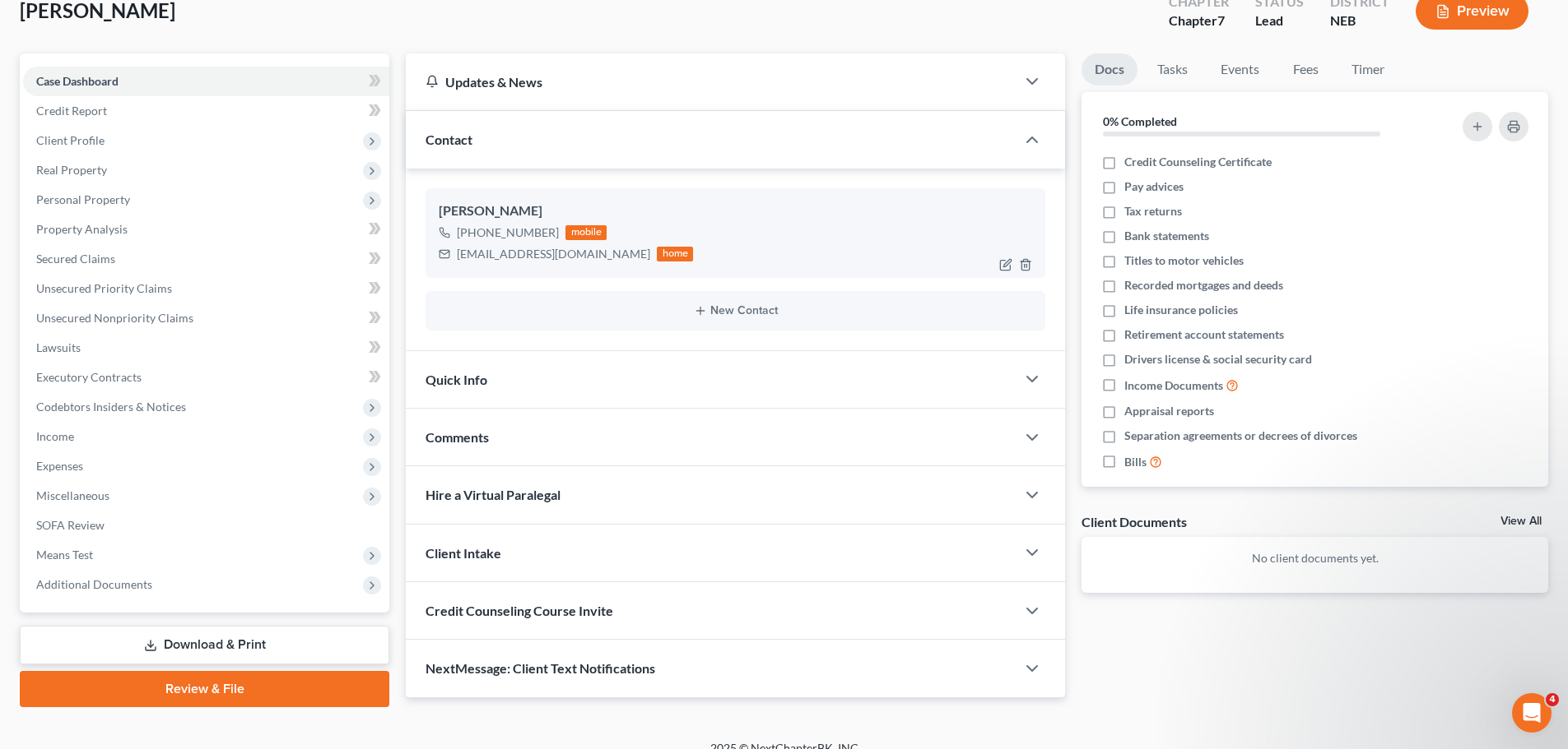
scroll to position [125, 0]
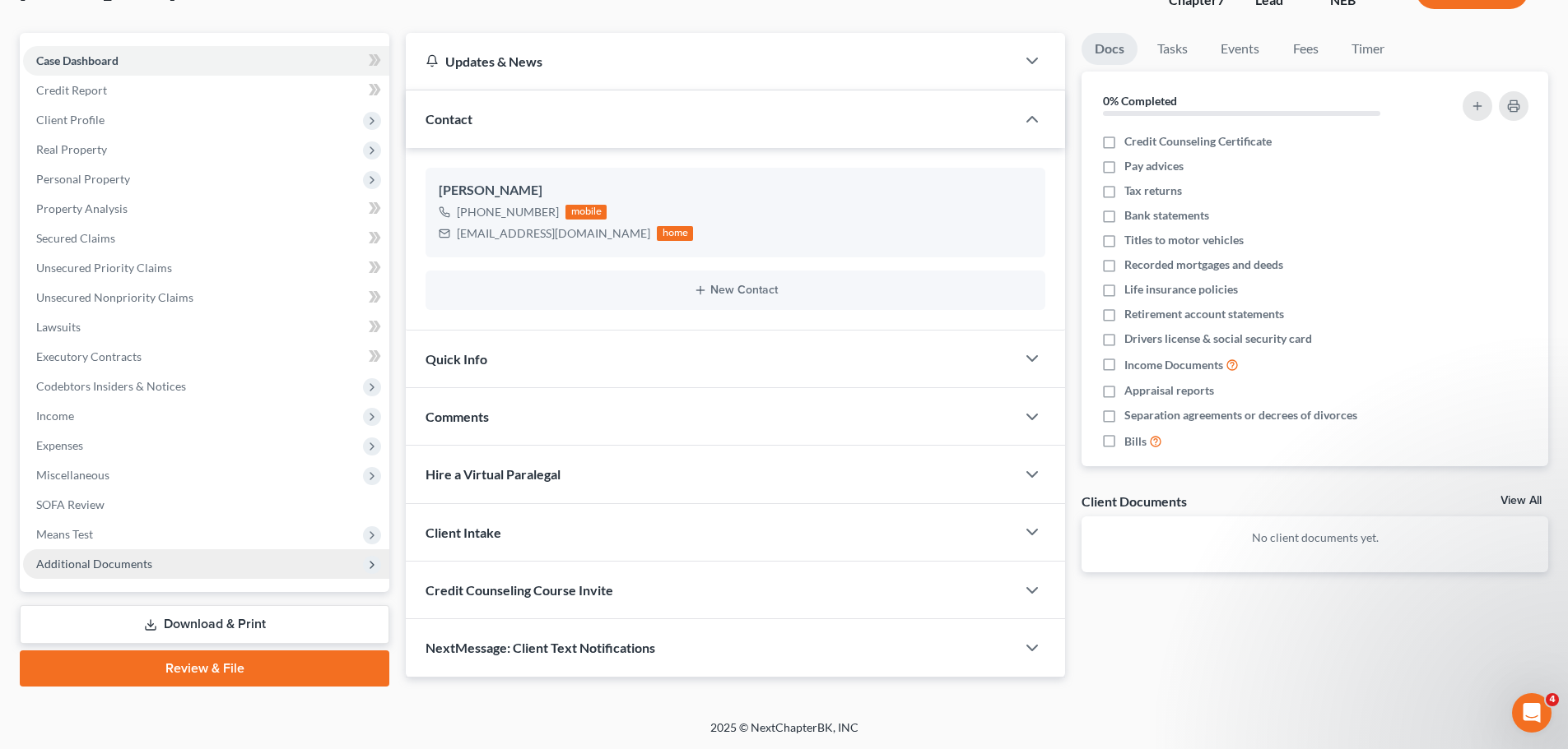
drag, startPoint x: 93, startPoint y: 572, endPoint x: 121, endPoint y: 560, distance: 30.5
click at [93, 572] on span "Additional Documents" at bounding box center [206, 564] width 366 height 29
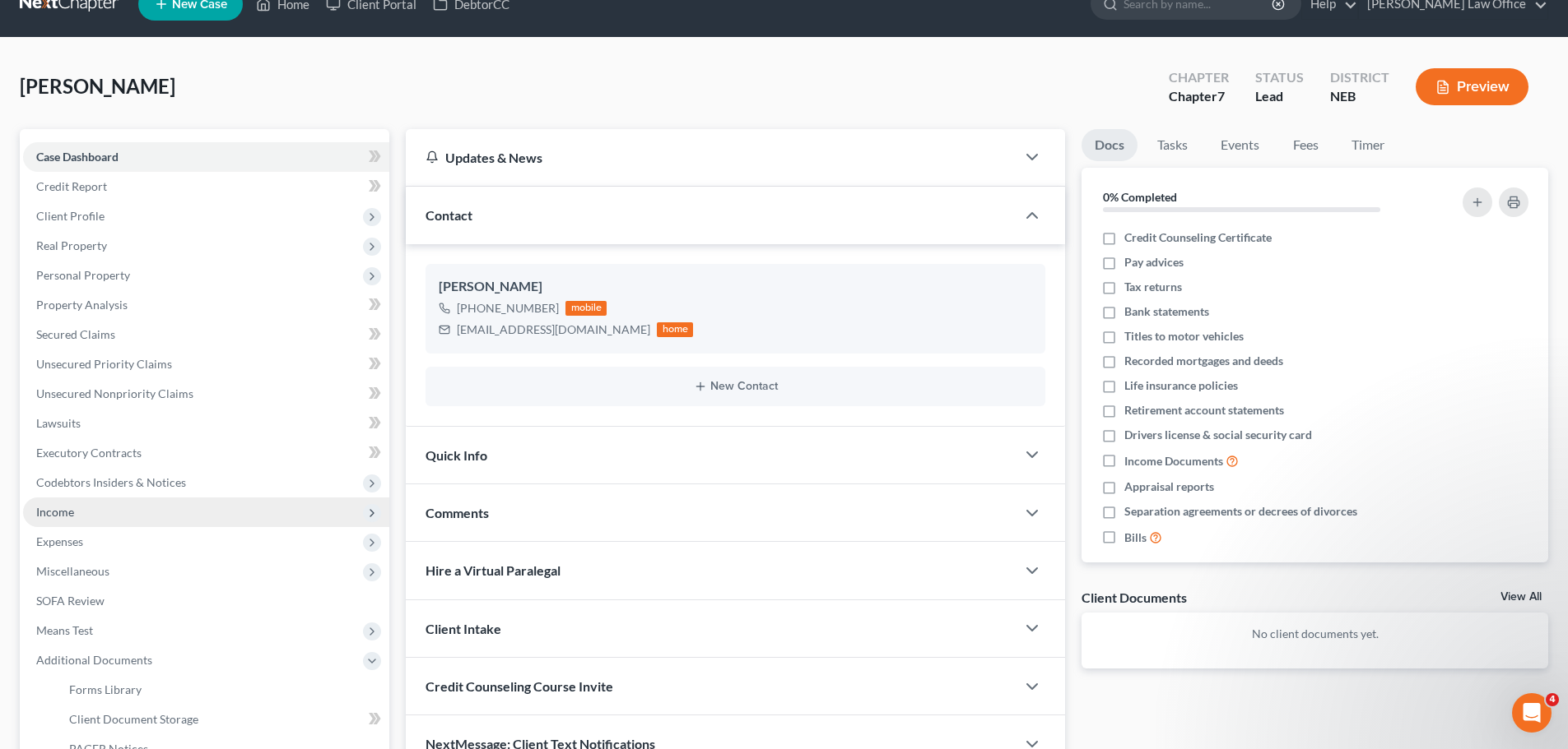
scroll to position [27, 0]
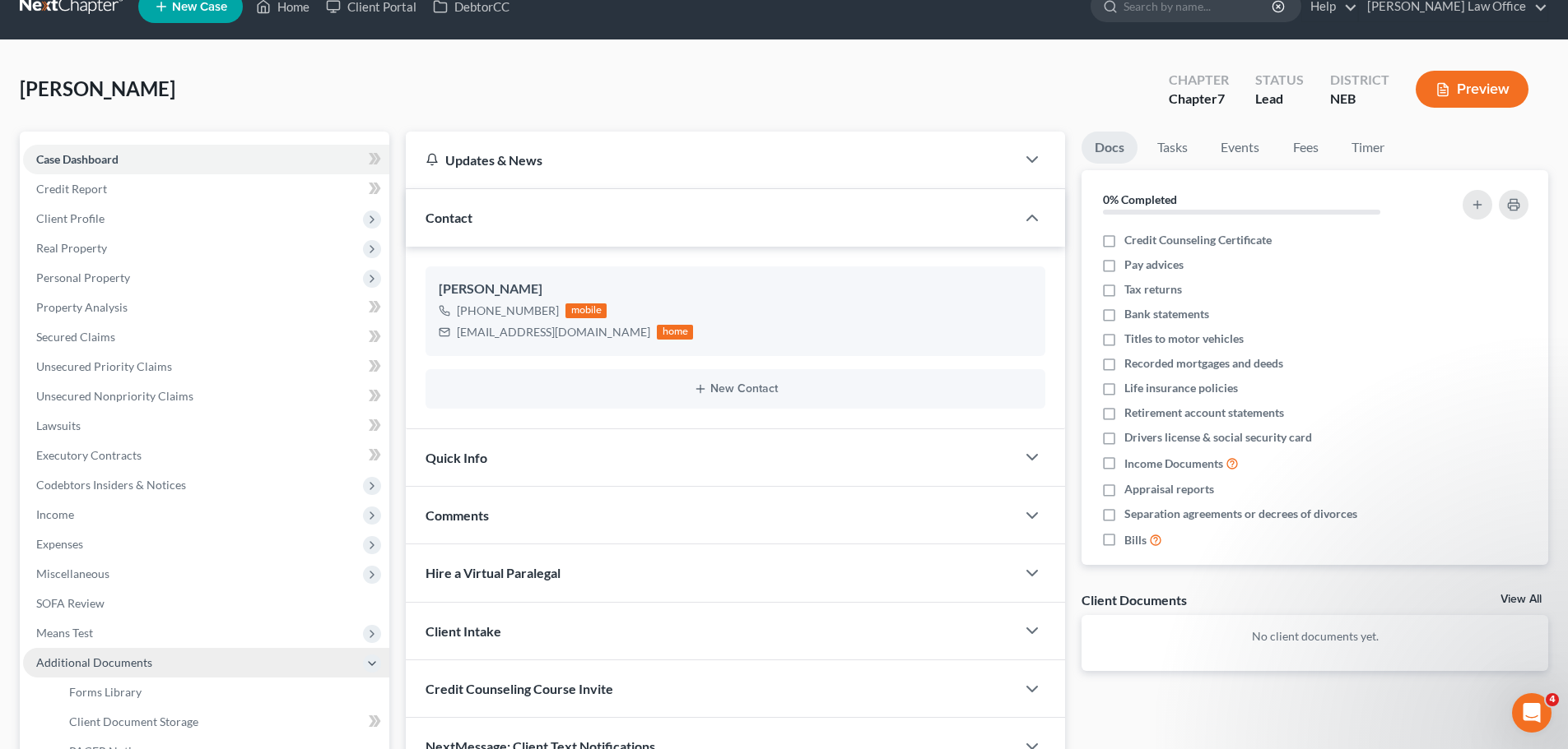
click at [376, 659] on icon at bounding box center [372, 664] width 13 height 13
click at [1477, 201] on icon "button" at bounding box center [1477, 204] width 13 height 13
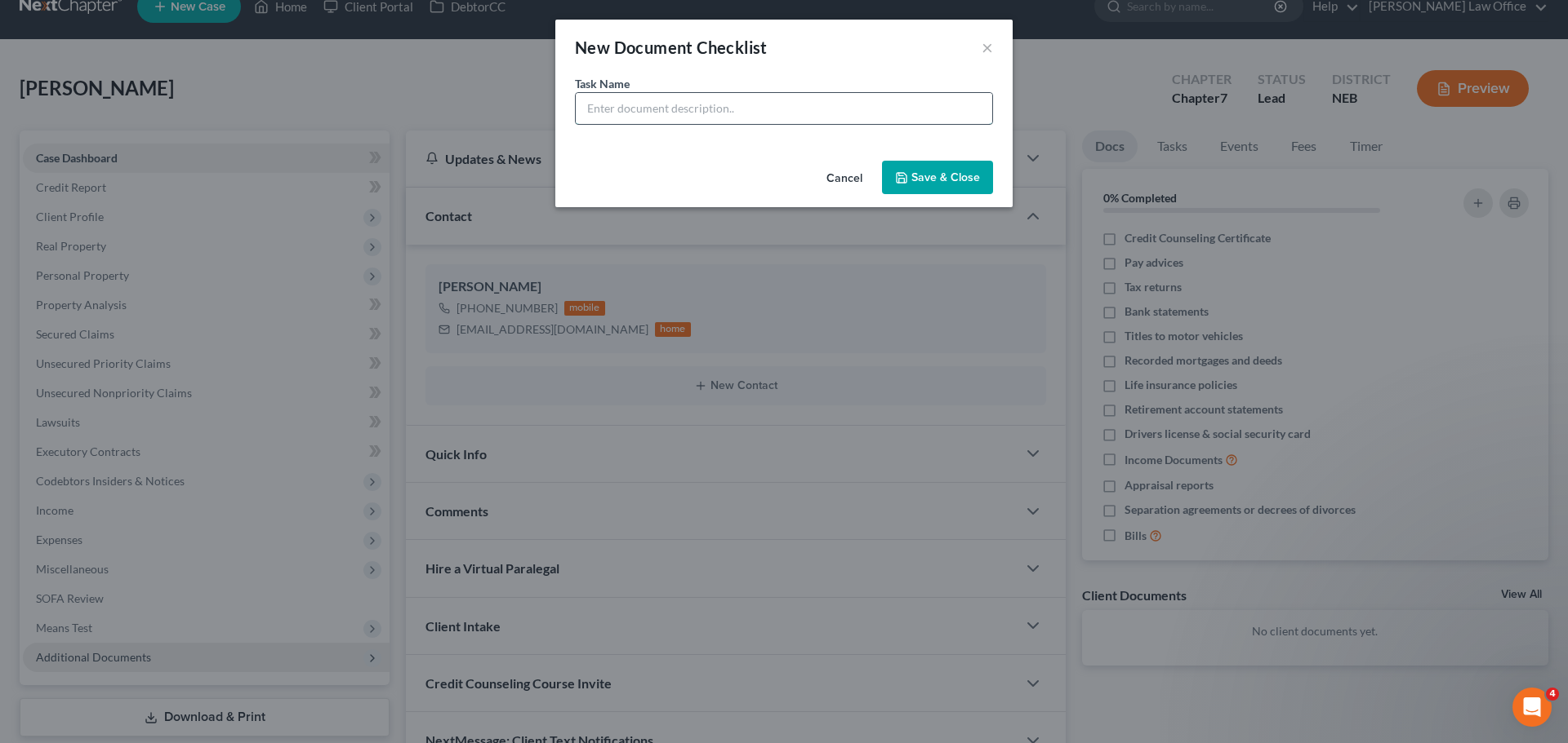
click at [817, 108] on input "text" at bounding box center [783, 108] width 417 height 31
click at [995, 50] on div "New Document Checklist ×" at bounding box center [783, 47] width 457 height 55
click at [989, 39] on button "×" at bounding box center [987, 48] width 11 height 19
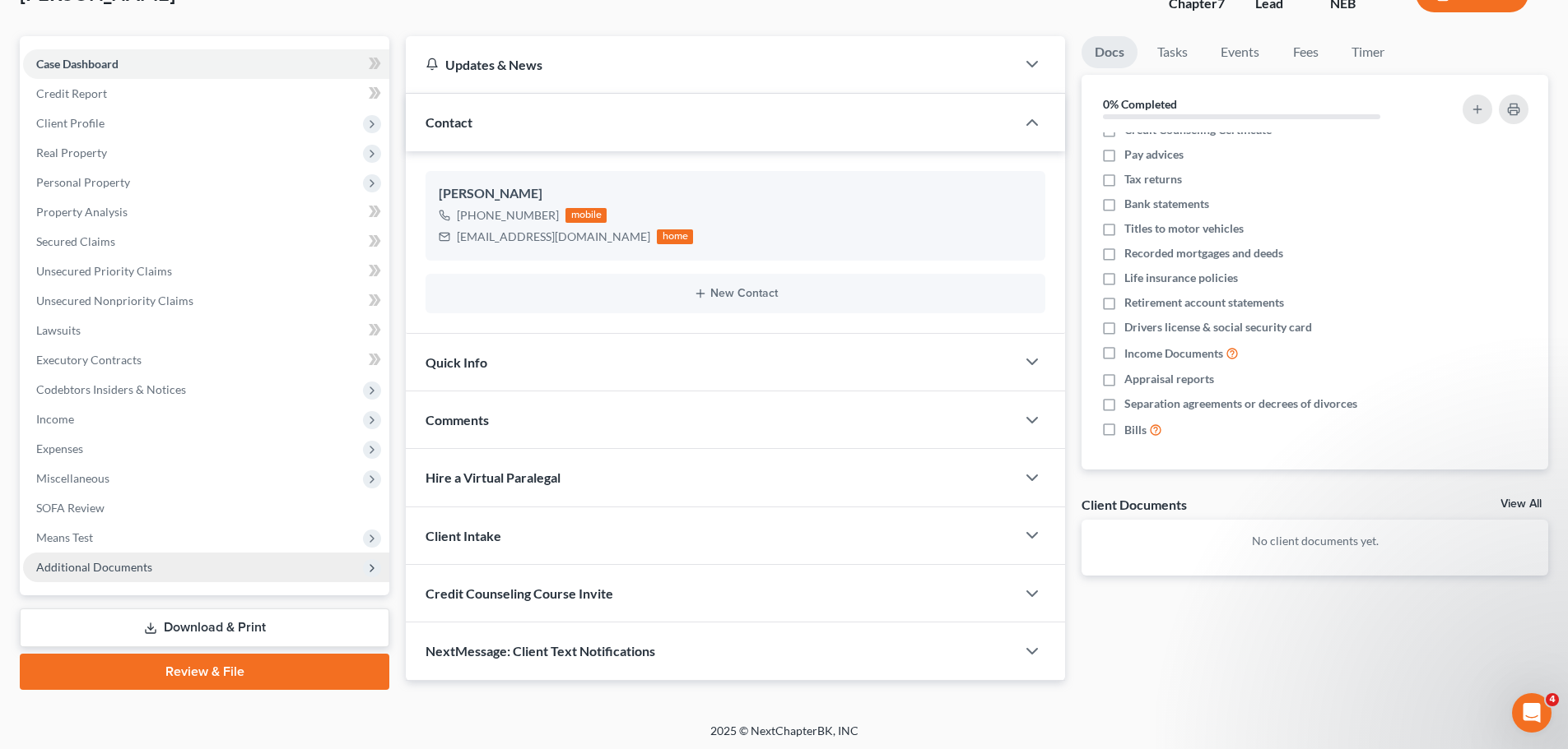
scroll to position [125, 0]
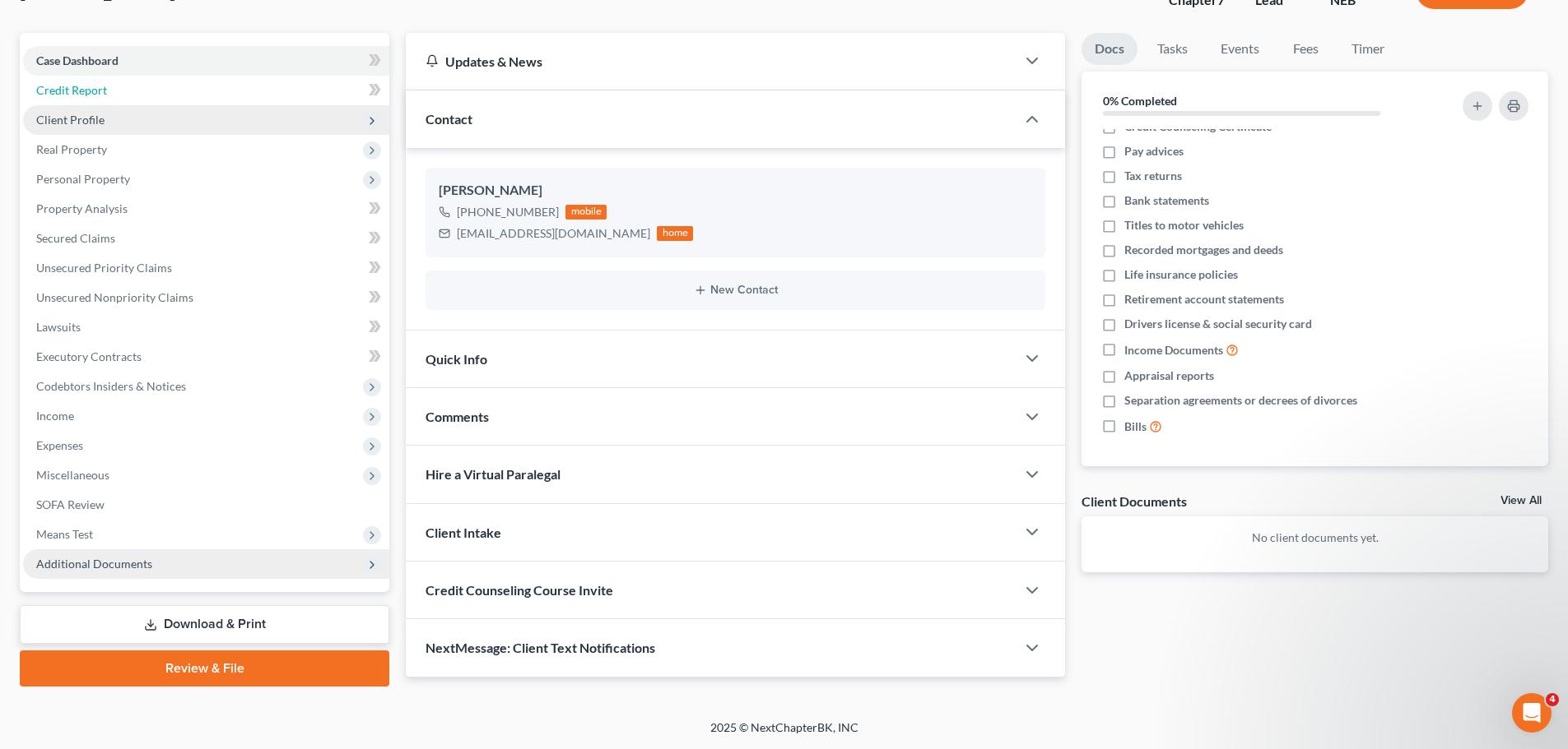
drag, startPoint x: 129, startPoint y: 86, endPoint x: 130, endPoint y: 106, distance: 20.0
click at [129, 86] on link "Credit Report" at bounding box center [206, 90] width 366 height 29
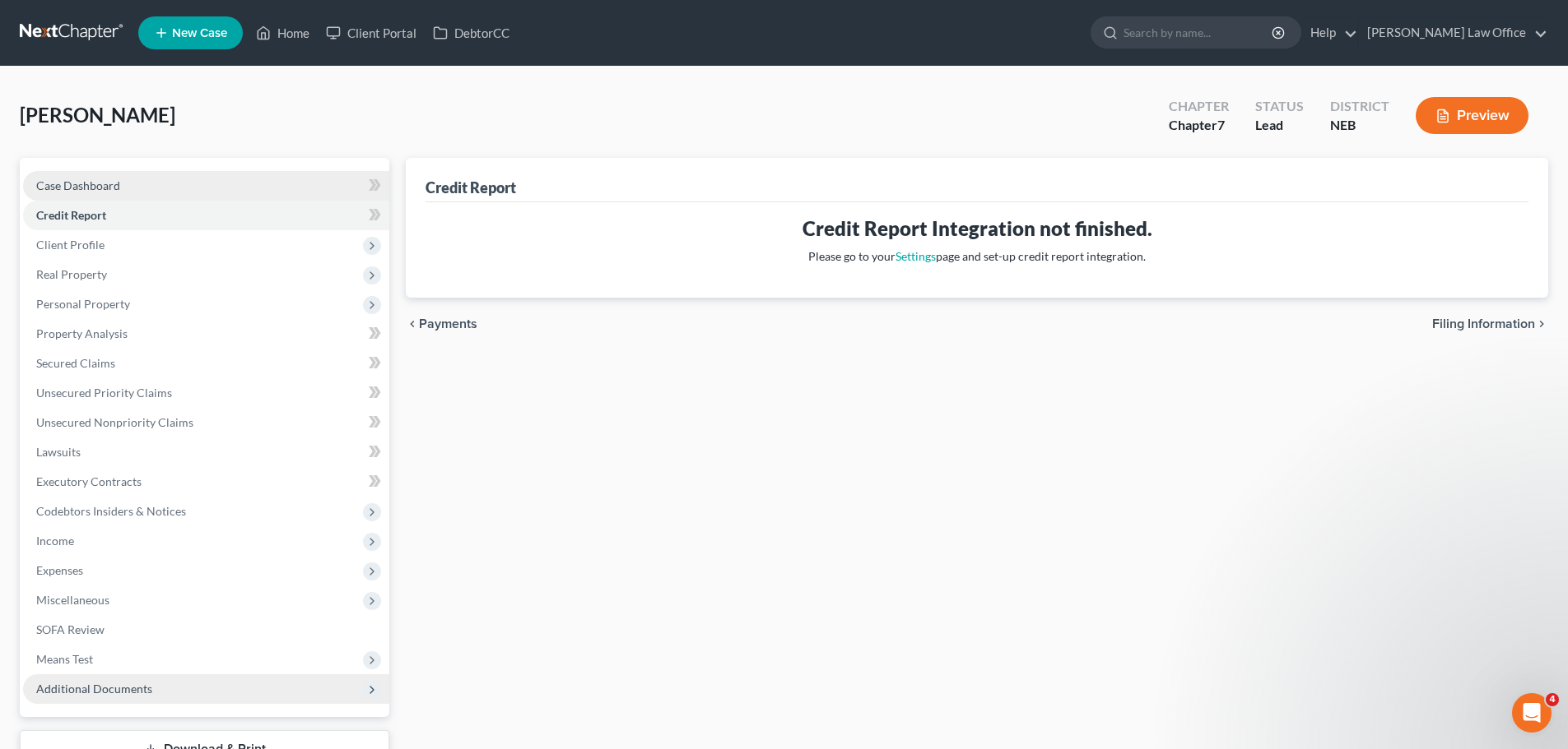
drag, startPoint x: 109, startPoint y: 187, endPoint x: 206, endPoint y: 187, distance: 97.0
click at [111, 185] on span "Case Dashboard" at bounding box center [78, 185] width 84 height 14
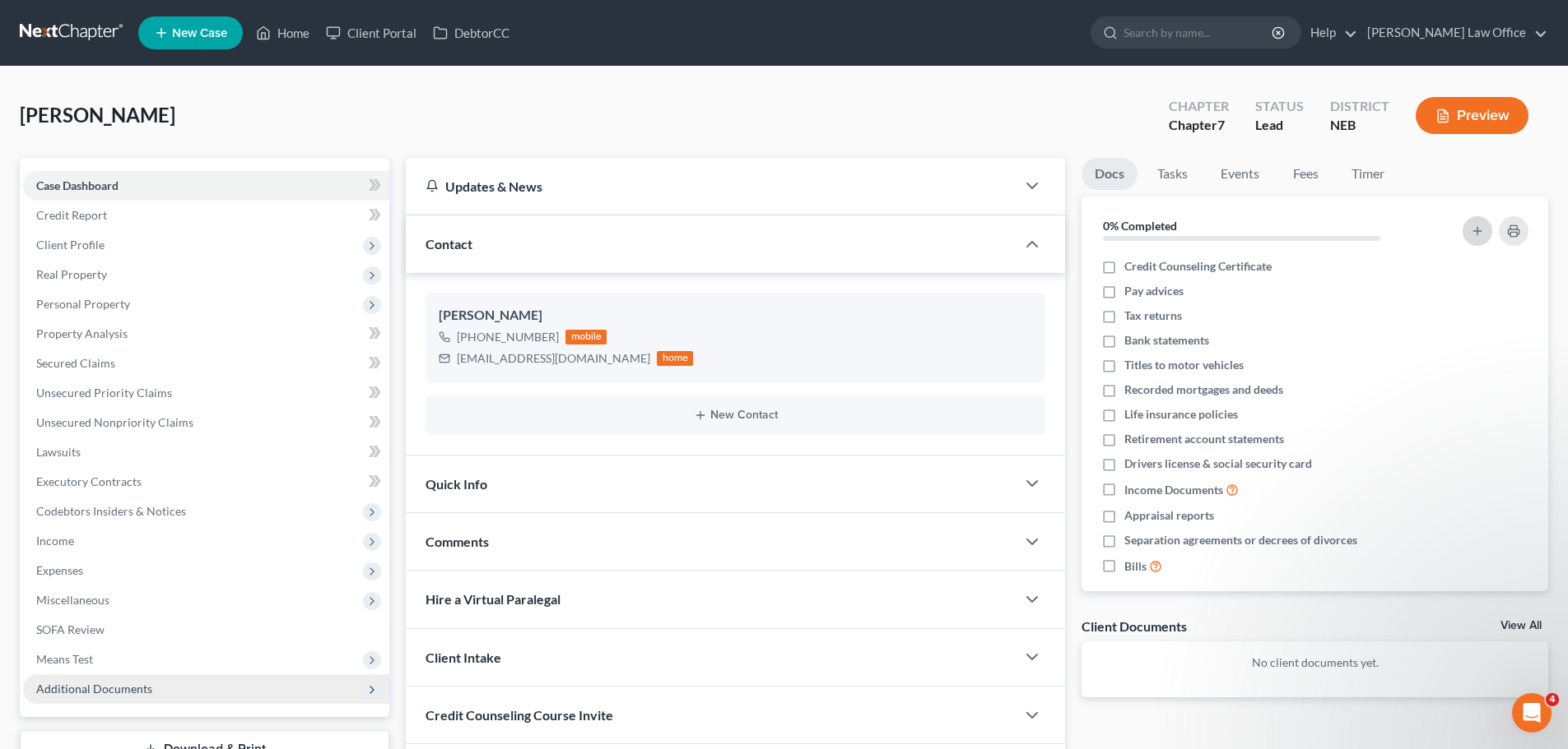
click at [1482, 225] on icon "button" at bounding box center [1477, 231] width 13 height 13
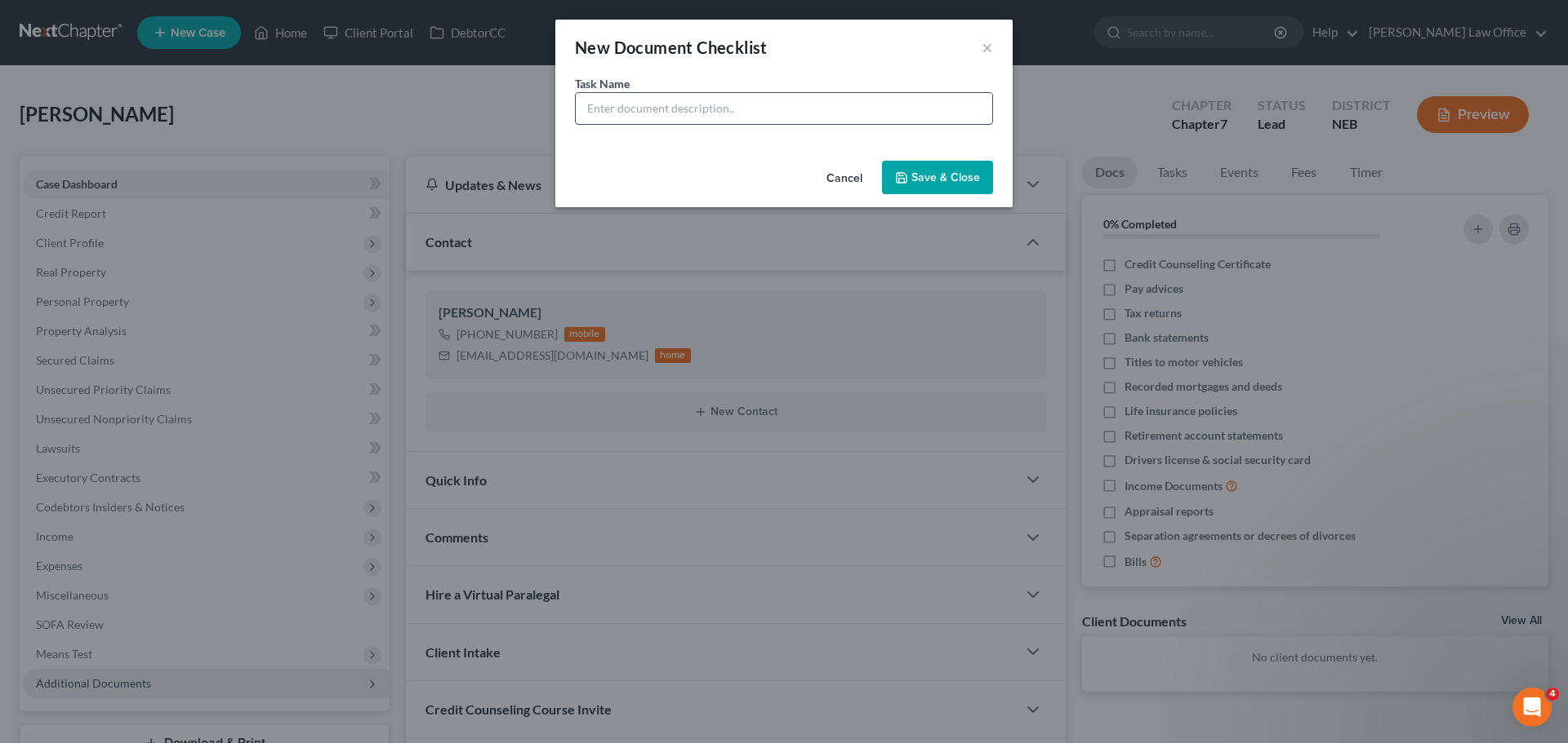
drag, startPoint x: 843, startPoint y: 109, endPoint x: 854, endPoint y: 117, distance: 13.6
click at [844, 109] on input "text" at bounding box center [783, 108] width 417 height 31
type input "2024 Tax Return"
click at [966, 182] on button "Save & Close" at bounding box center [937, 178] width 111 height 34
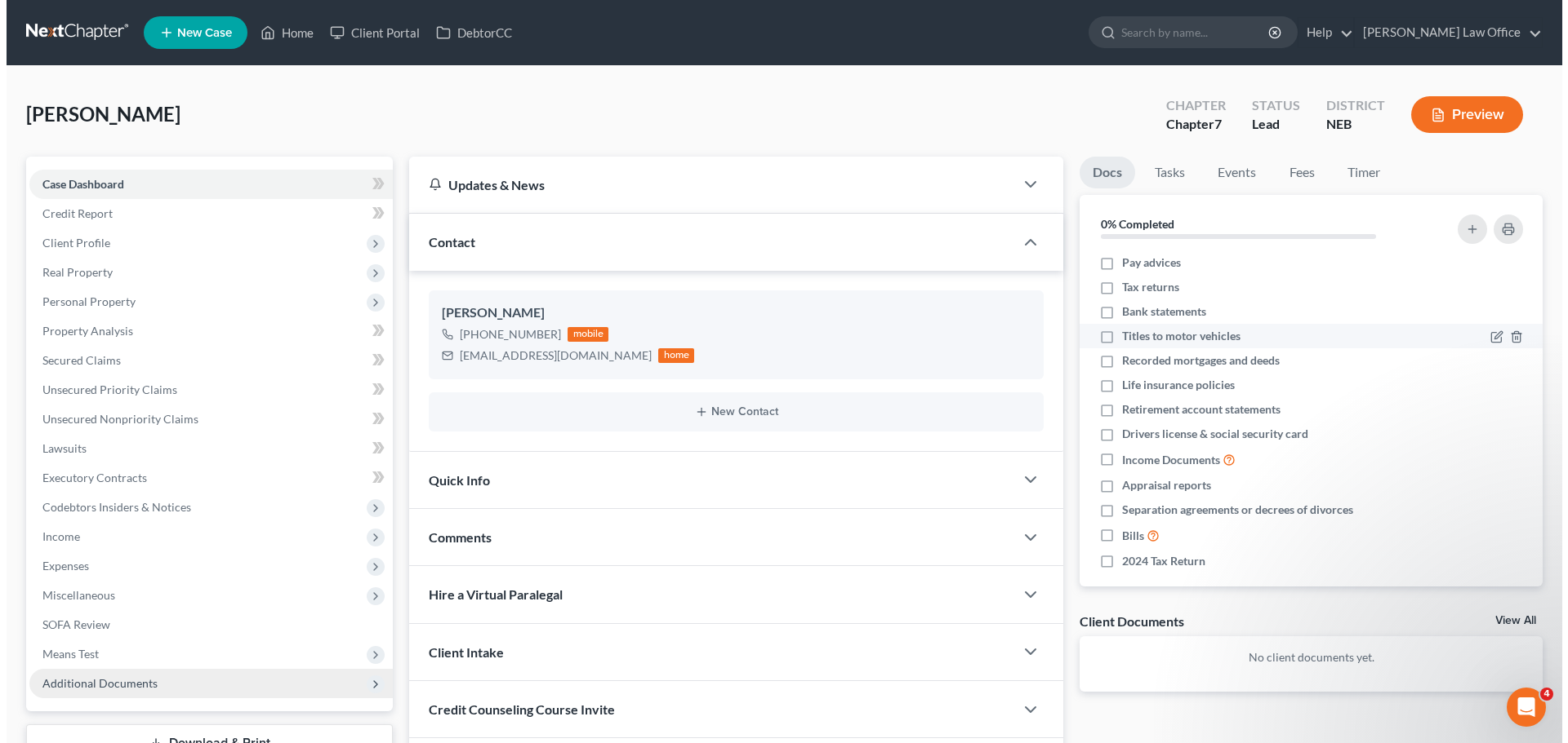
scroll to position [39, 0]
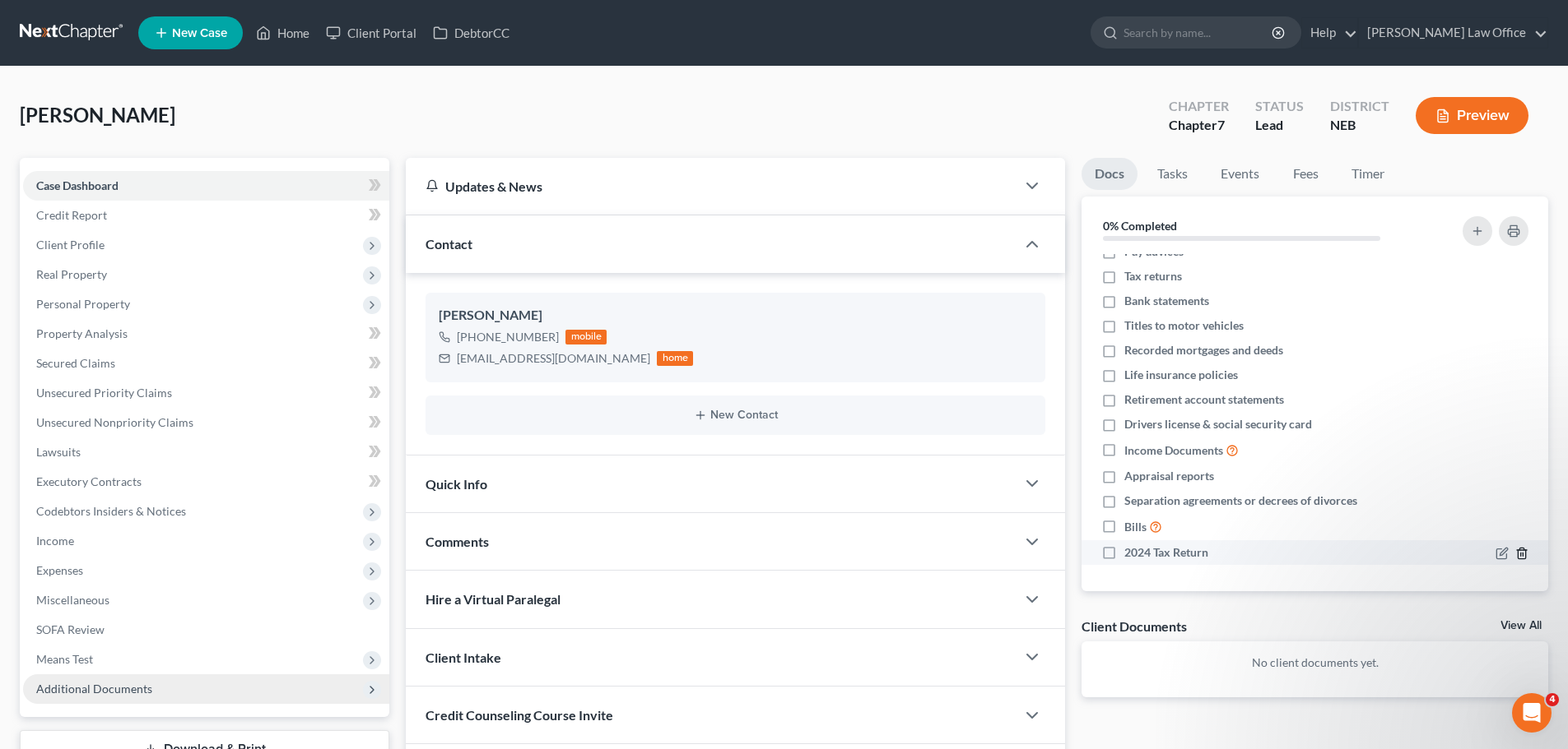
click at [1515, 554] on icon "button" at bounding box center [1521, 553] width 13 height 13
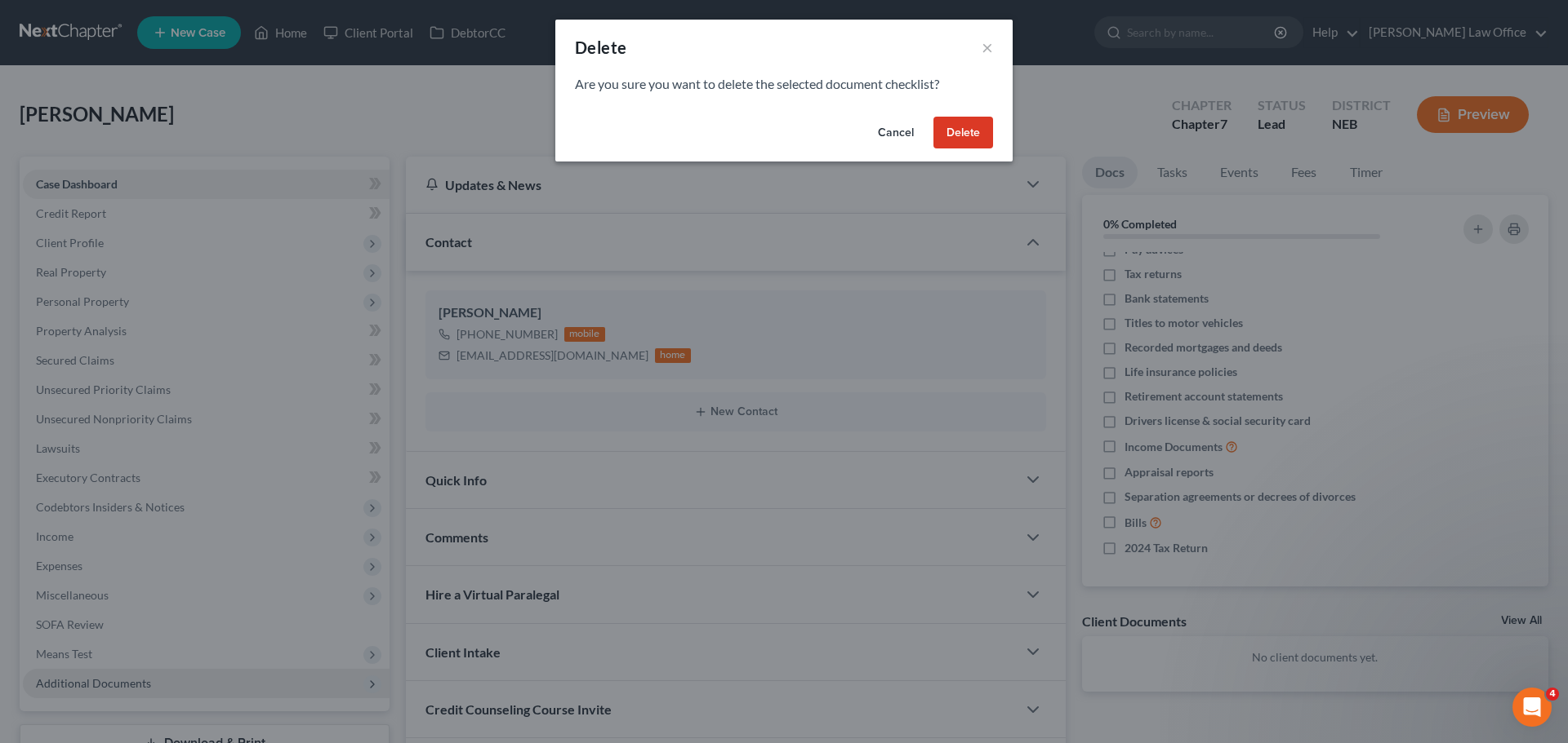
click at [962, 136] on button "Delete" at bounding box center [963, 133] width 60 height 33
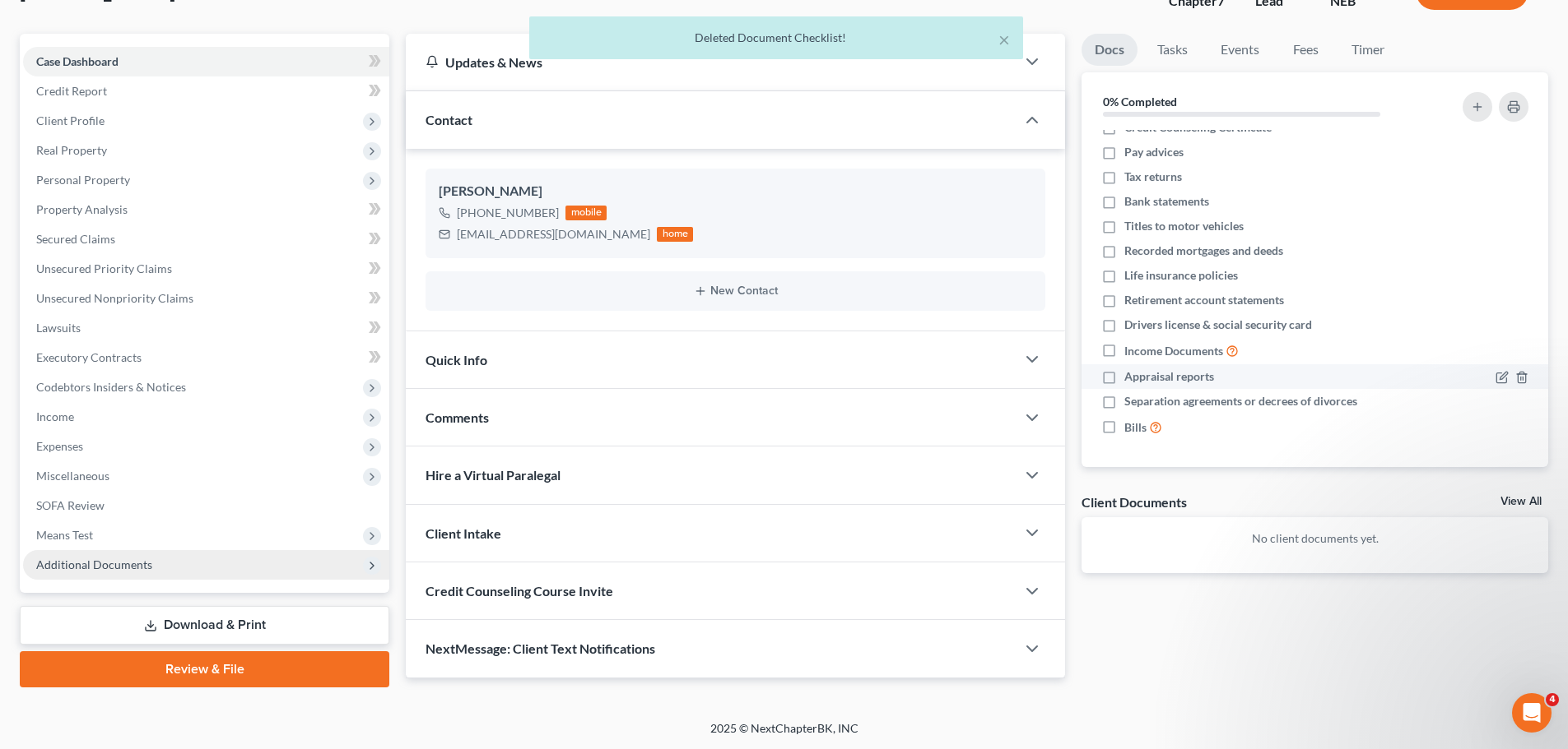
scroll to position [125, 0]
click at [1527, 503] on link "View All" at bounding box center [1521, 501] width 41 height 12
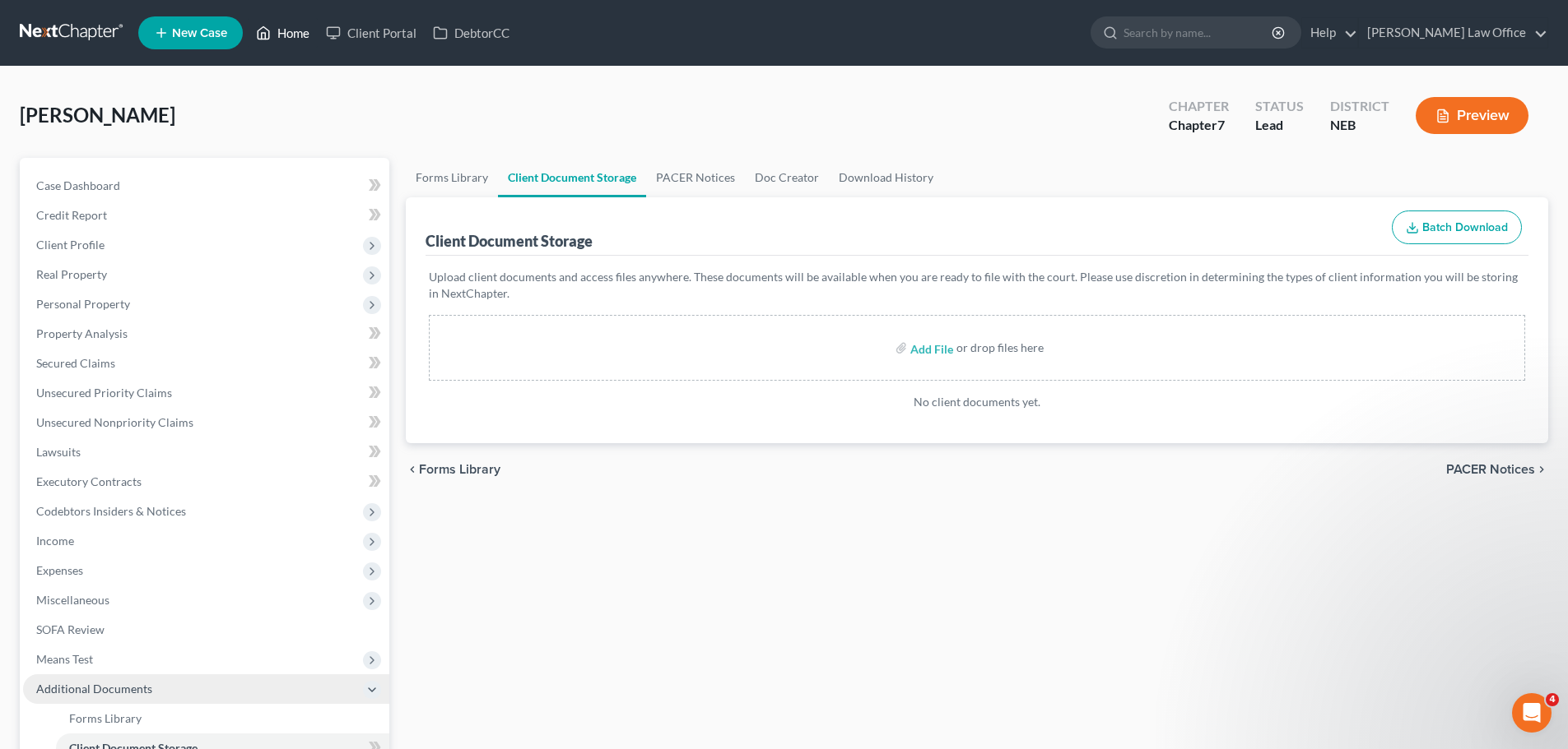
click at [265, 28] on icon at bounding box center [263, 33] width 15 height 20
